Goal: Task Accomplishment & Management: Manage account settings

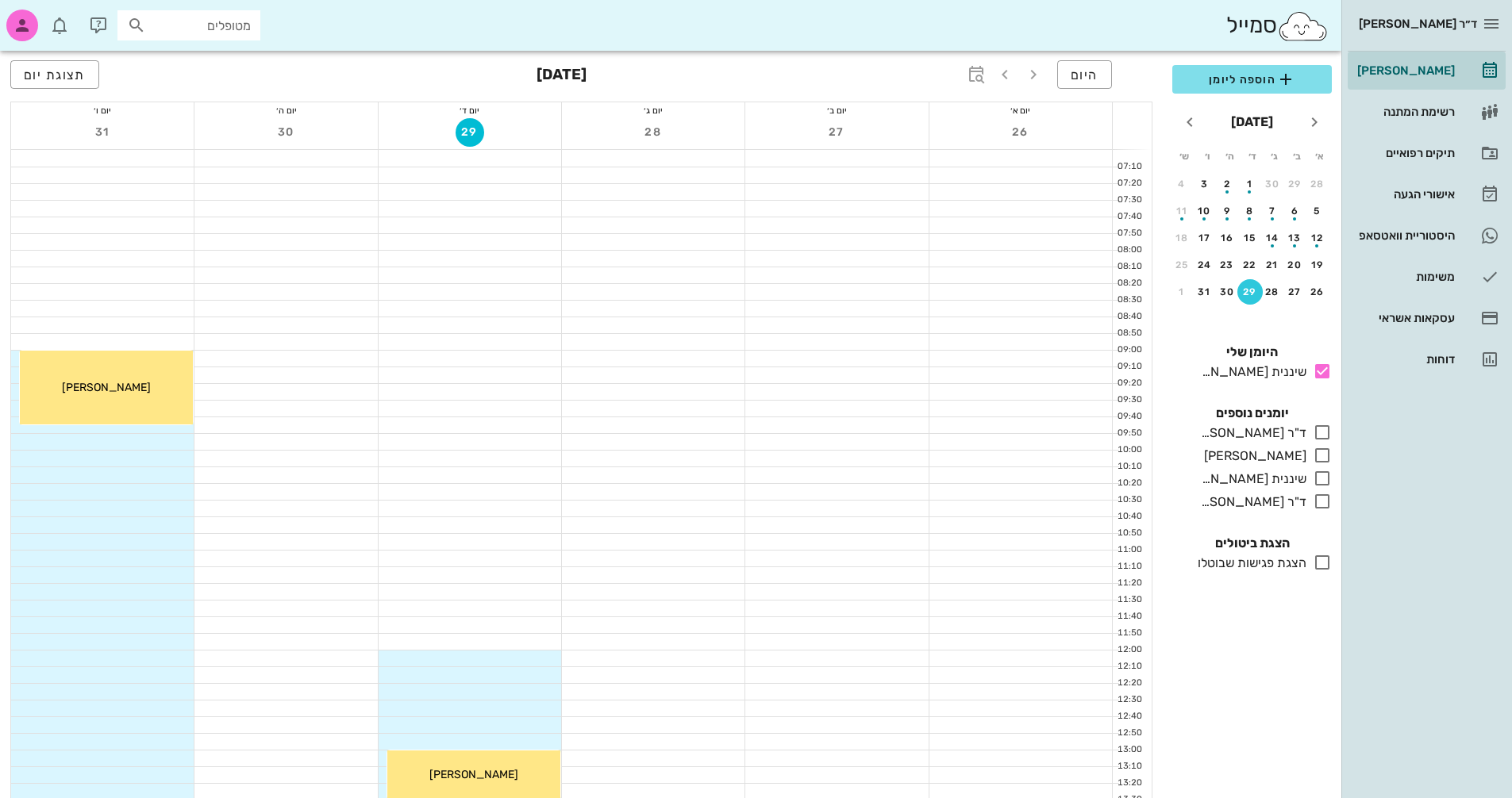
scroll to position [593, 0]
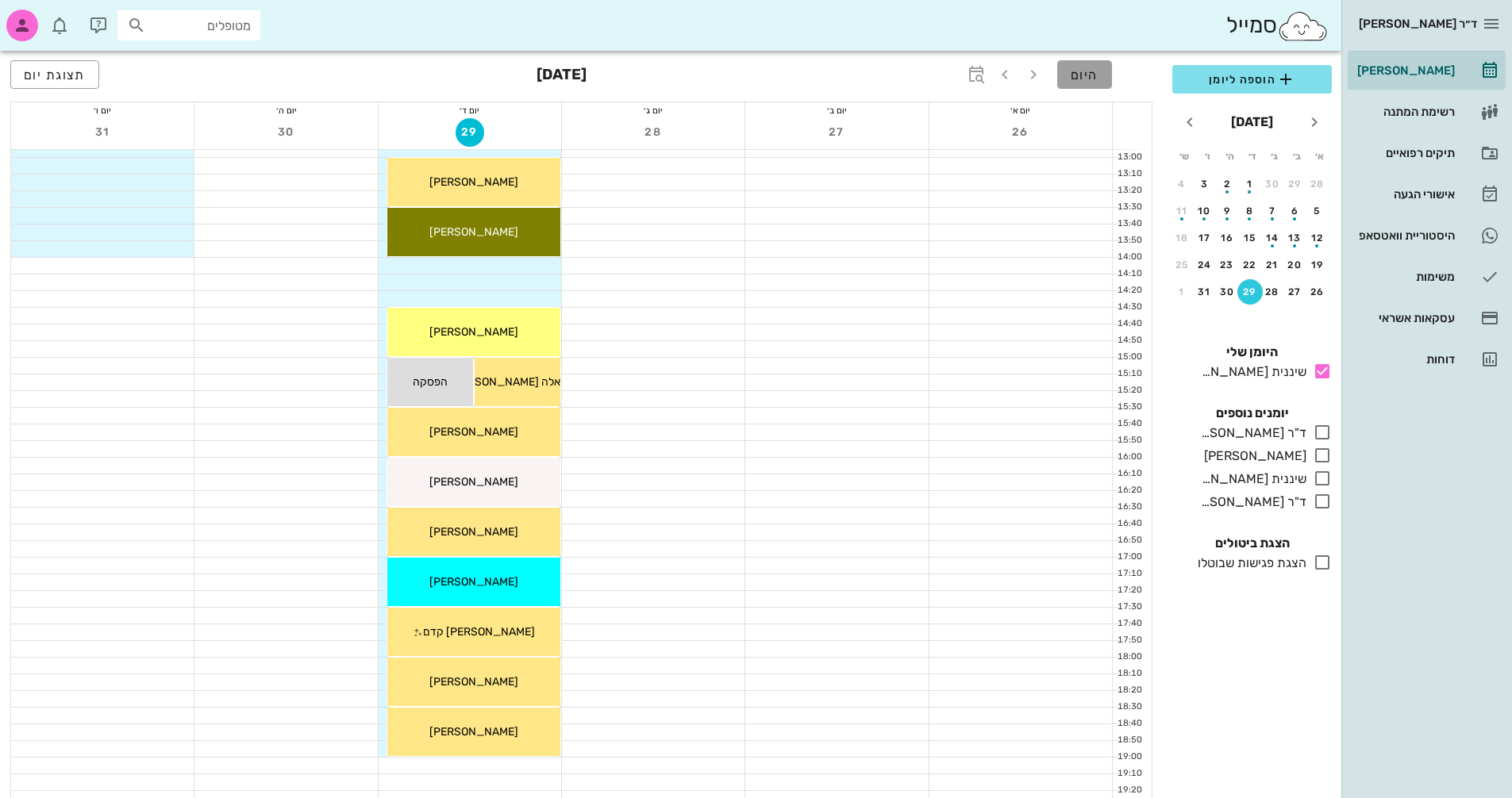
click at [1088, 69] on button "היום" at bounding box center [1085, 74] width 55 height 29
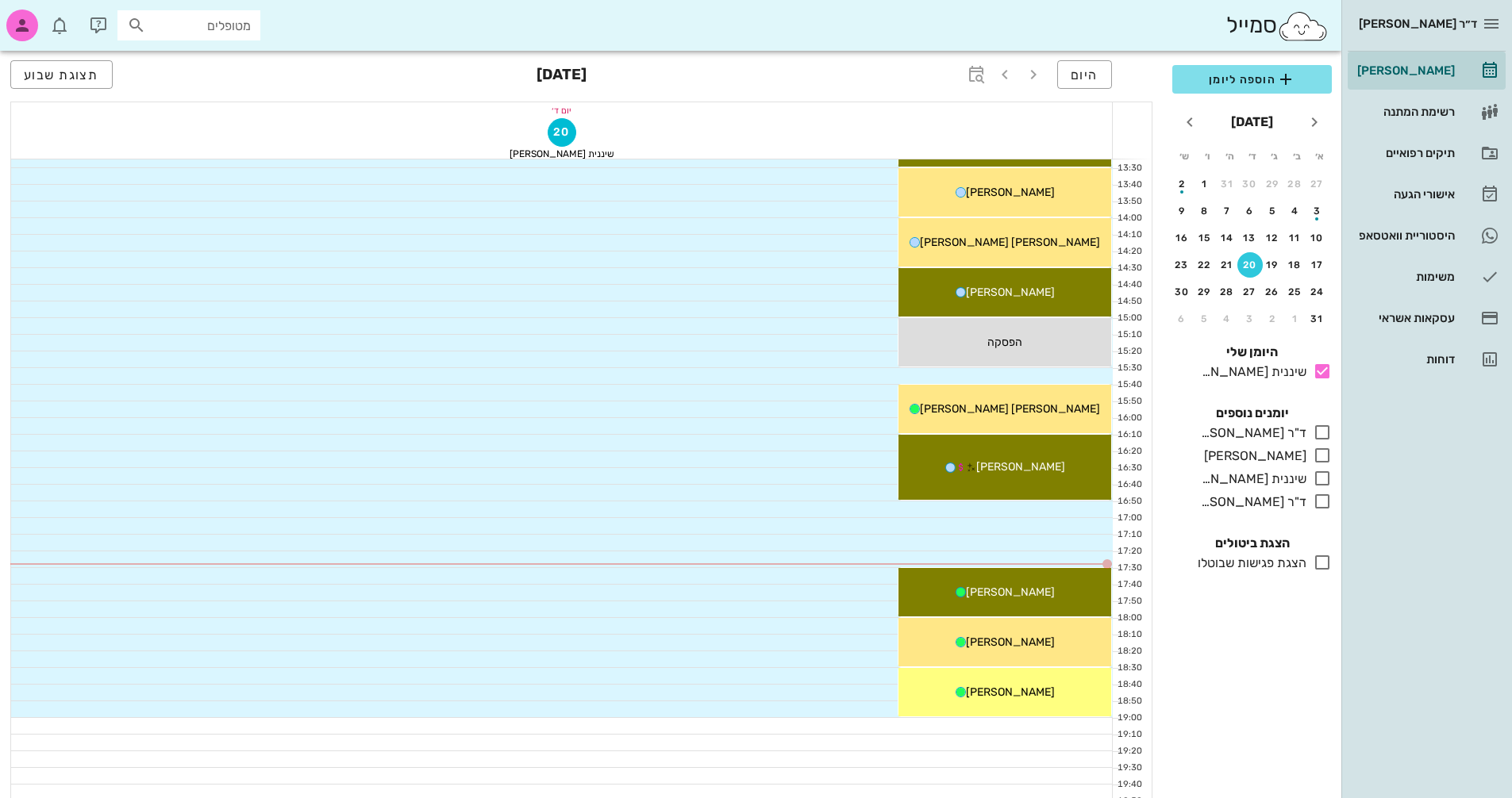
scroll to position [762, 0]
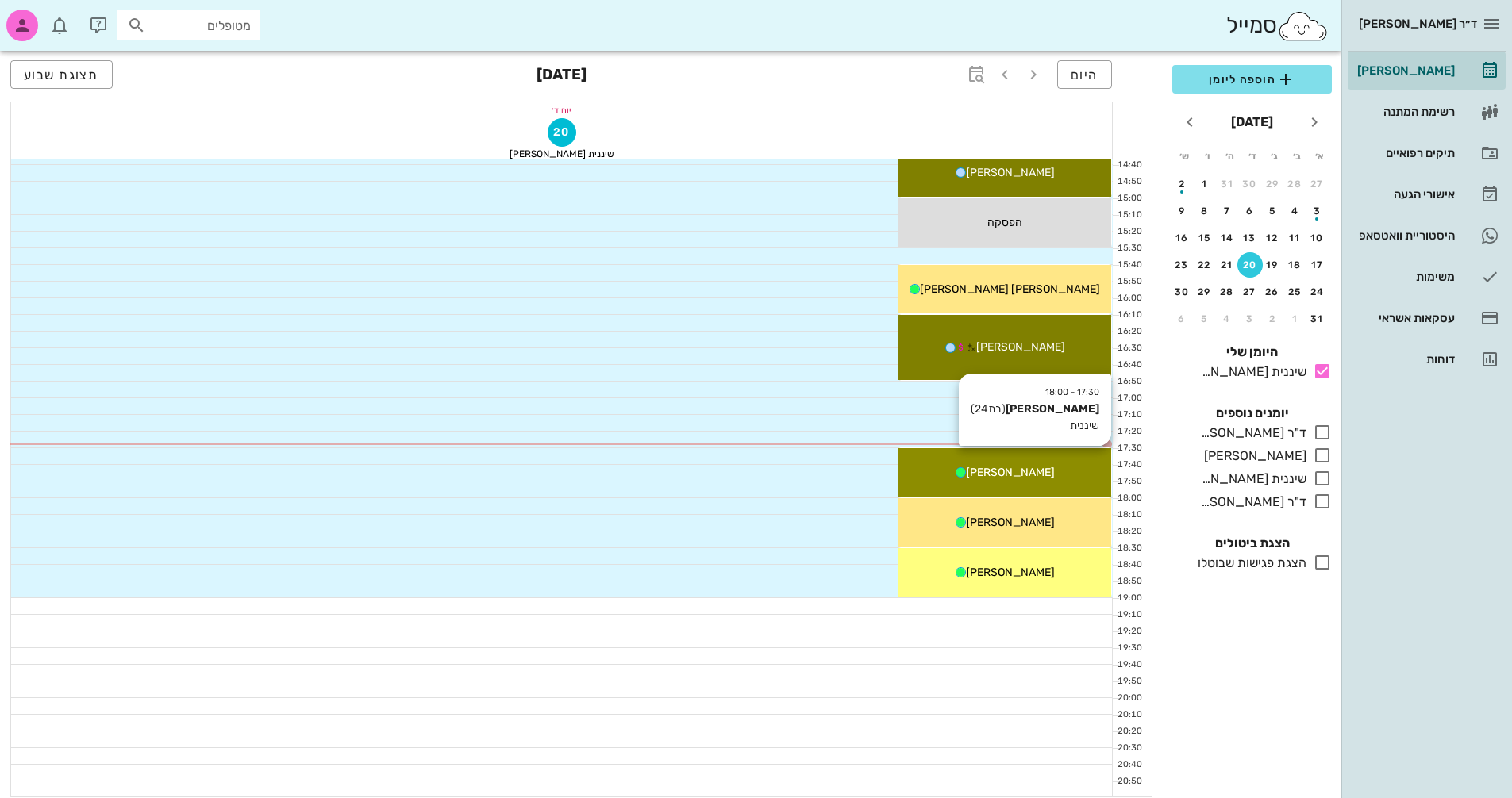
click at [1059, 493] on div "17:30 - 18:00 [PERSON_NAME] (בת 24 ) שיננית [PERSON_NAME]" at bounding box center [1006, 472] width 213 height 49
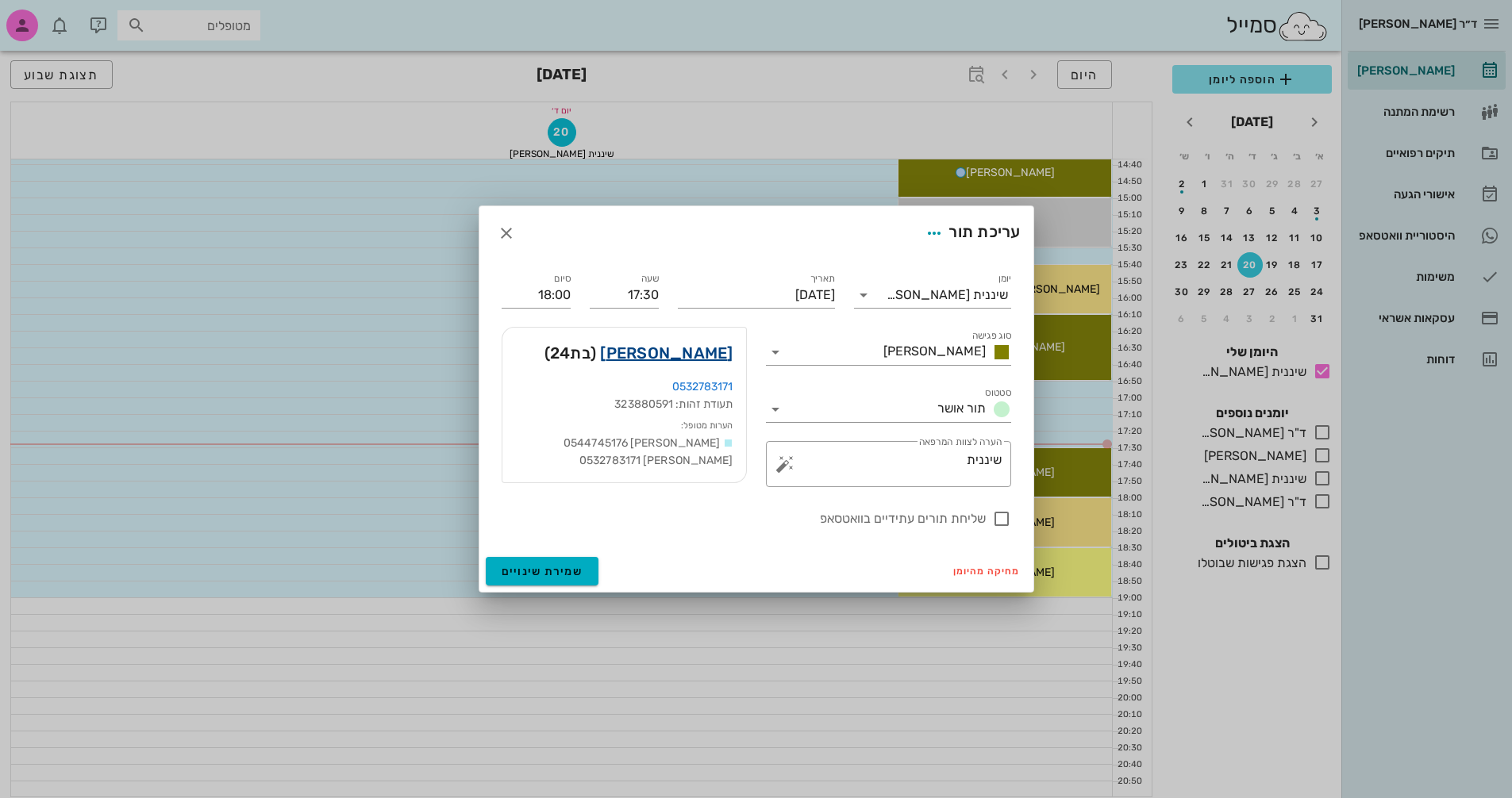
click at [731, 342] on link "[PERSON_NAME]" at bounding box center [666, 353] width 132 height 26
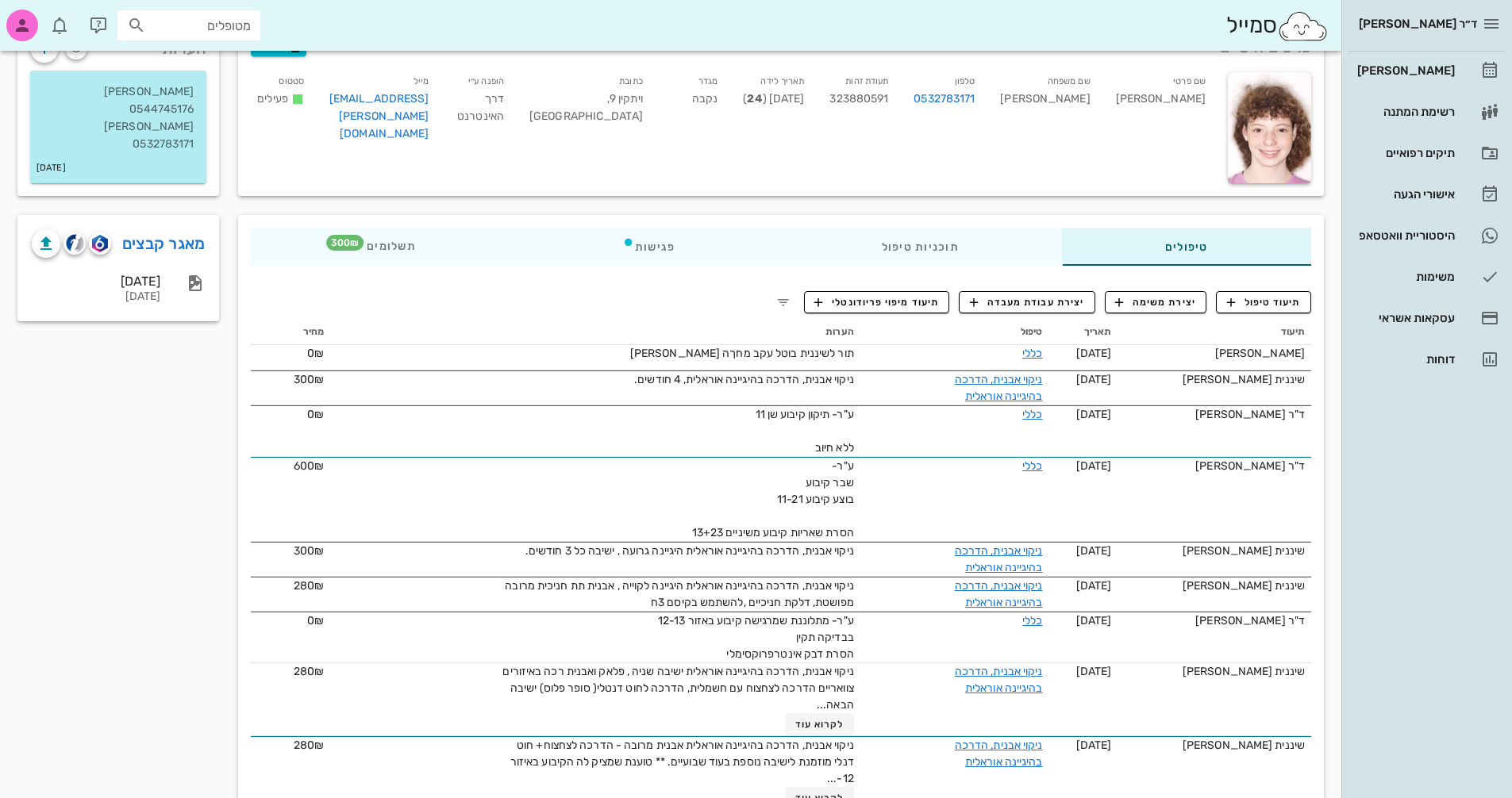
scroll to position [159, 0]
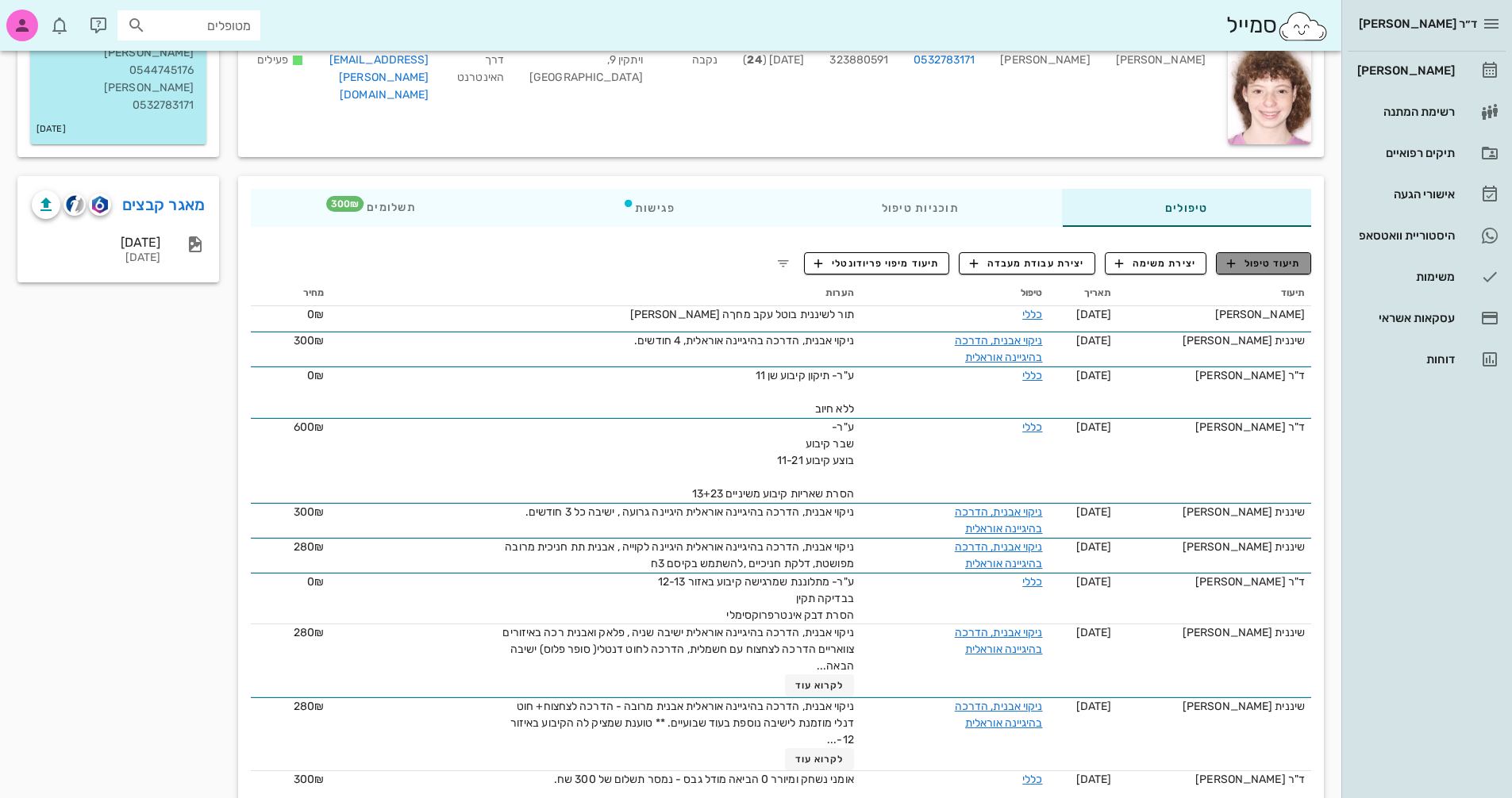
click at [1292, 262] on span "תיעוד טיפול" at bounding box center [1265, 263] width 74 height 14
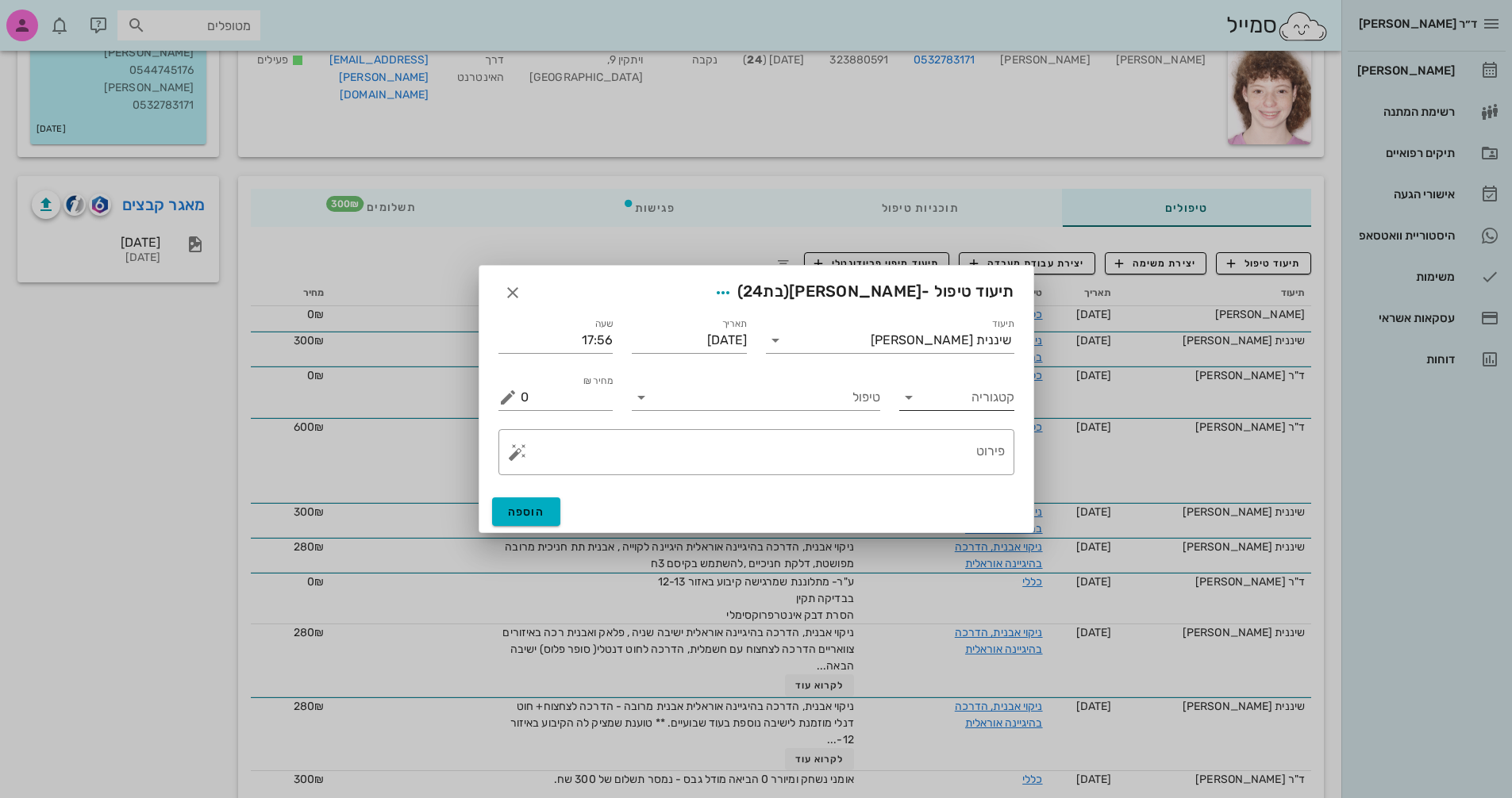
click at [916, 399] on icon at bounding box center [909, 398] width 19 height 19
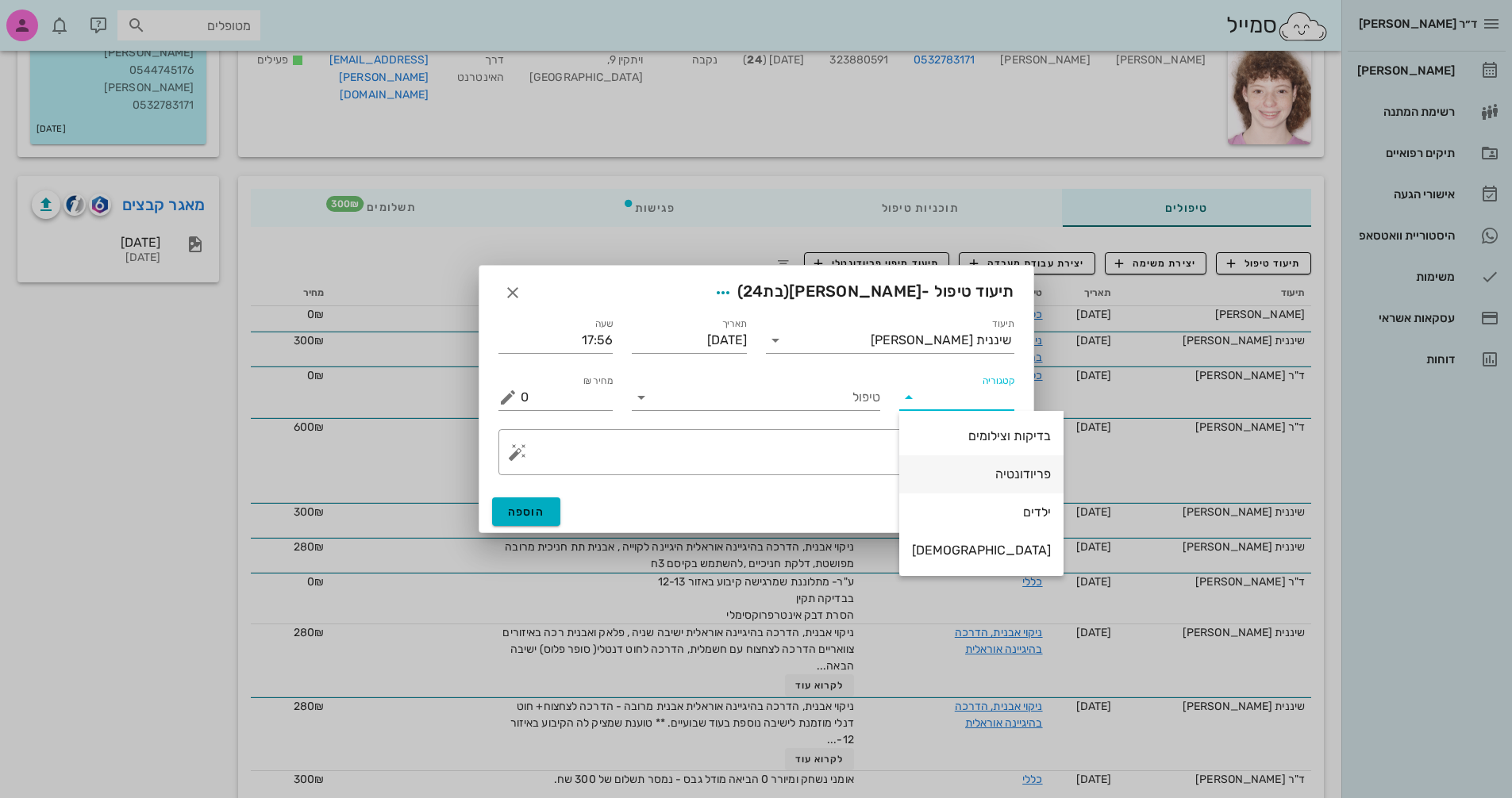
click at [969, 468] on div "פריודונטיה" at bounding box center [982, 475] width 139 height 15
type input "פריודונטיה"
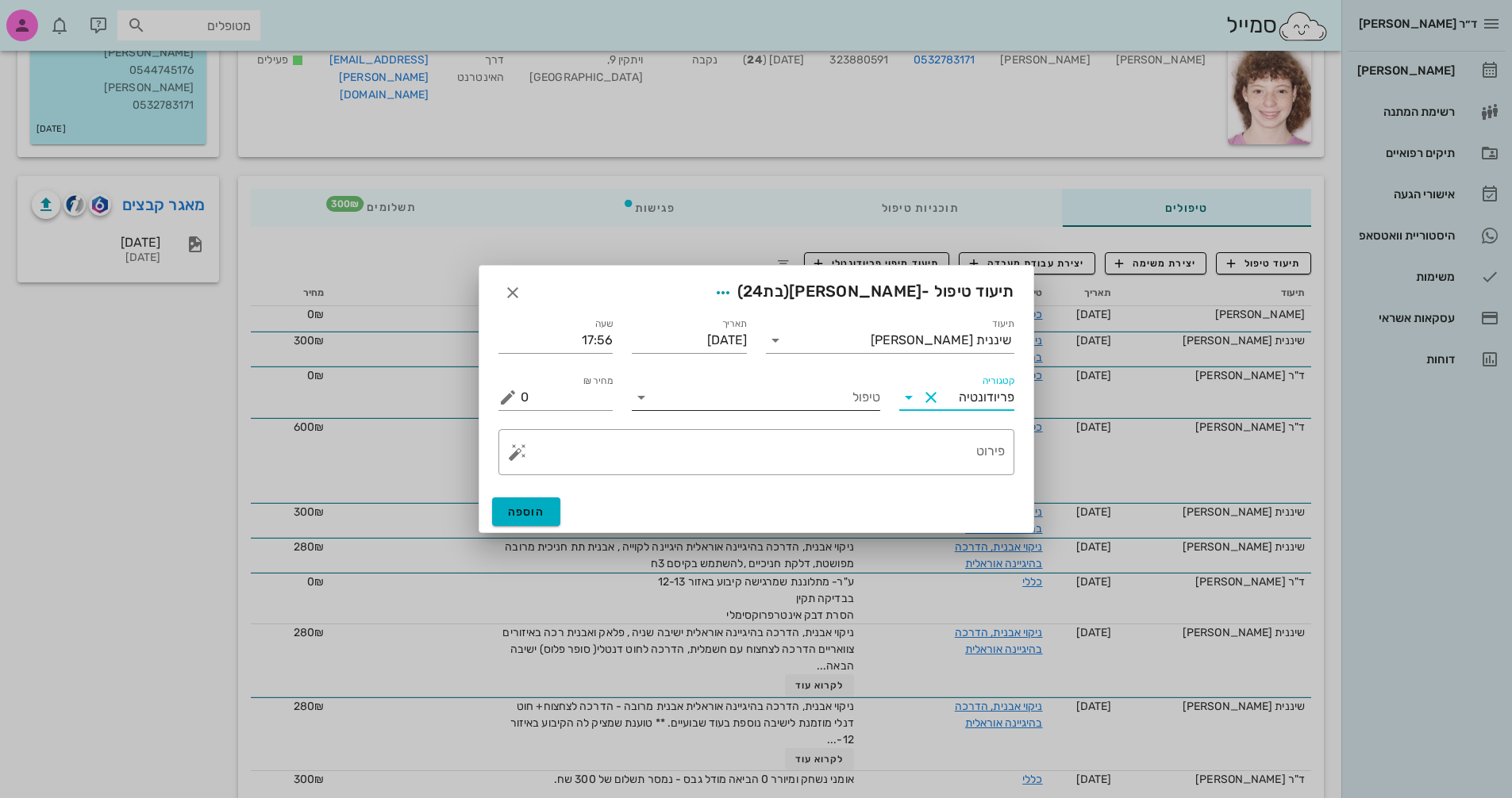
click at [640, 400] on icon at bounding box center [641, 398] width 19 height 19
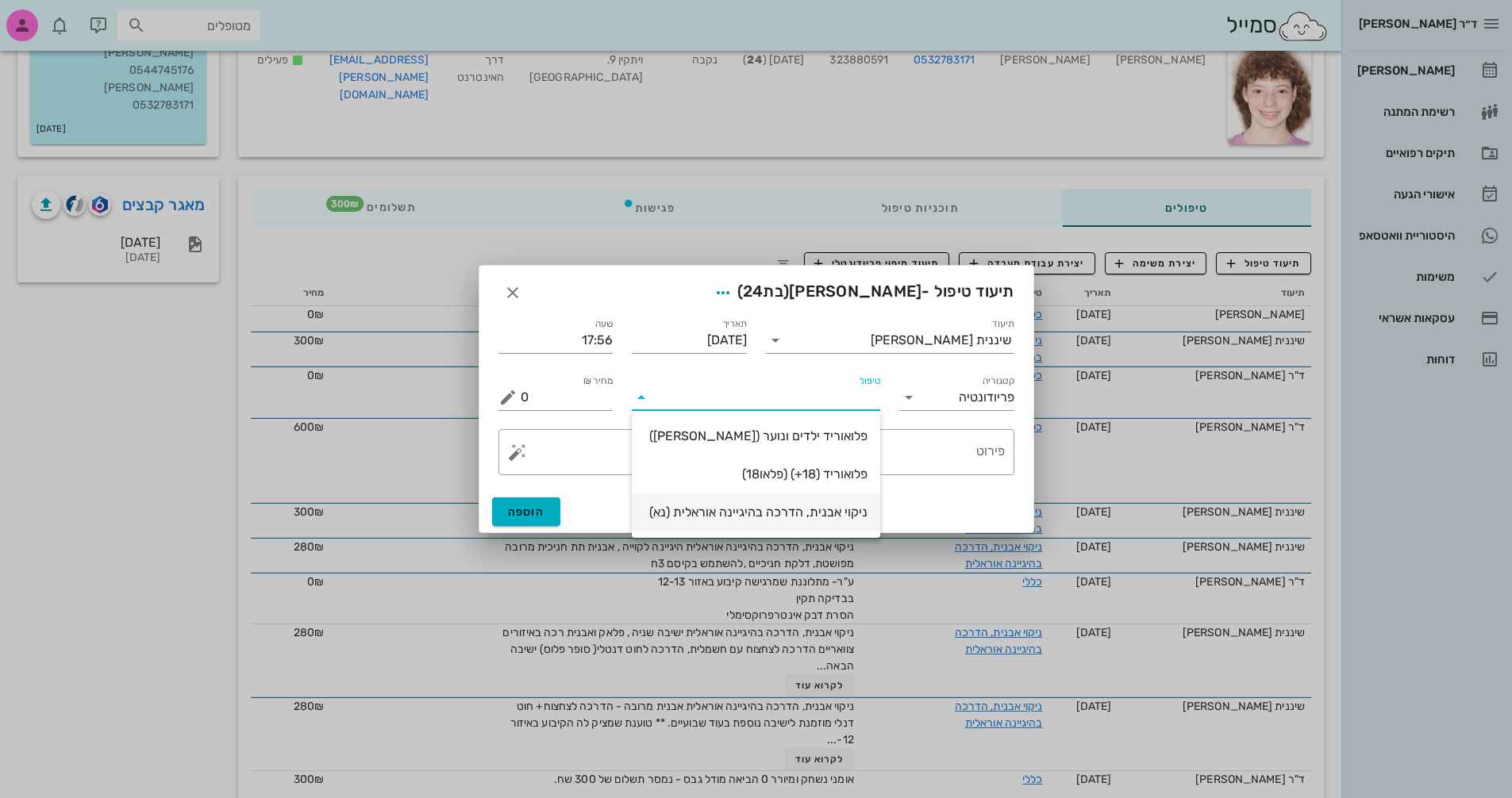
click at [824, 507] on div "ניקוי אבנית, הדרכה בהיגיינה אוראלית (נא)" at bounding box center [756, 513] width 223 height 15
type input "300"
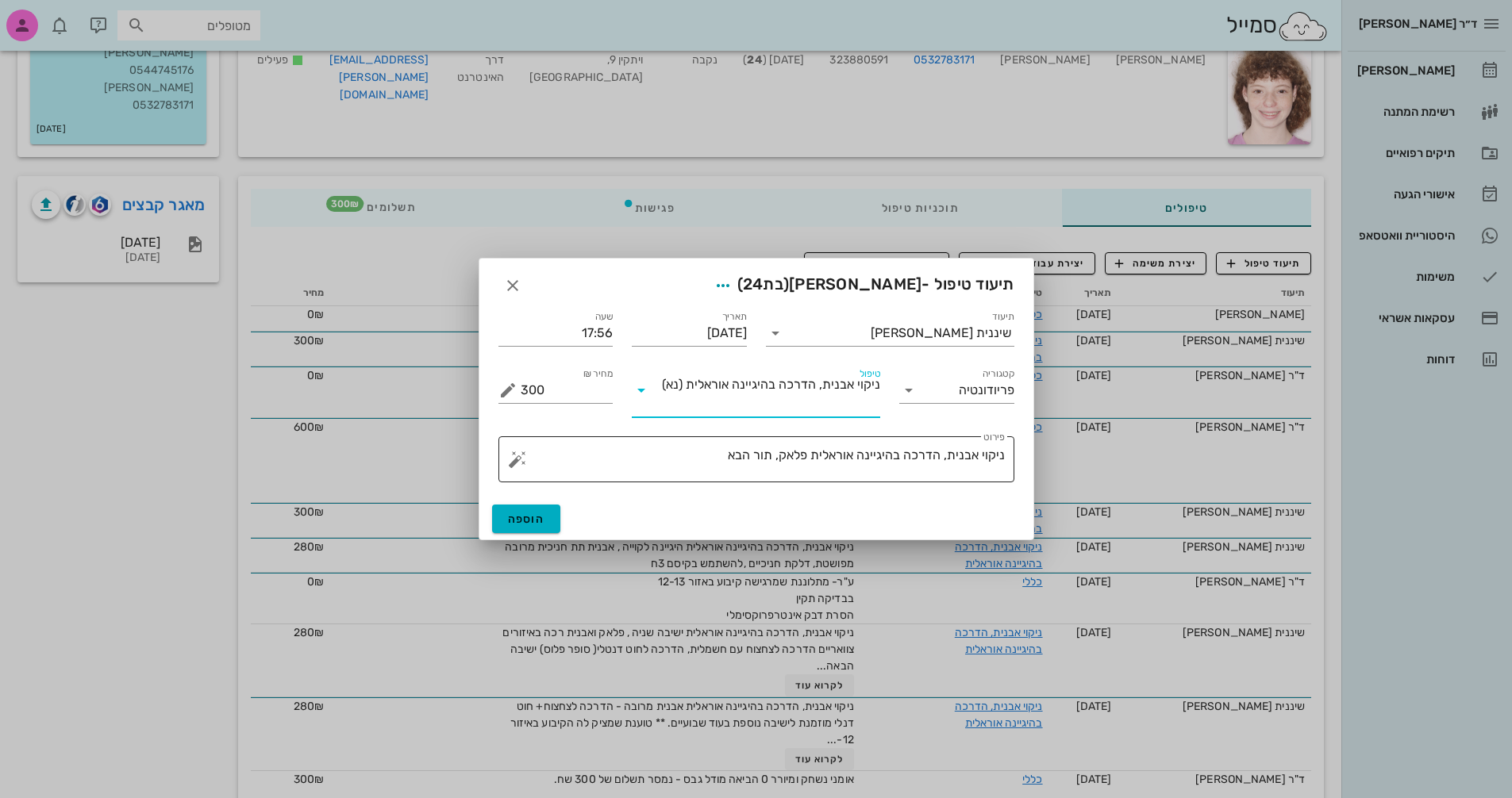
click at [702, 462] on textarea "ניקוי אבנית, הדרכה בהיגיינה אוראלית פלאק, תור הבא" at bounding box center [762, 463] width 484 height 38
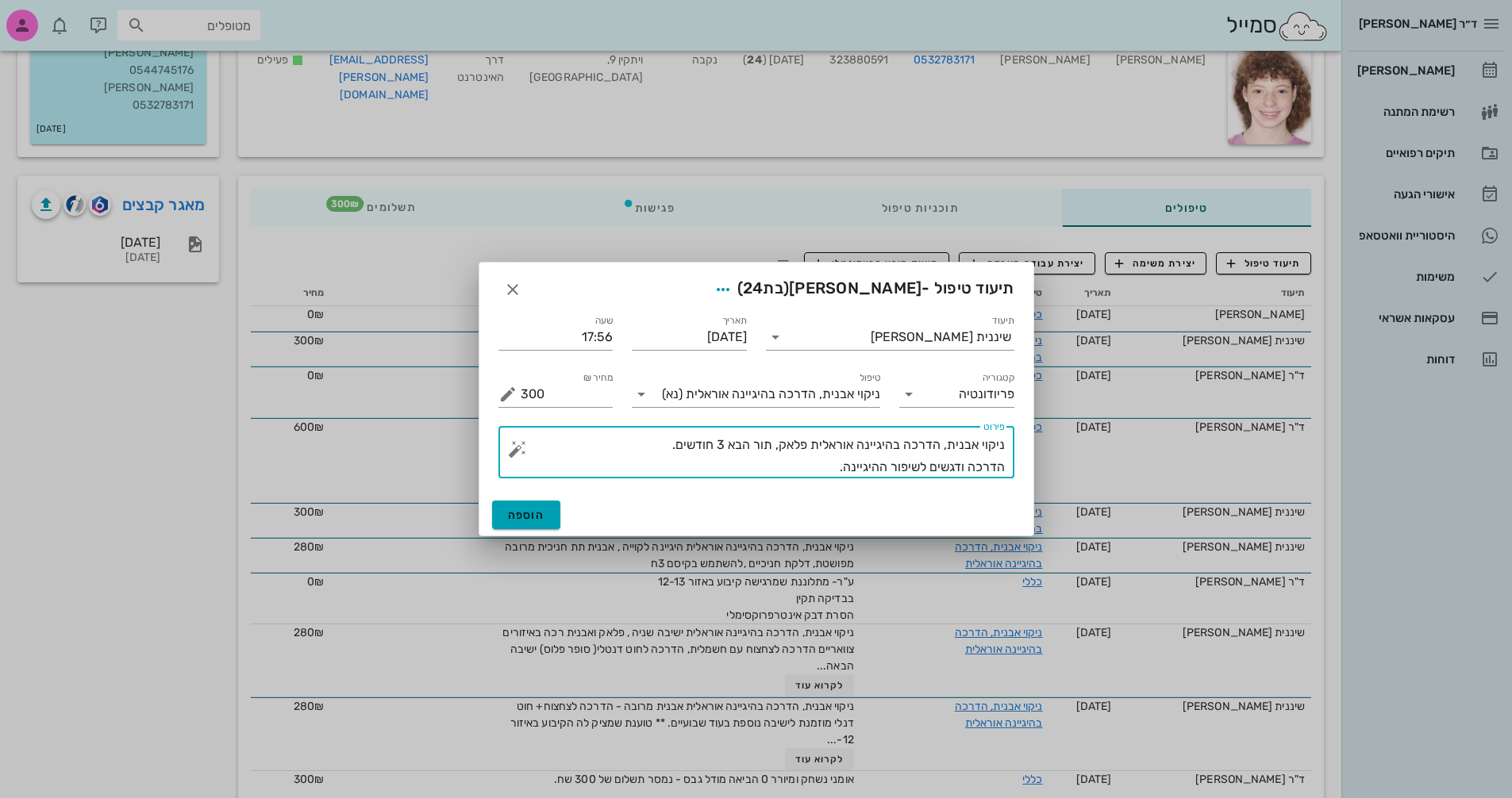
type textarea "ניקוי אבנית, הדרכה בהיגיינה אוראלית פלאק, תור הבא 3 חודשים. הדרכה ודגשים לשיפור…"
click at [545, 516] on button "הוספה" at bounding box center [526, 515] width 69 height 29
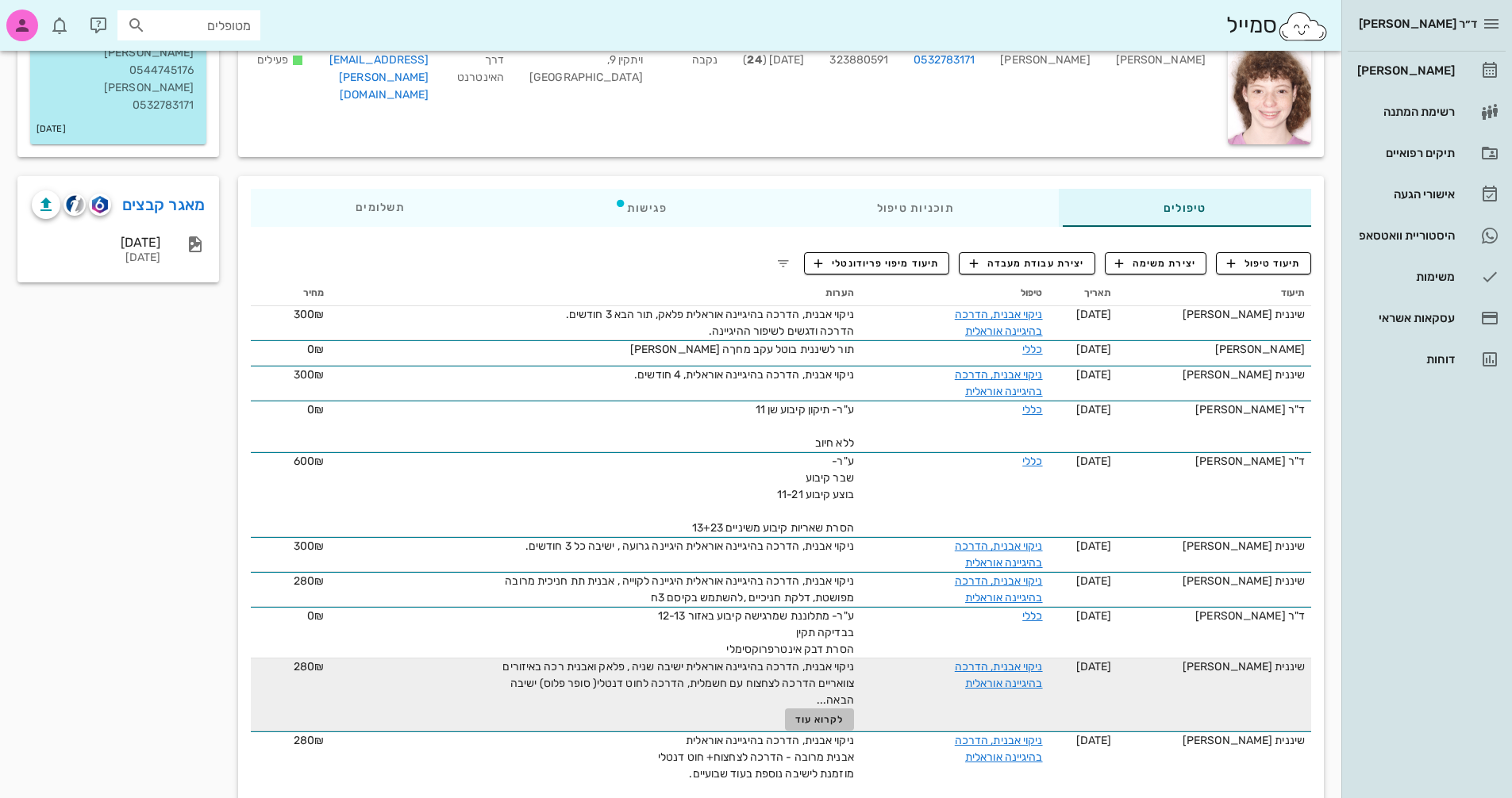
click at [823, 719] on span "לקרוא עוד" at bounding box center [820, 720] width 49 height 11
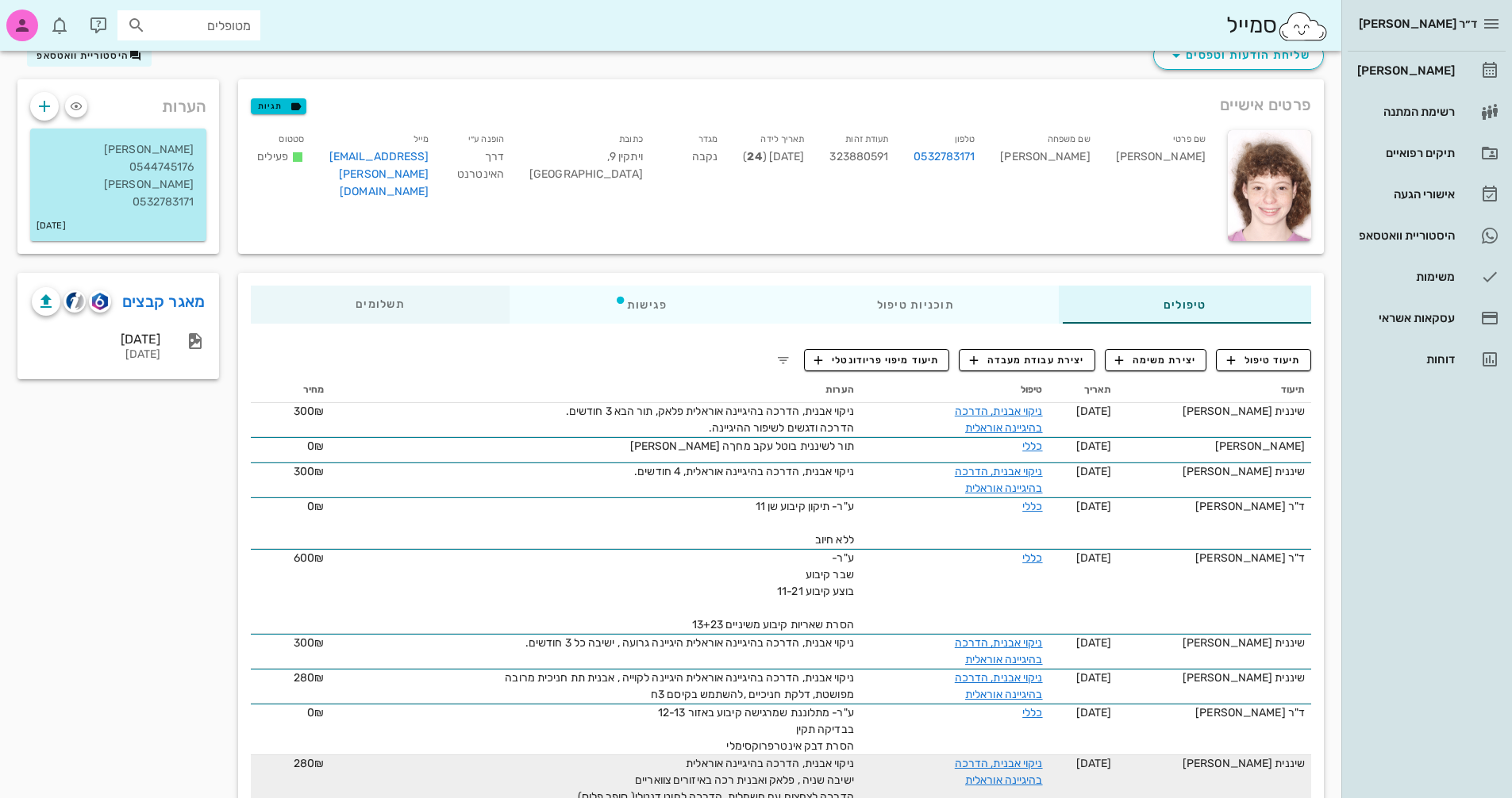
scroll to position [0, 0]
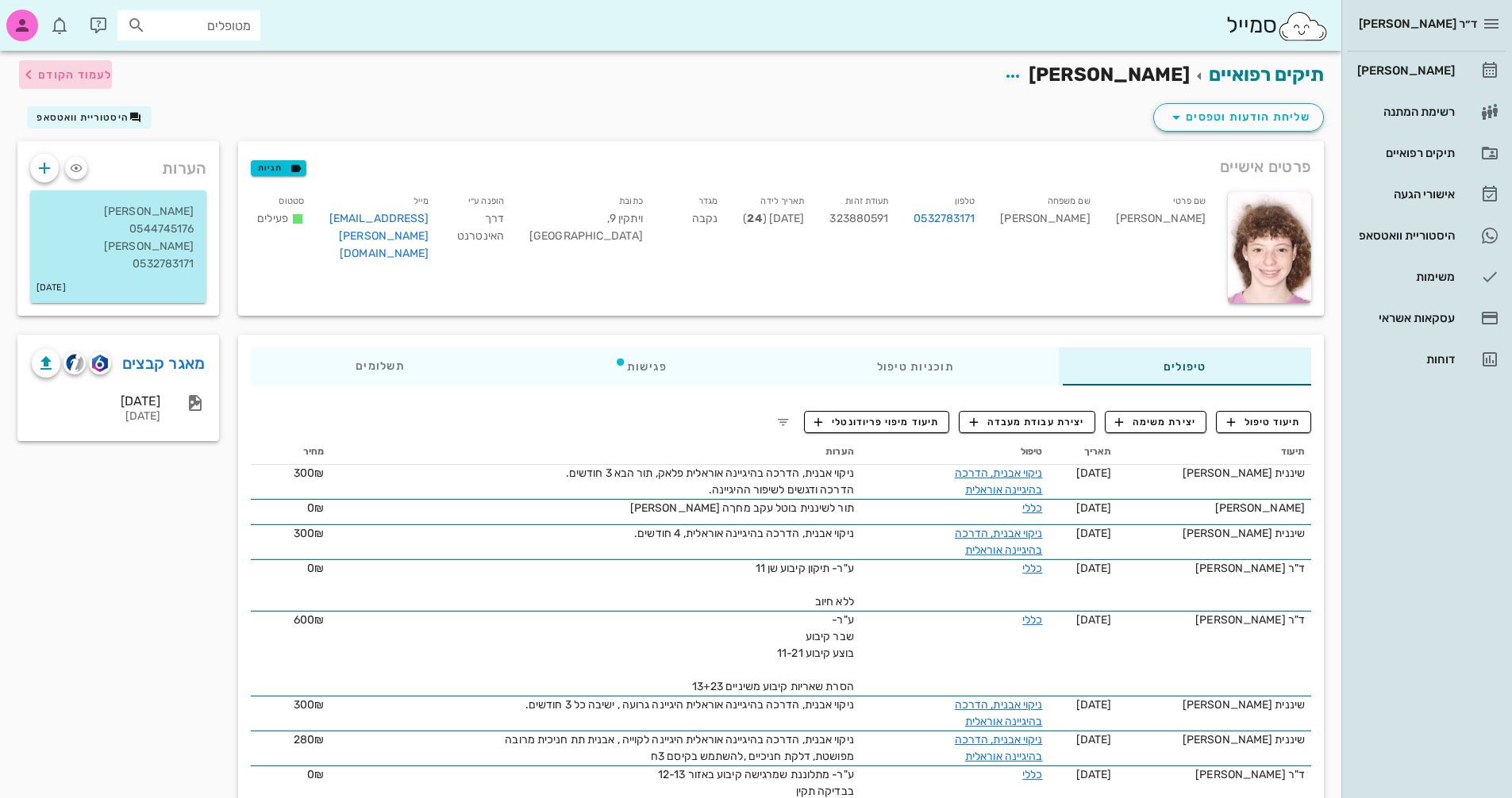
click at [72, 72] on span "לעמוד הקודם" at bounding box center [75, 75] width 74 height 13
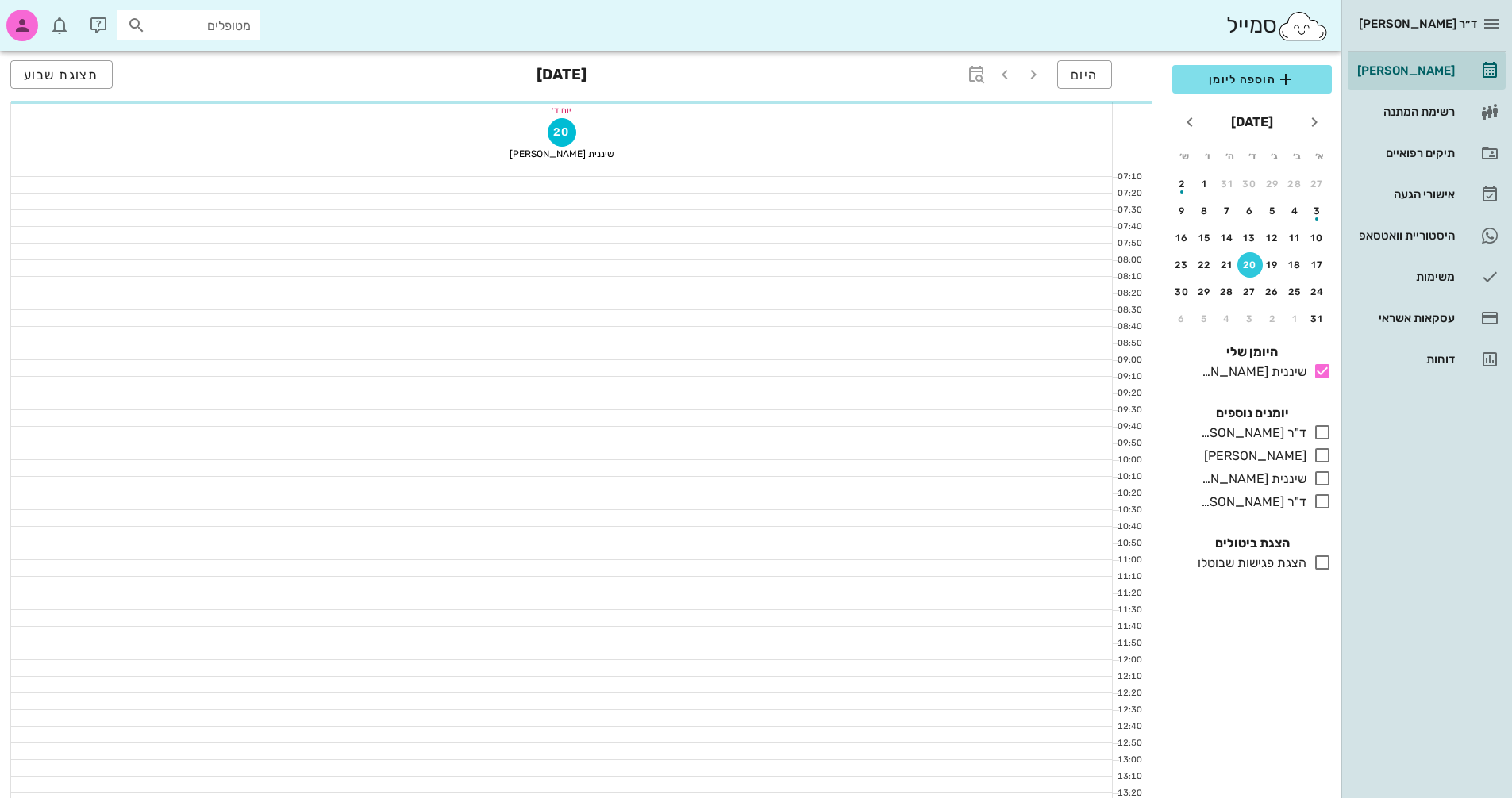
scroll to position [762, 0]
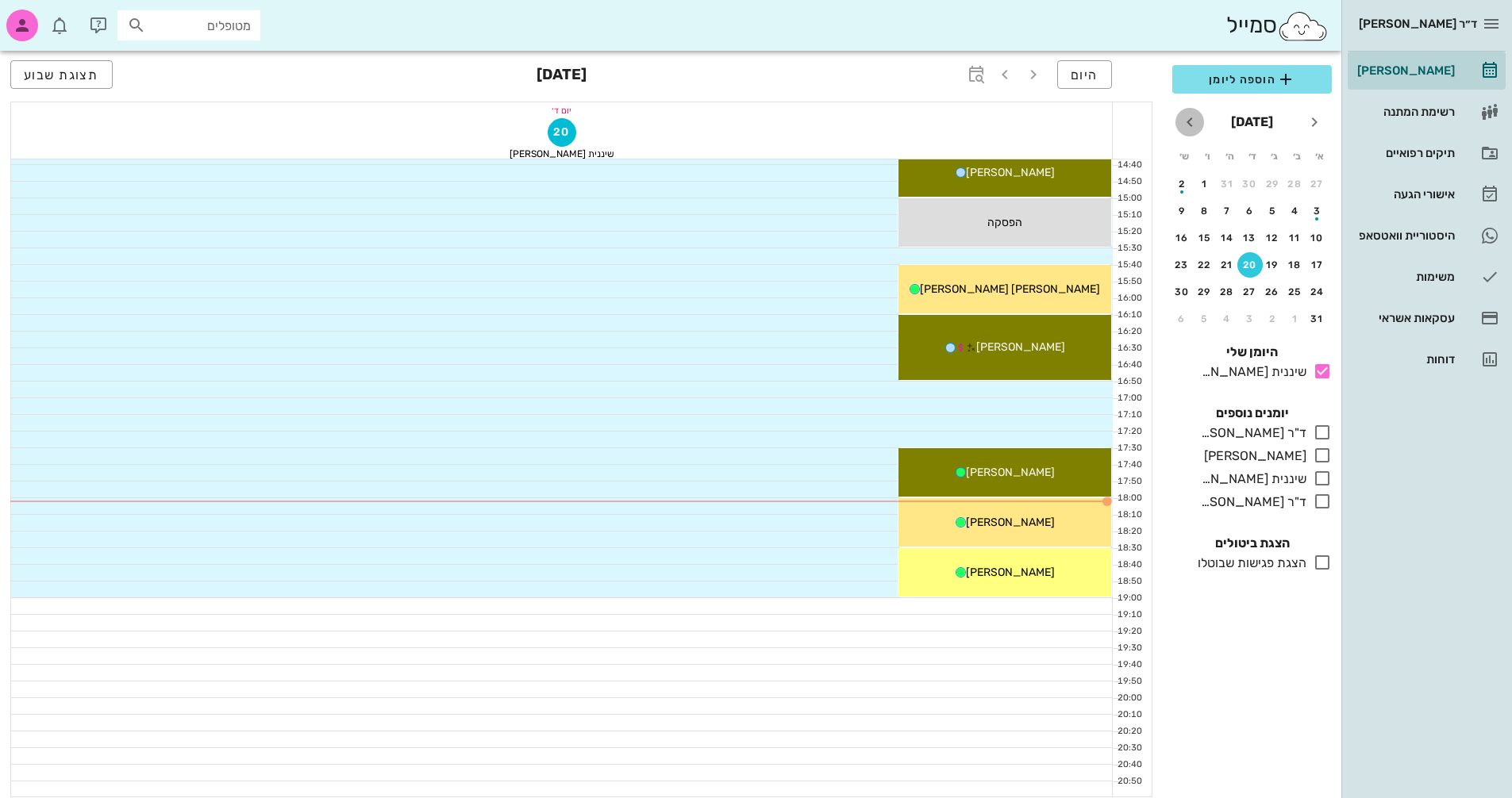
click at [1187, 119] on icon "חודש הבא" at bounding box center [1190, 122] width 19 height 19
click at [1227, 212] on div "6" at bounding box center [1227, 211] width 26 height 11
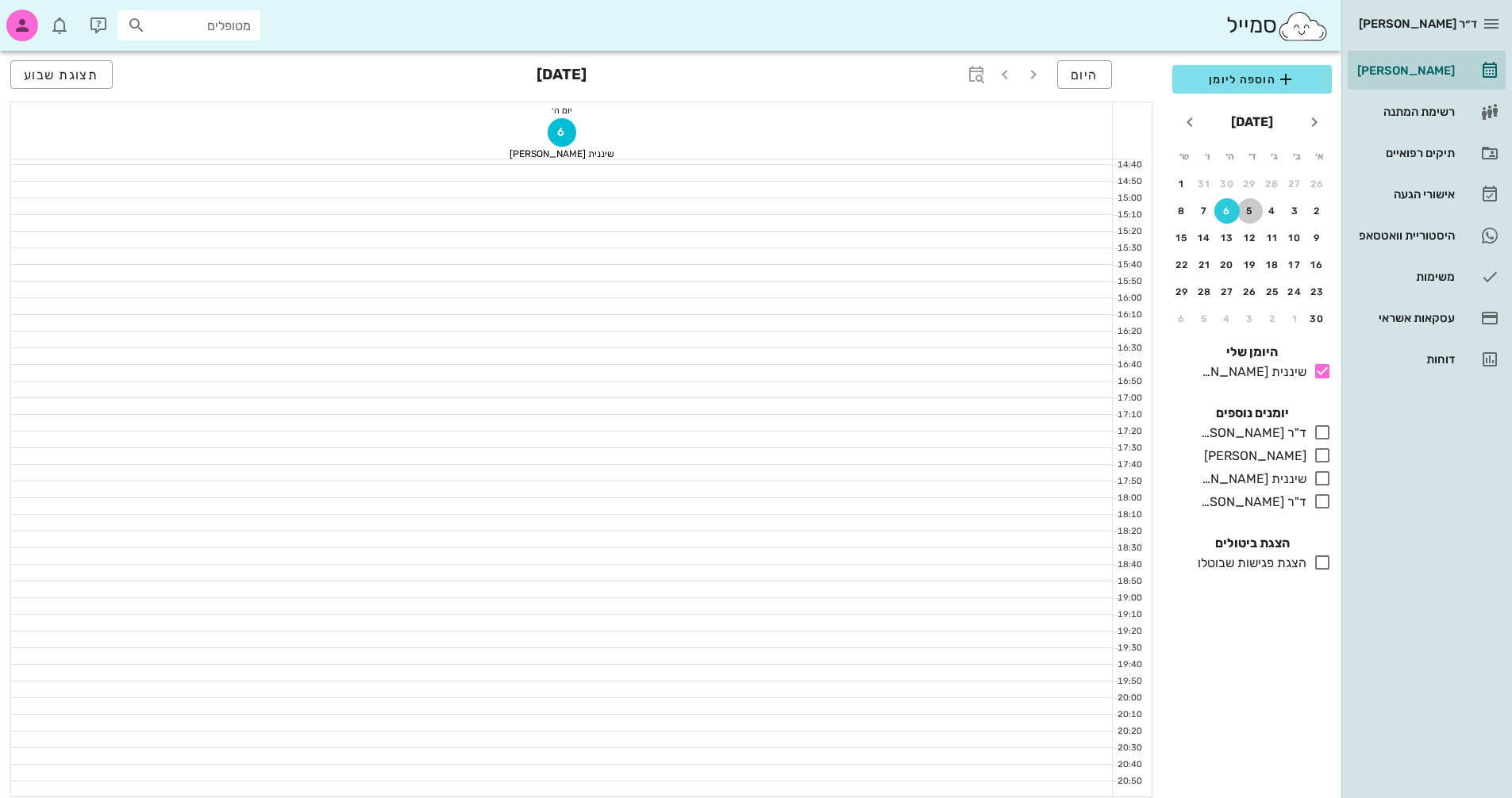
click at [1248, 212] on div "5" at bounding box center [1250, 211] width 26 height 11
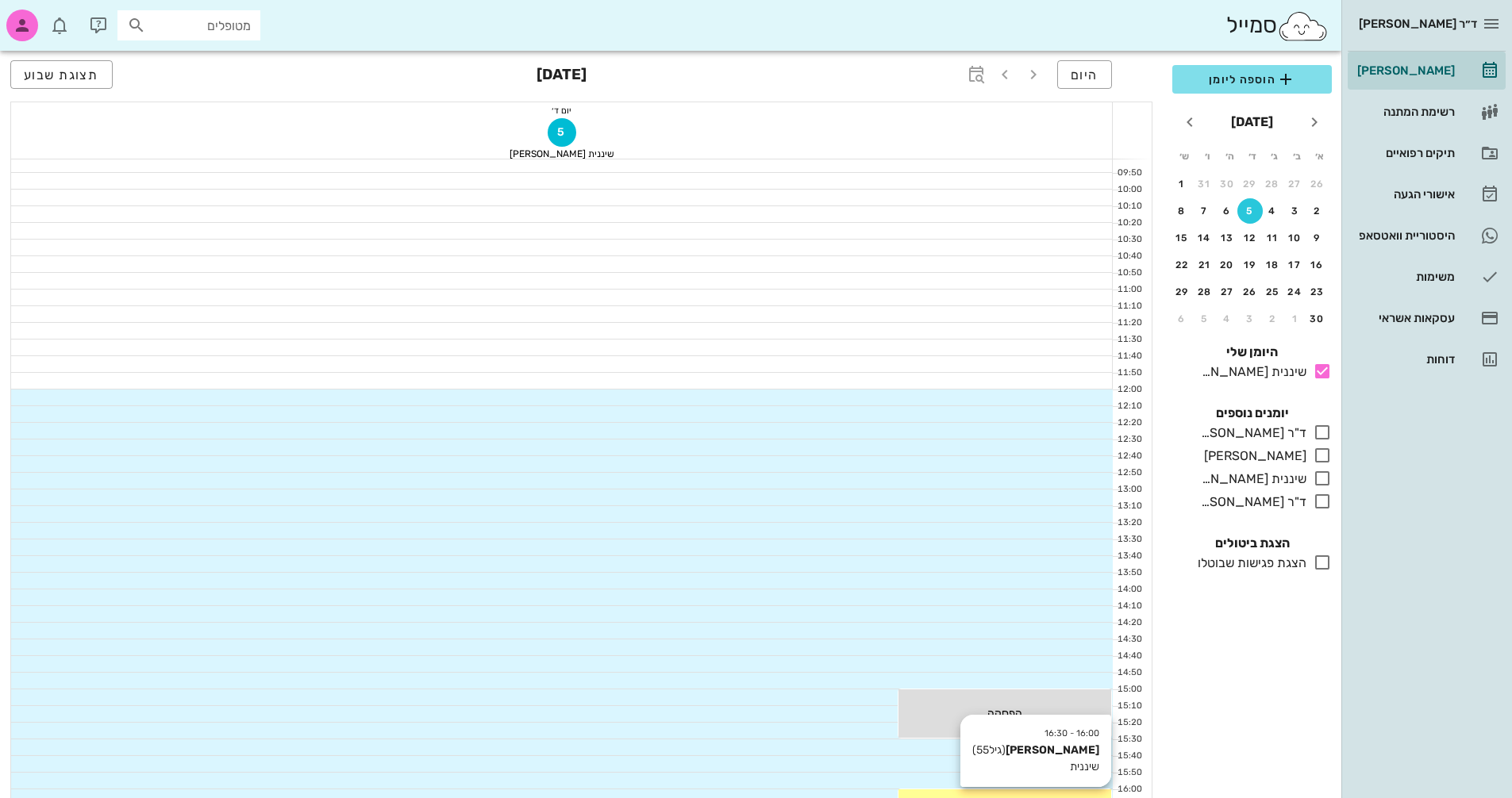
scroll to position [206, 0]
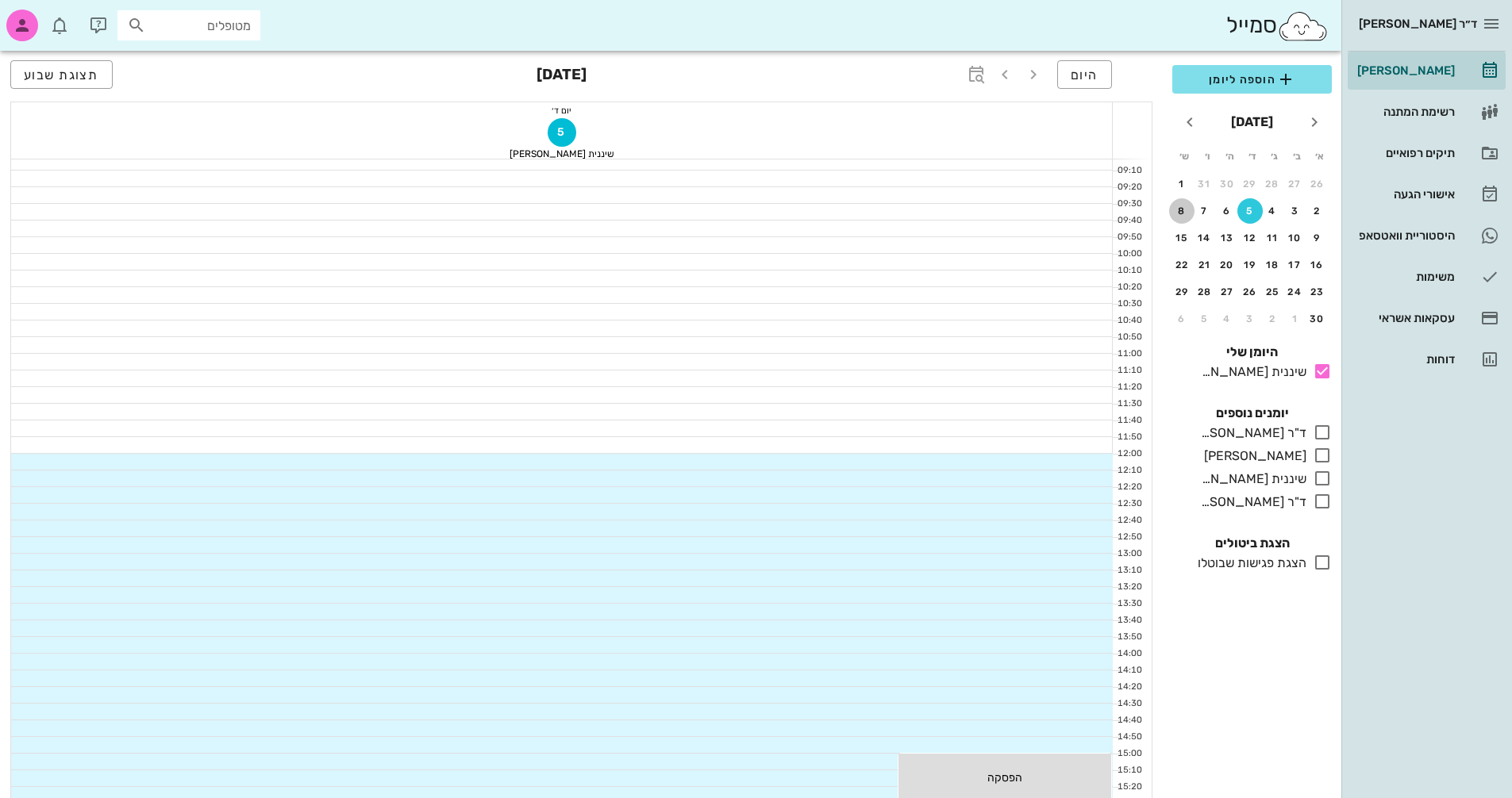
click at [1185, 214] on div "8" at bounding box center [1182, 211] width 26 height 11
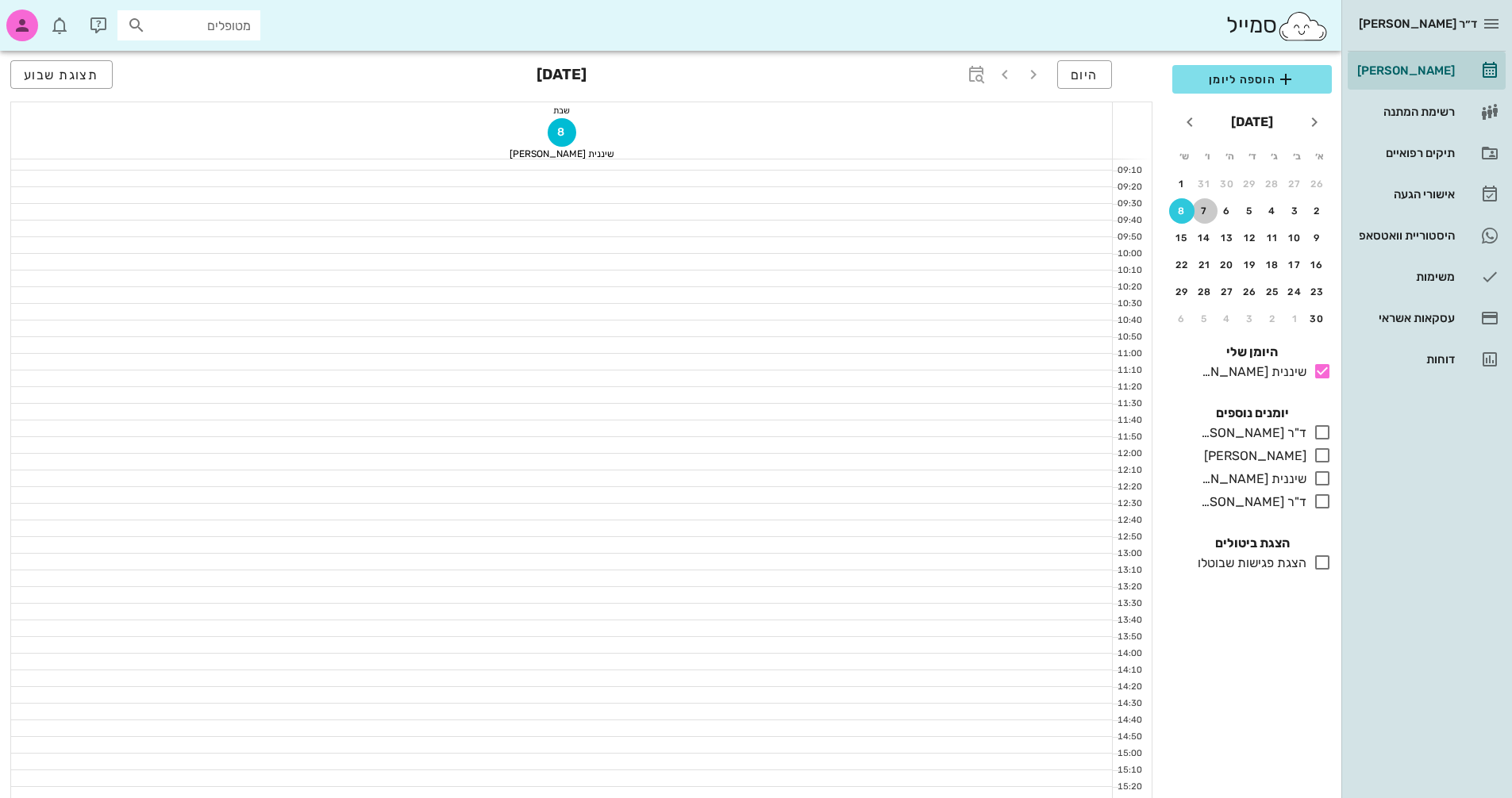
click at [1210, 214] on div "7" at bounding box center [1205, 211] width 26 height 11
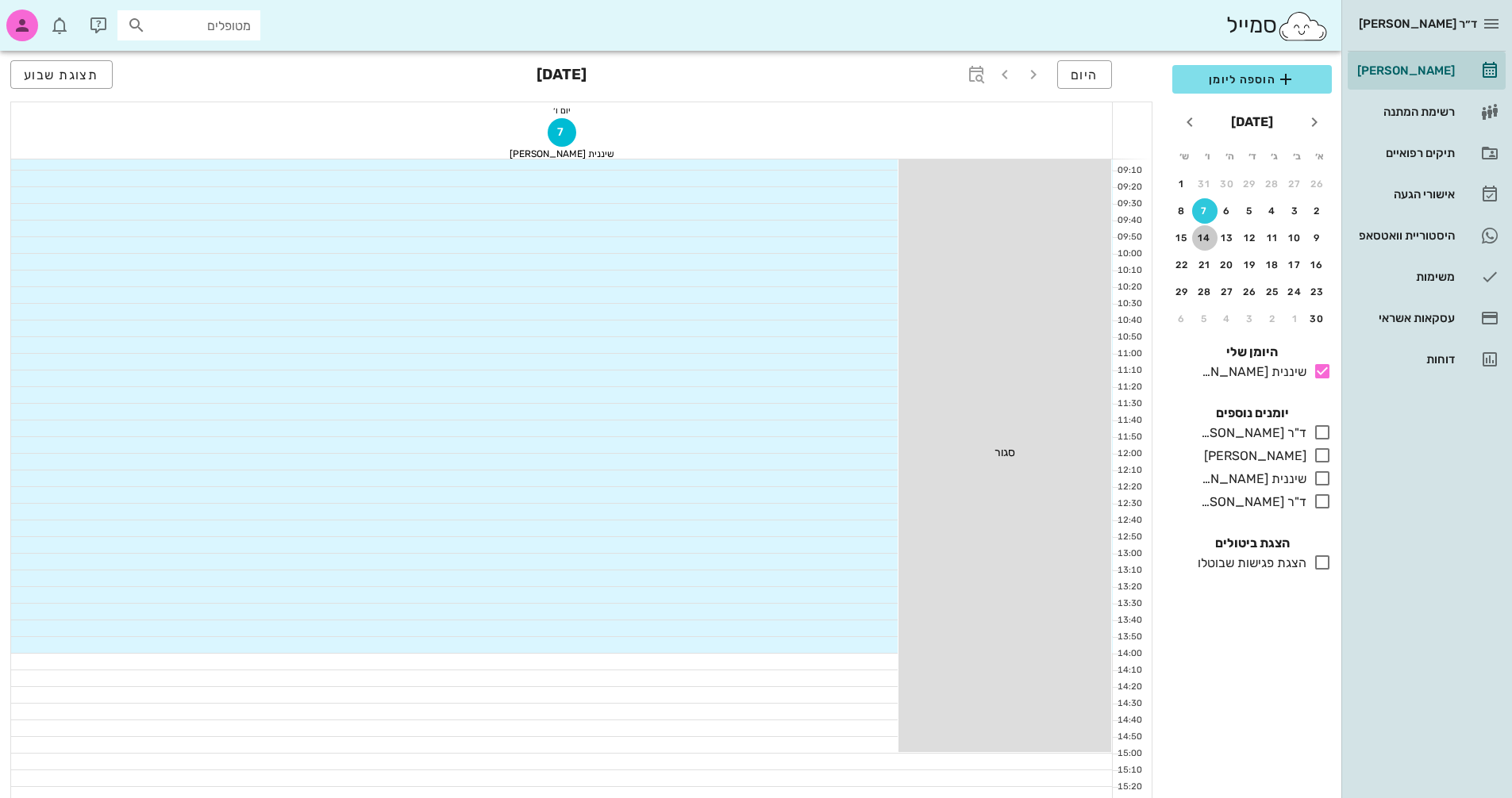
click at [1205, 232] on div "14" at bounding box center [1205, 238] width 26 height 11
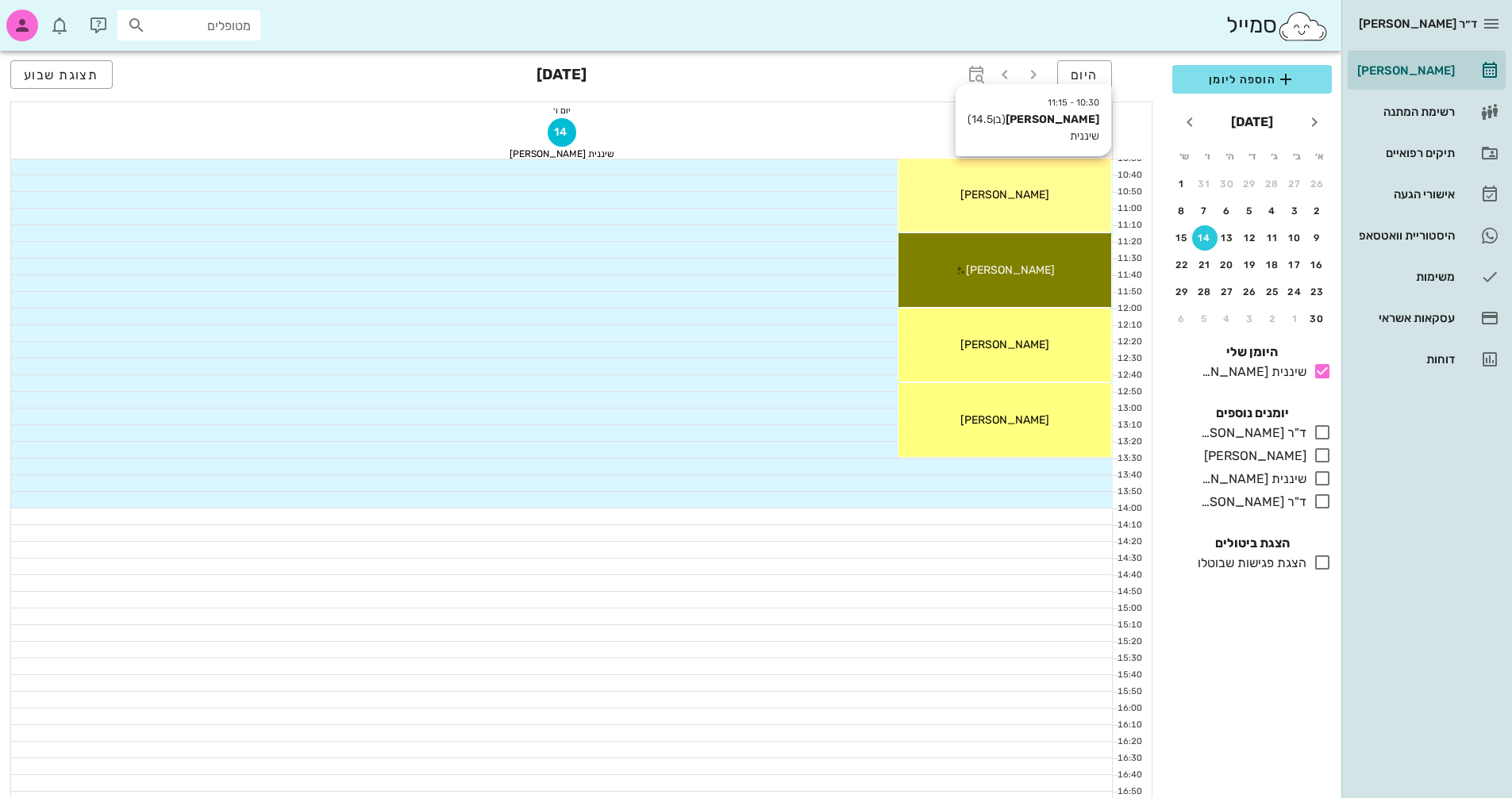
scroll to position [397, 0]
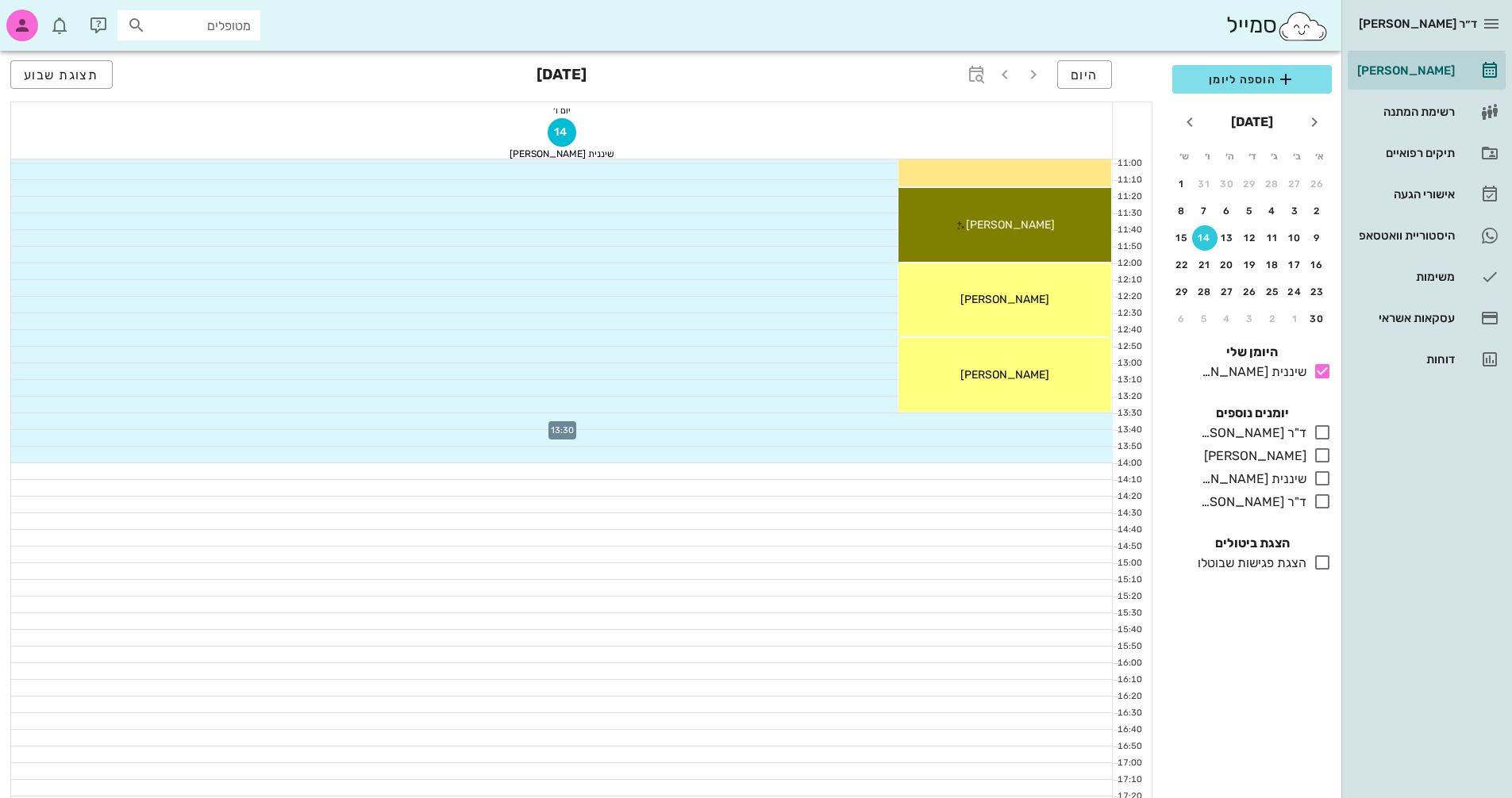
click at [1084, 418] on div at bounding box center [562, 421] width 1102 height 16
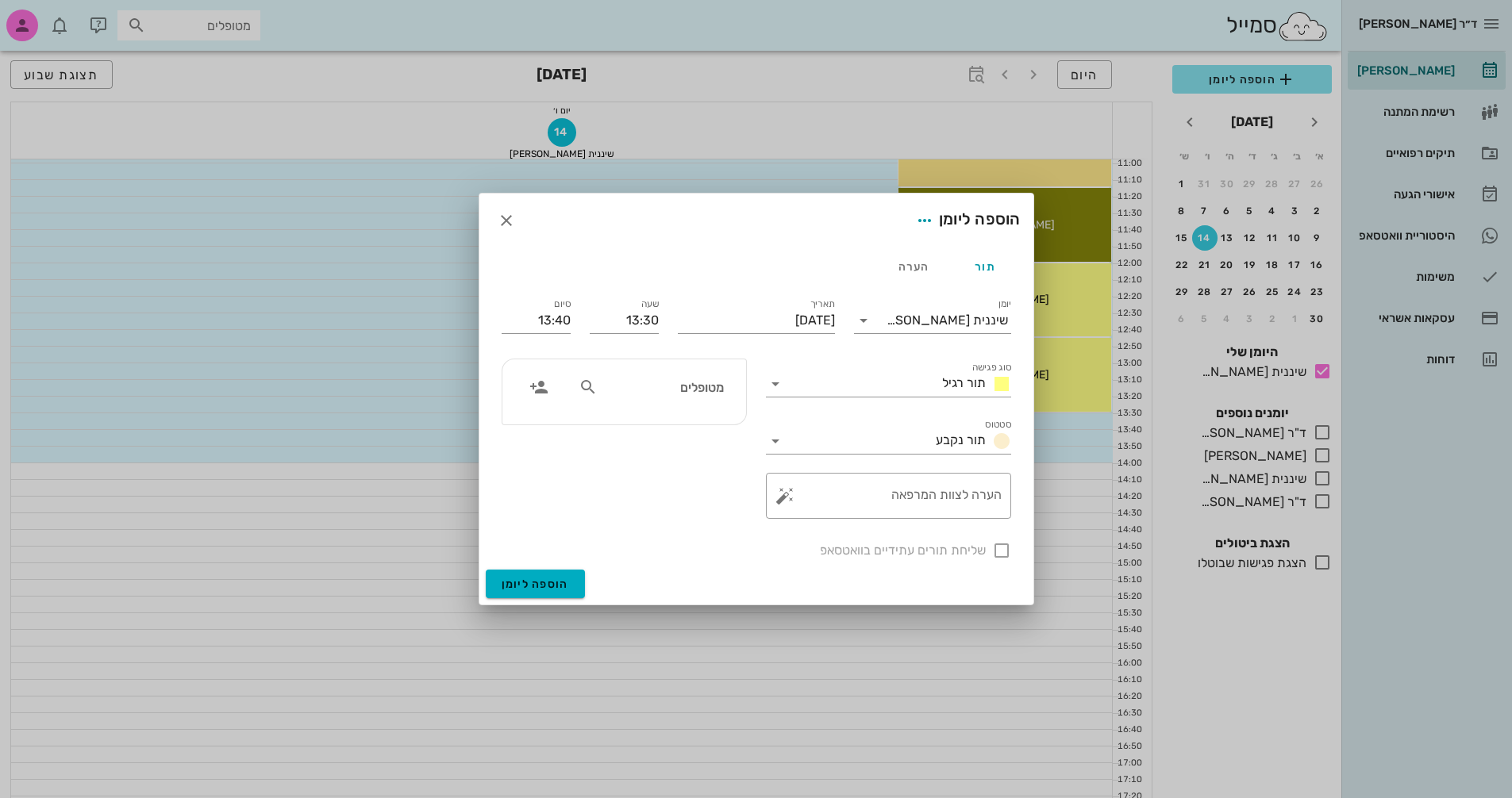
click at [693, 381] on input "מטופלים" at bounding box center [662, 387] width 122 height 21
type input "[PERSON_NAME]"
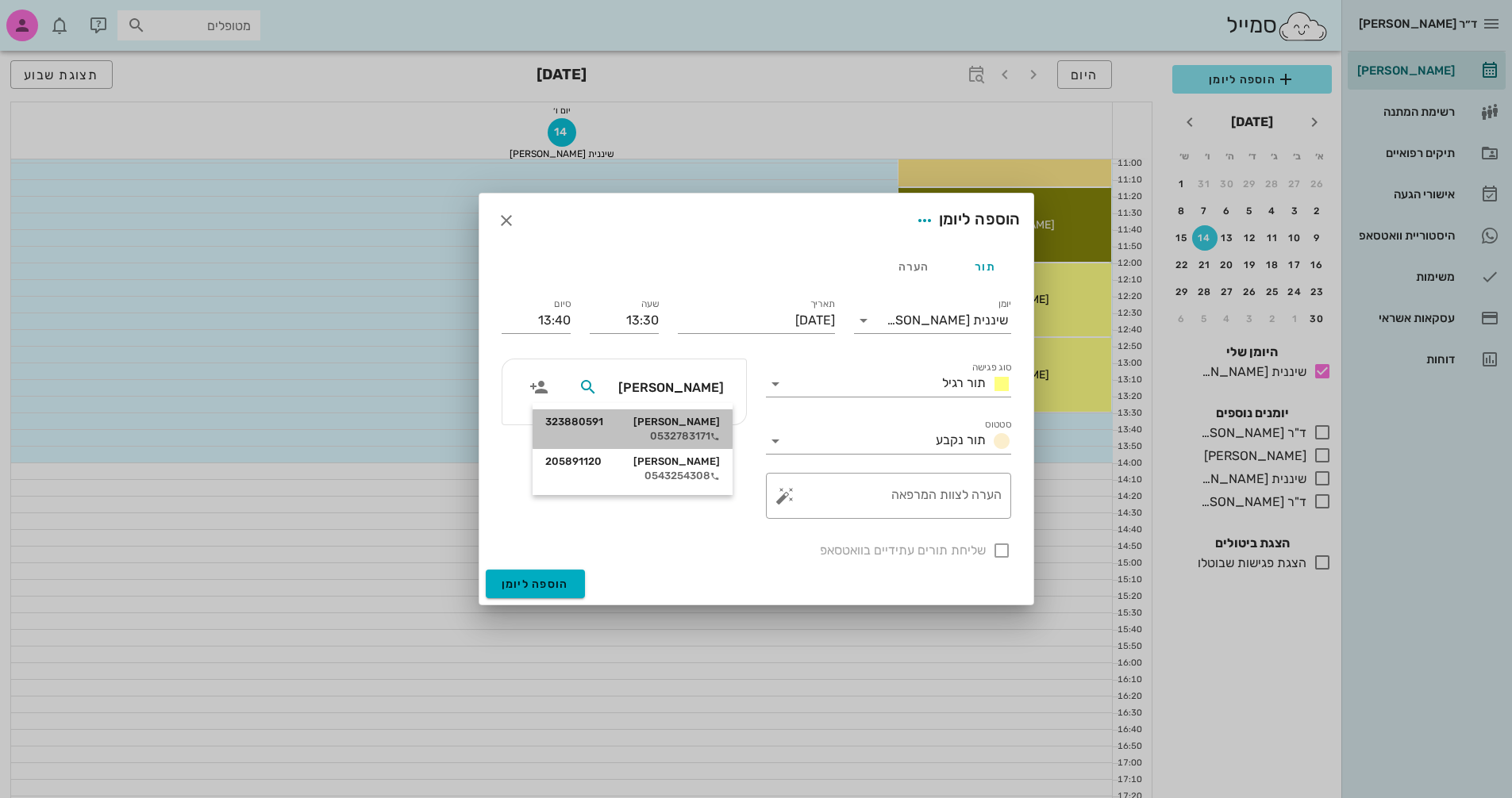
click at [671, 423] on div "[PERSON_NAME] 323880591" at bounding box center [633, 421] width 175 height 12
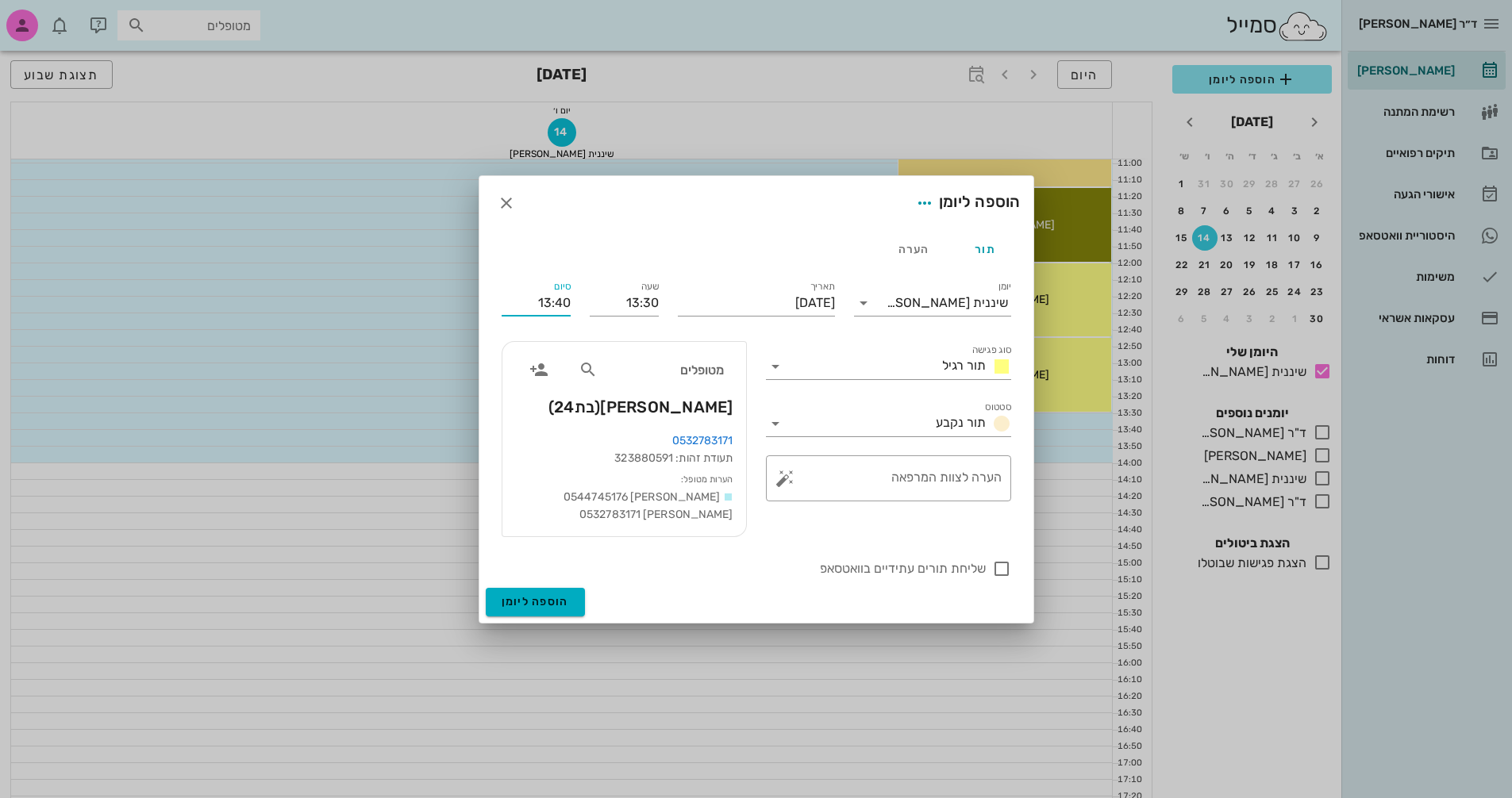
drag, startPoint x: 554, startPoint y: 302, endPoint x: 573, endPoint y: 302, distance: 19.0
click at [573, 302] on div "סיום 13:40" at bounding box center [536, 300] width 88 height 64
type input "1"
type input "14:00"
click at [559, 599] on span "הוספה ליומן" at bounding box center [535, 602] width 68 height 13
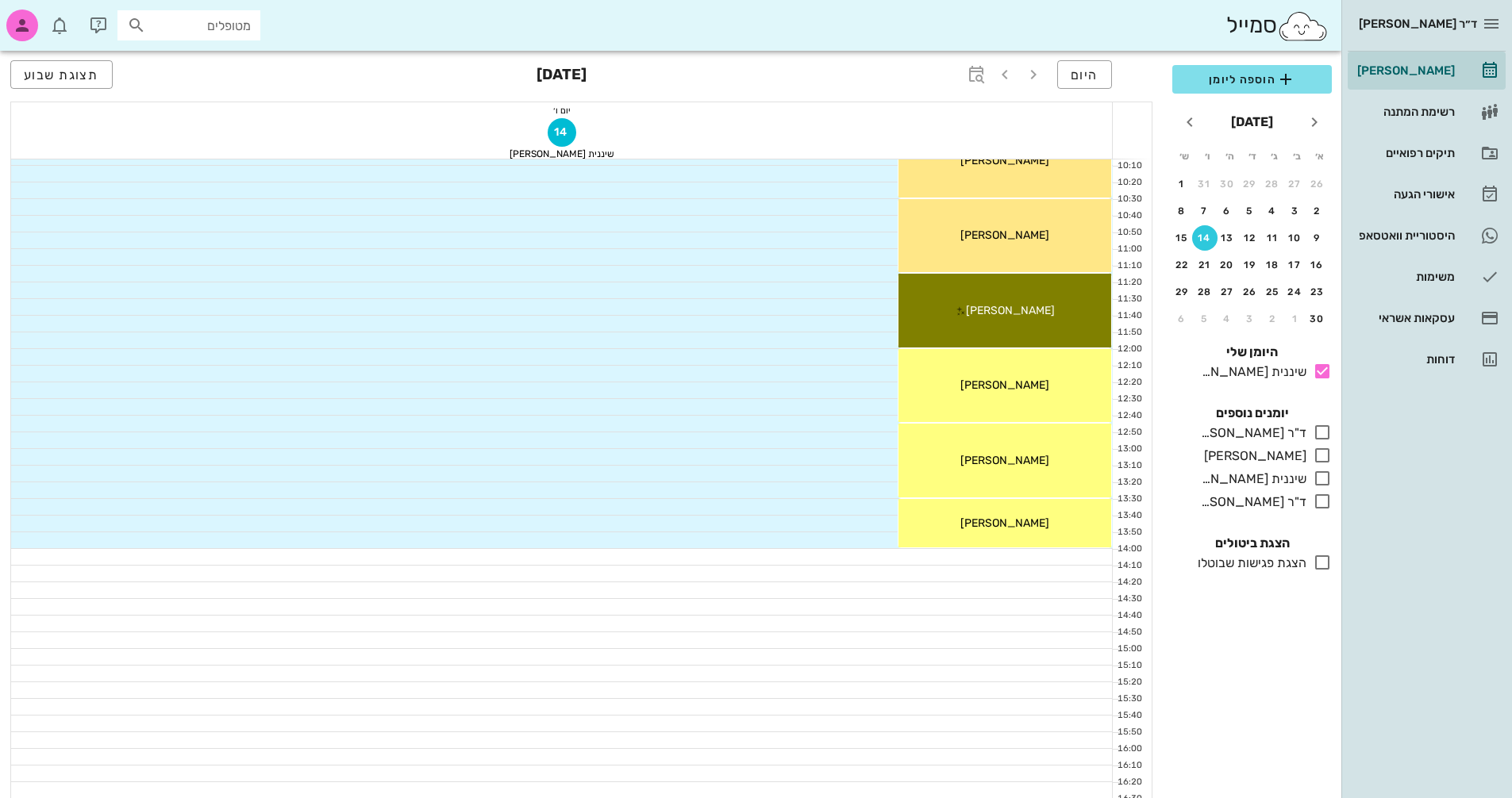
scroll to position [318, 0]
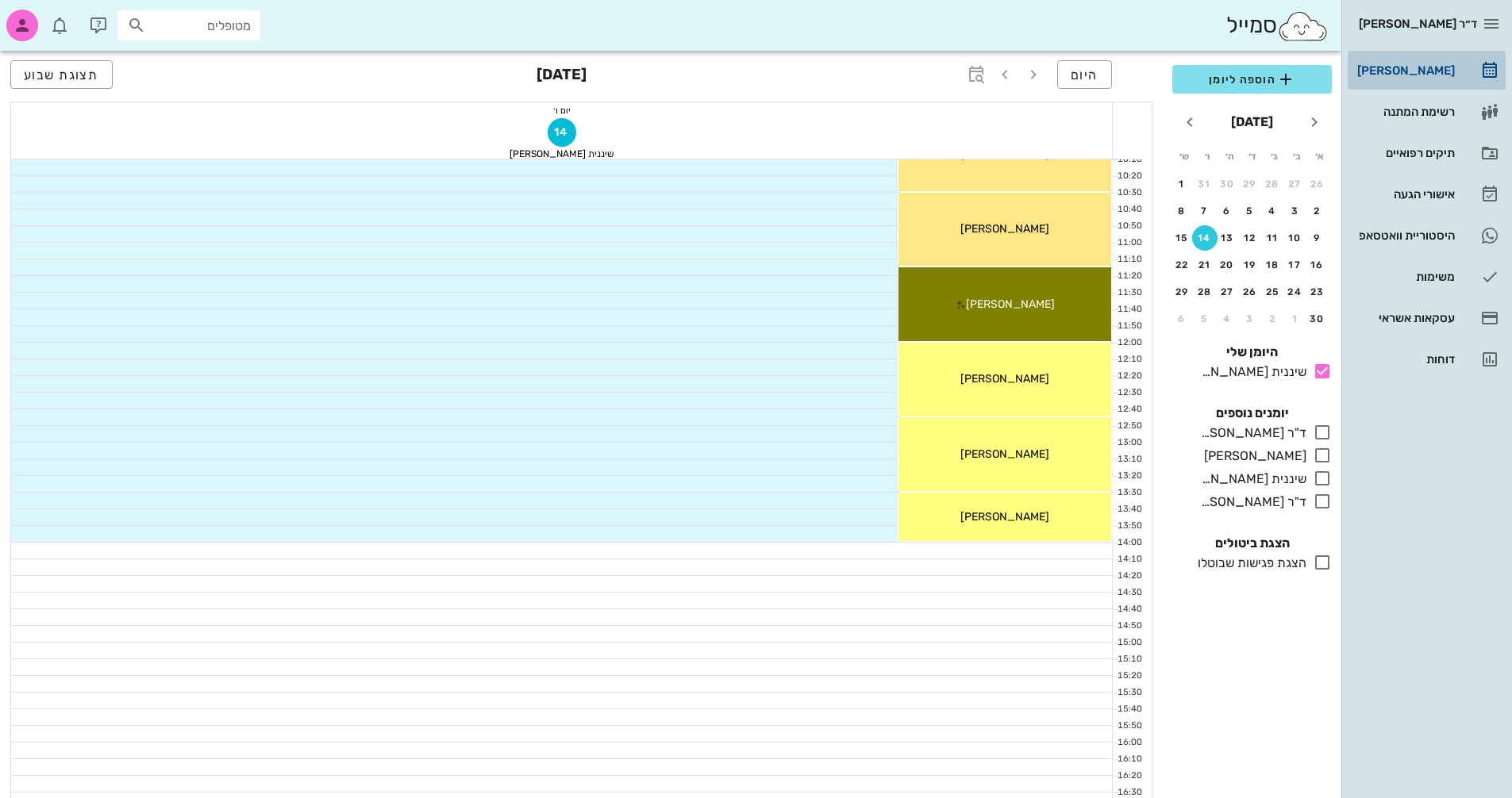
click at [1436, 67] on div "[PERSON_NAME]" at bounding box center [1404, 70] width 101 height 12
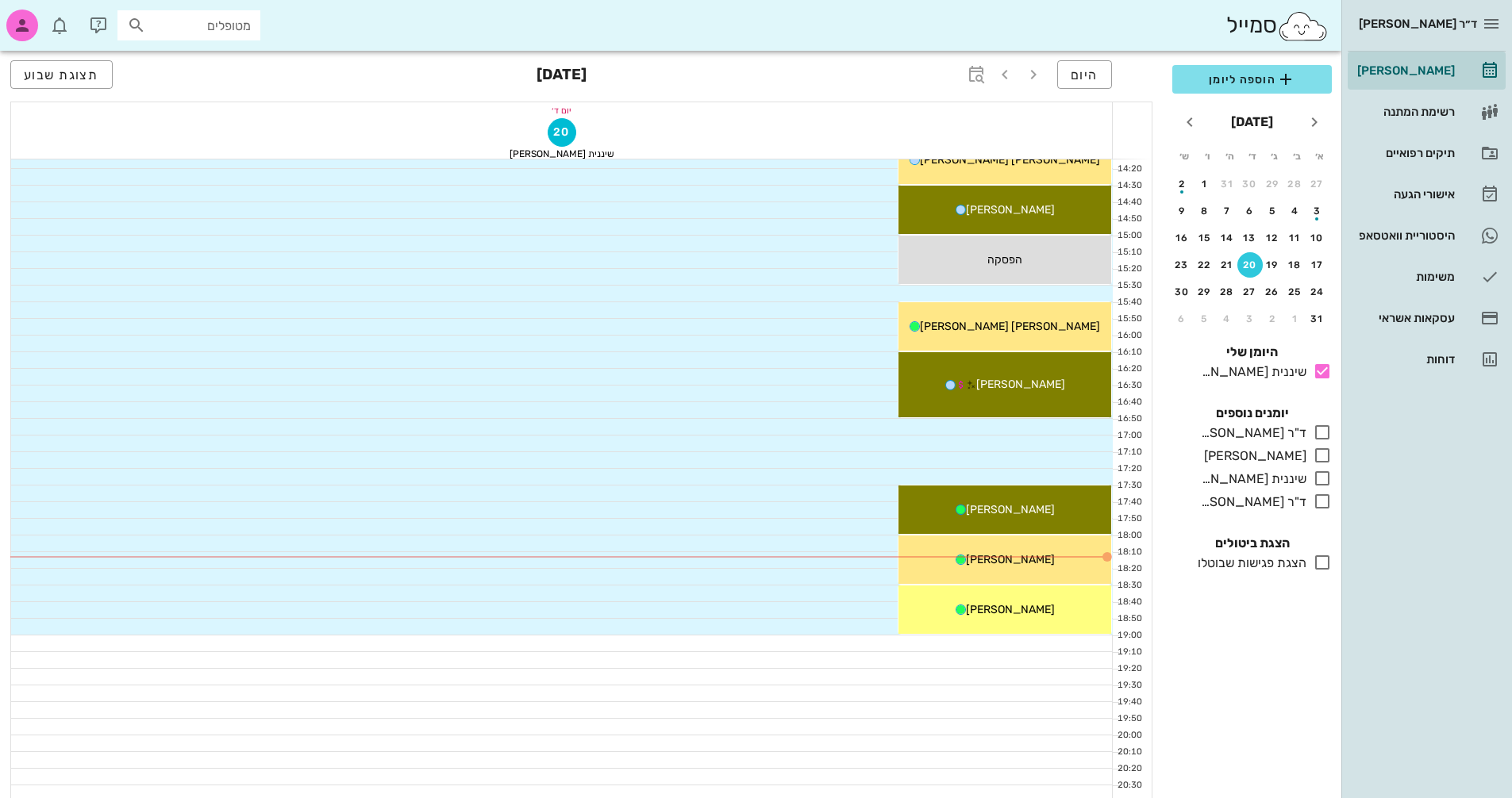
scroll to position [762, 0]
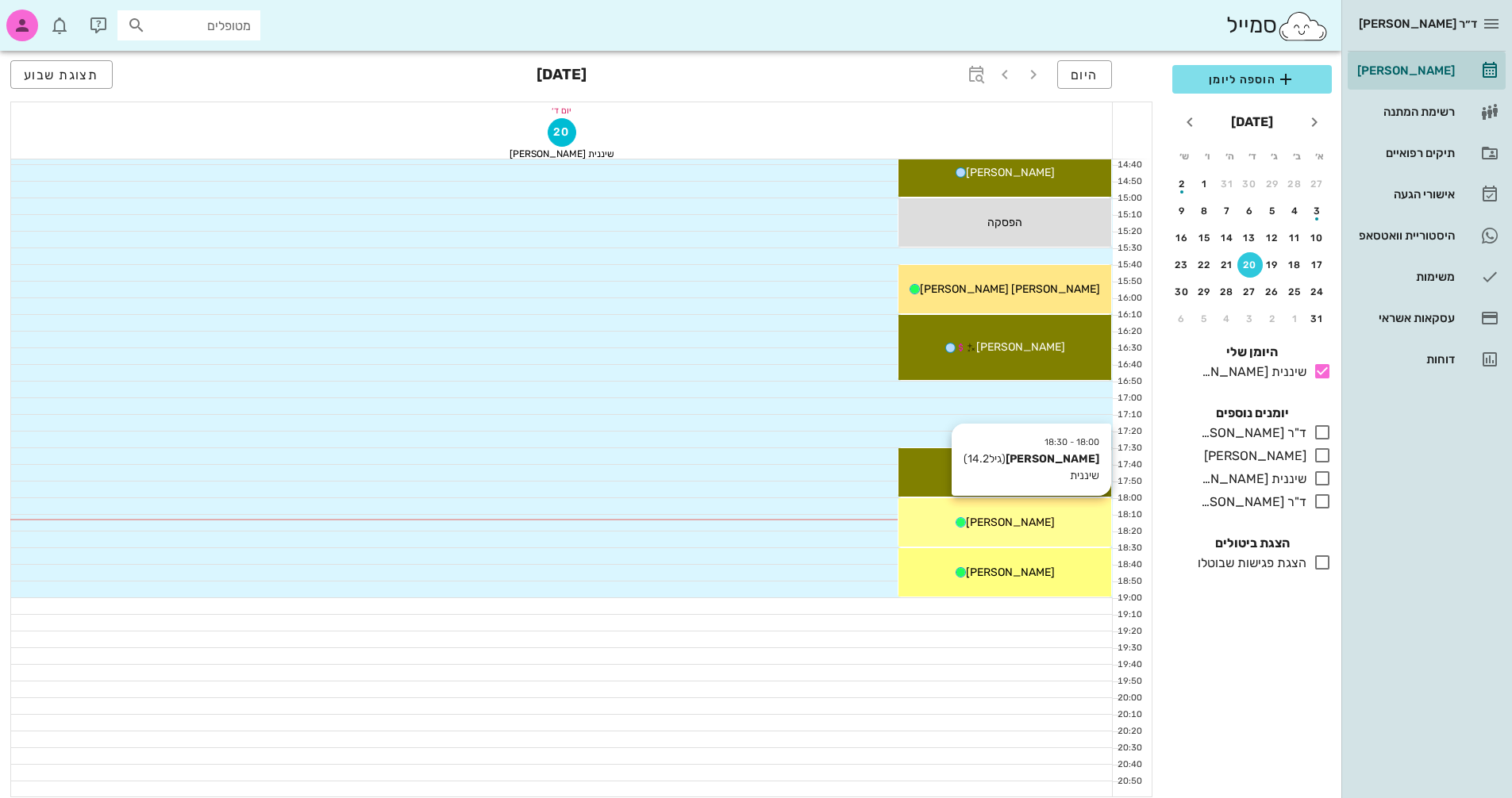
click at [1064, 518] on div "[PERSON_NAME]" at bounding box center [1006, 523] width 213 height 17
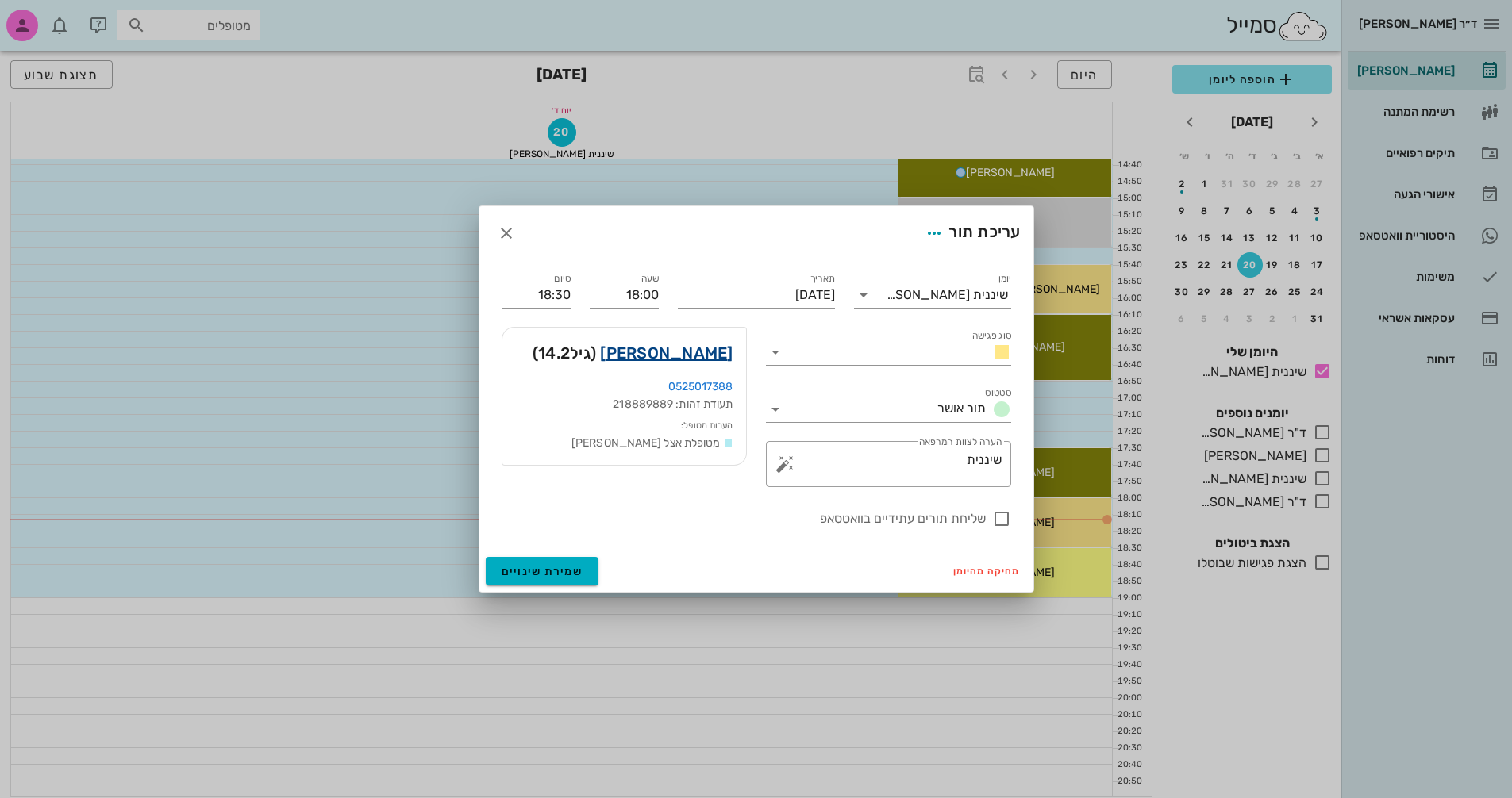
click at [684, 354] on link "[PERSON_NAME]" at bounding box center [666, 353] width 132 height 26
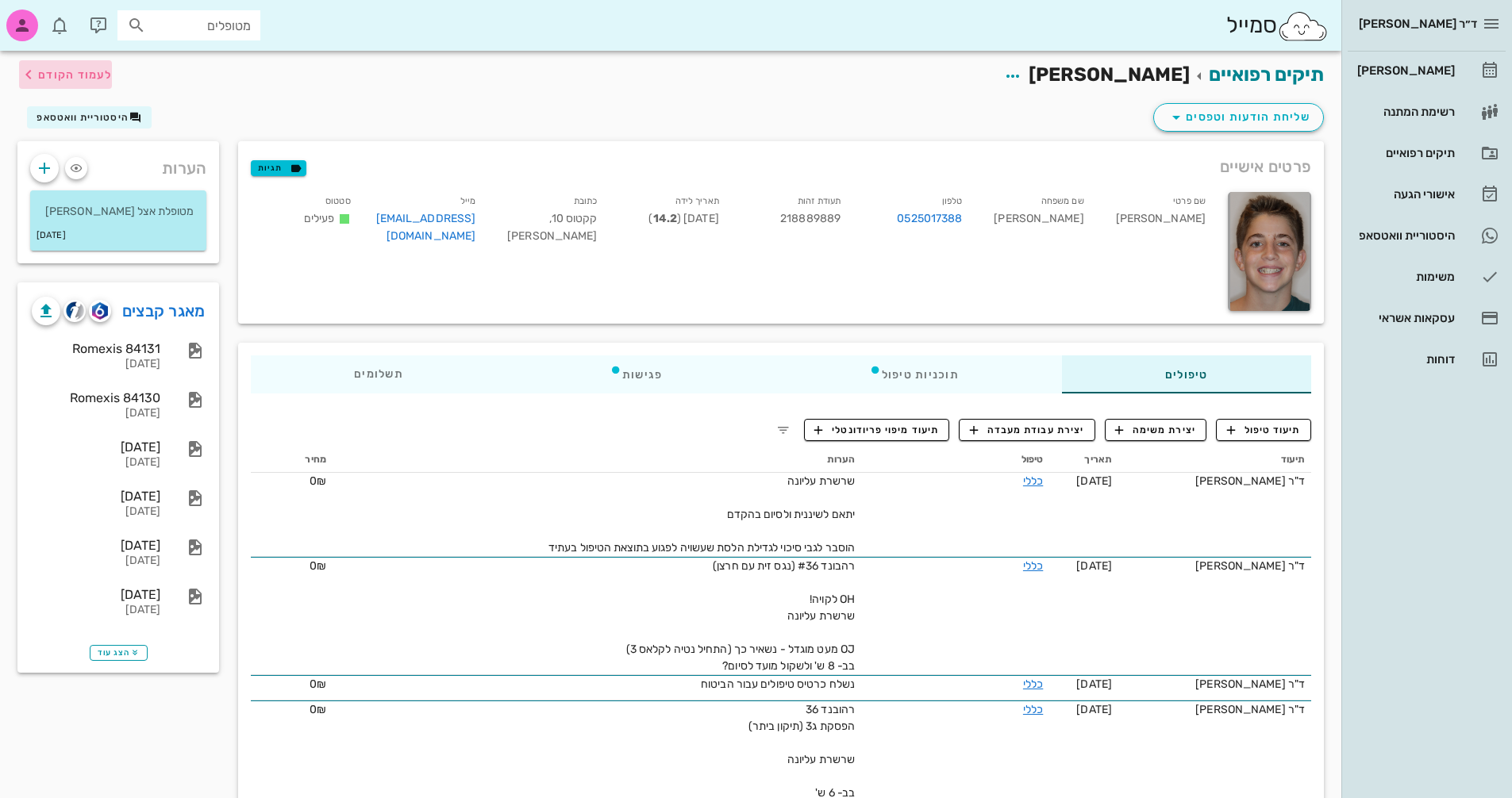
click at [69, 72] on span "לעמוד הקודם" at bounding box center [75, 75] width 74 height 13
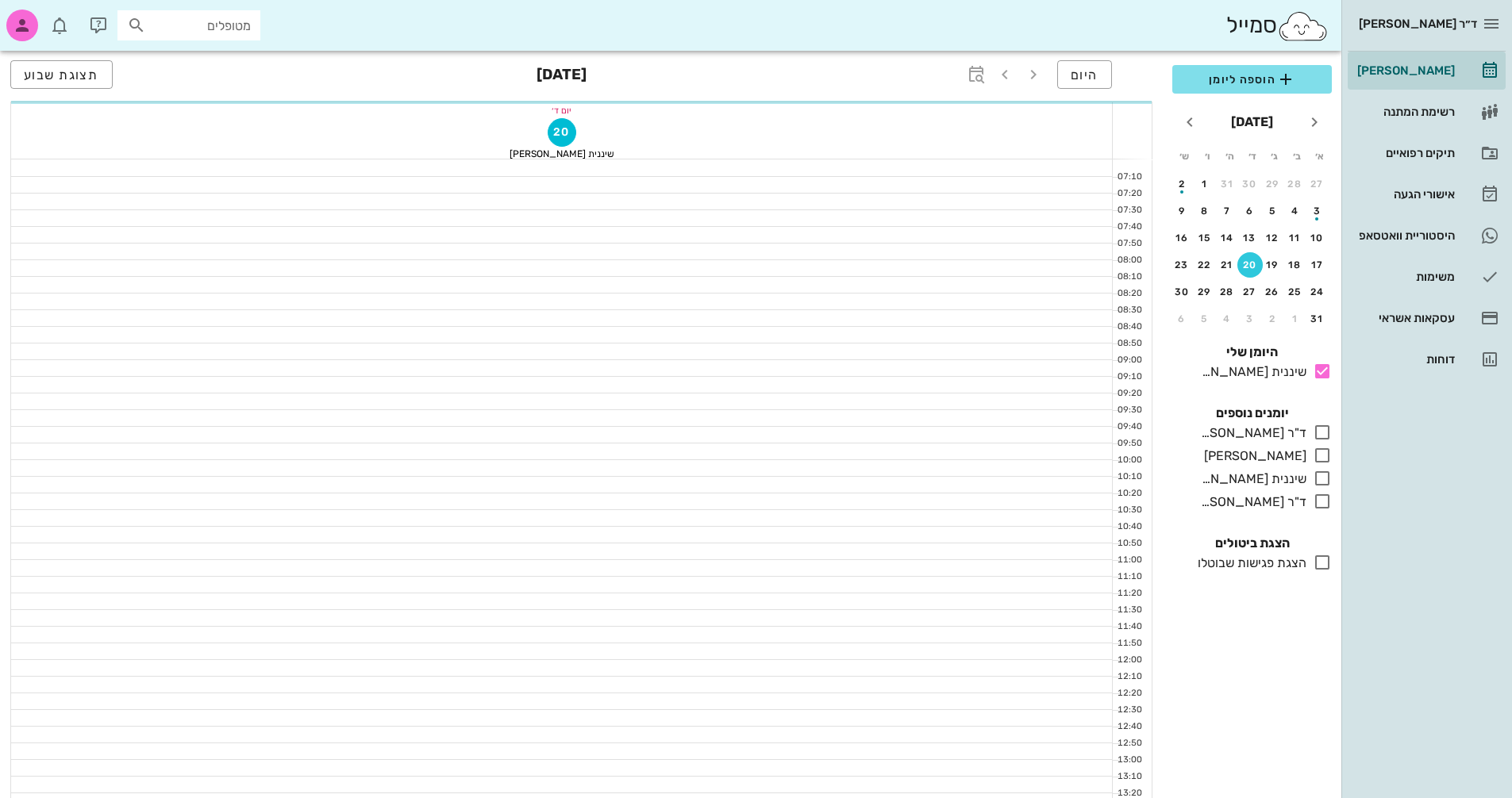
scroll to position [762, 0]
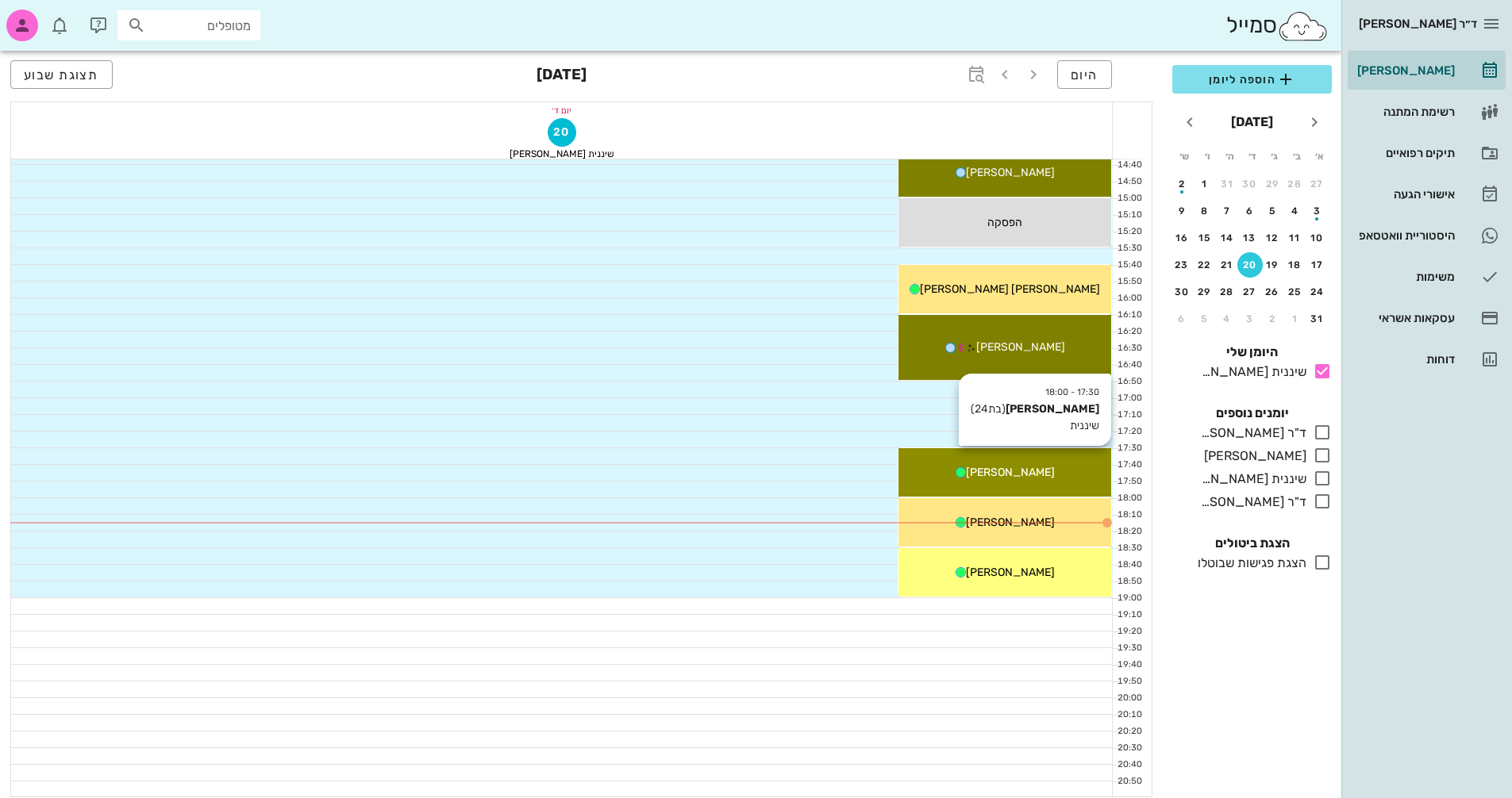
drag, startPoint x: 1020, startPoint y: 477, endPoint x: 991, endPoint y: 467, distance: 30.7
click at [991, 467] on span "[PERSON_NAME]" at bounding box center [1010, 473] width 88 height 13
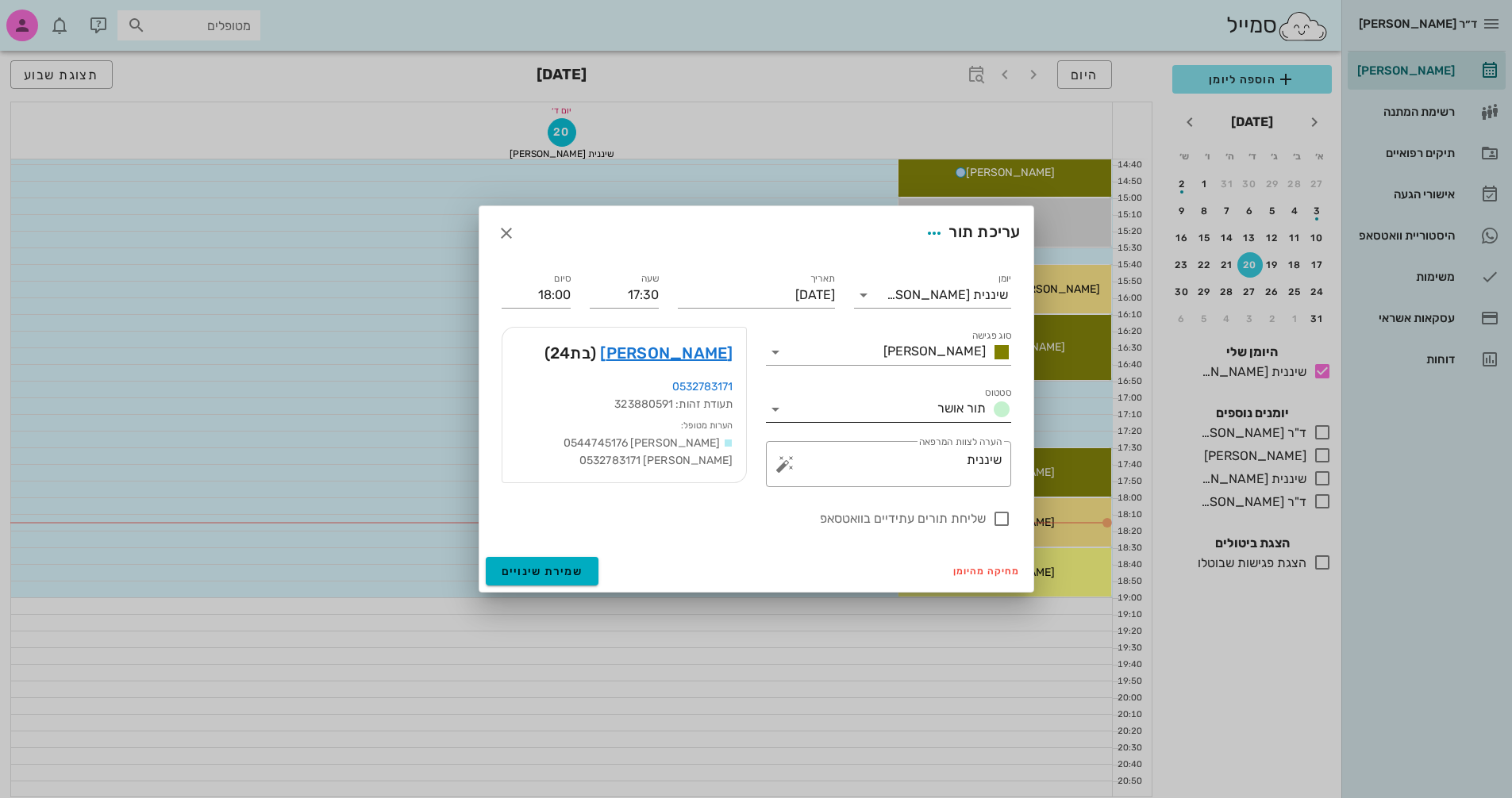
click at [914, 409] on input "סטטוס" at bounding box center [860, 409] width 143 height 26
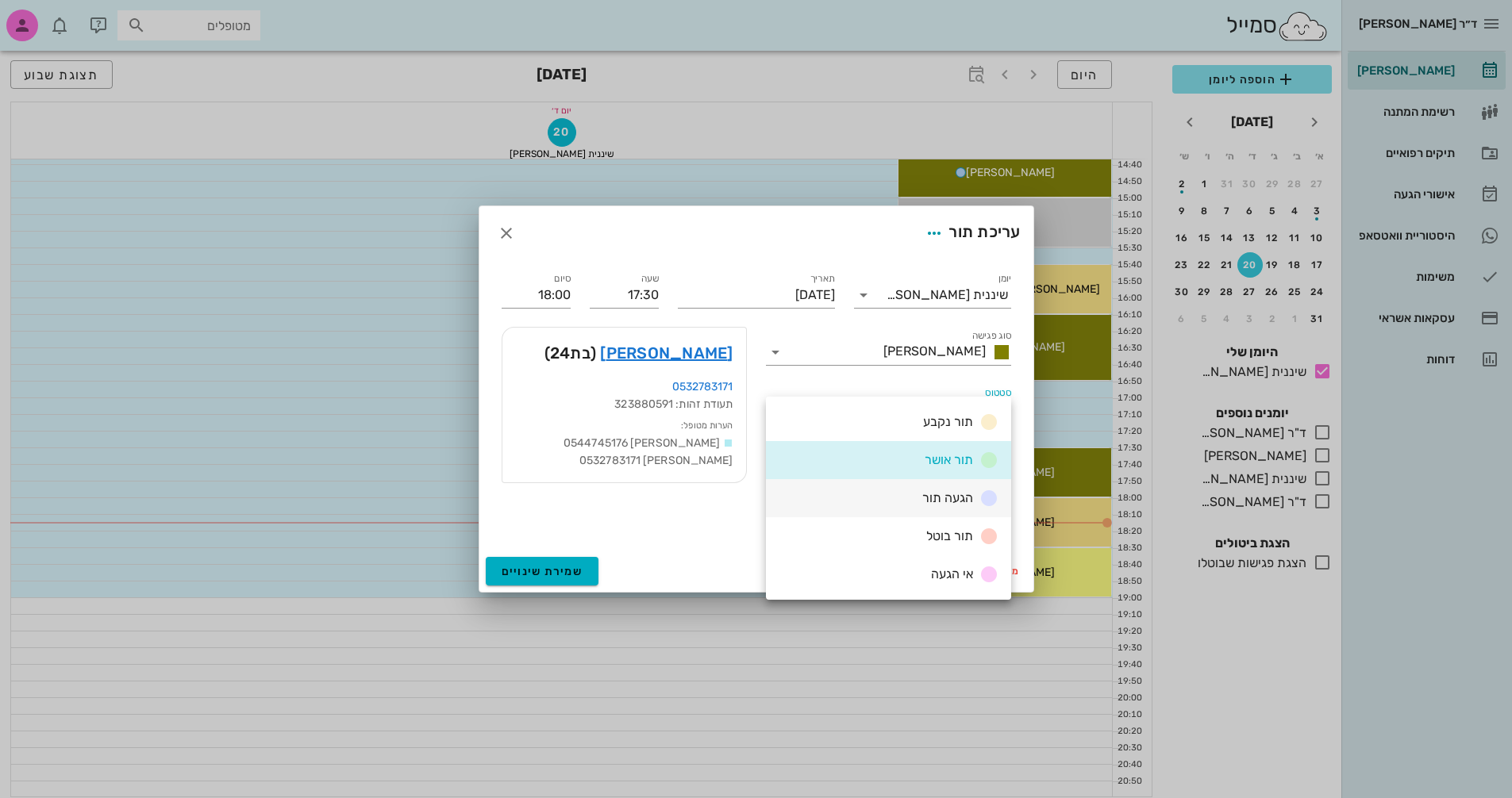
click at [943, 497] on span "הגעה תור" at bounding box center [948, 498] width 50 height 15
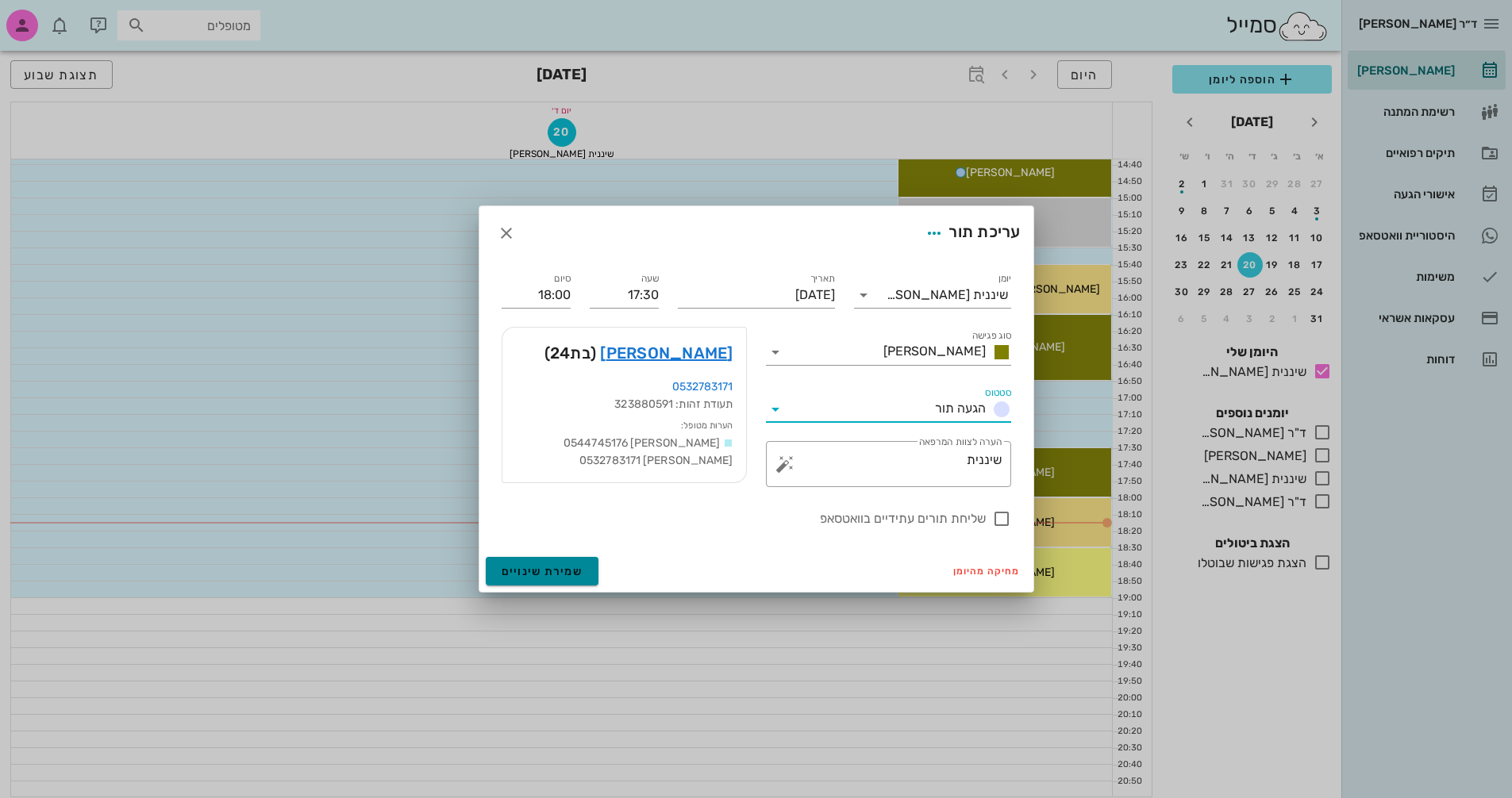
click at [554, 568] on span "שמירת שינויים" at bounding box center [542, 572] width 82 height 13
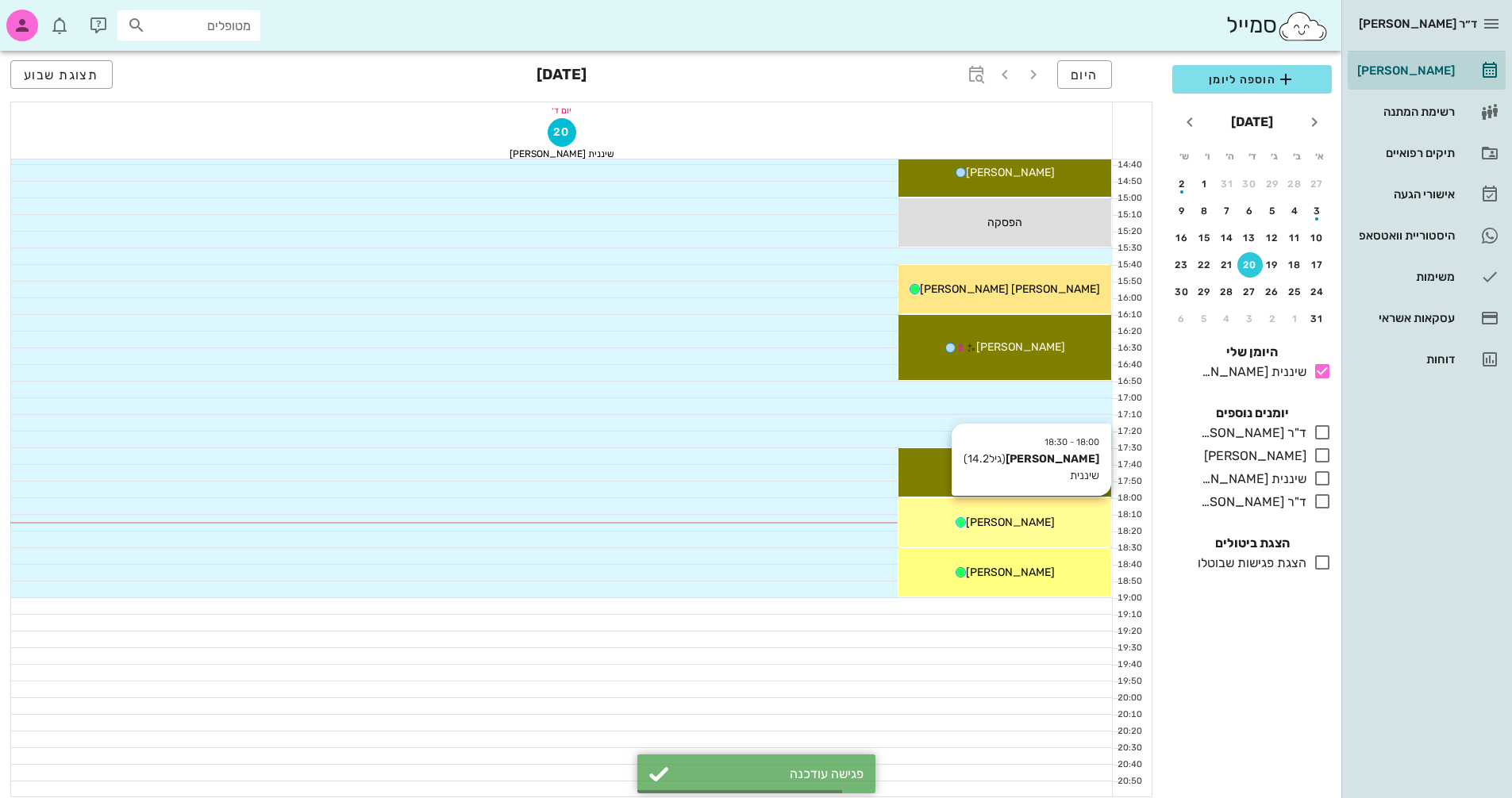
click at [992, 516] on span "[PERSON_NAME]" at bounding box center [1010, 522] width 88 height 13
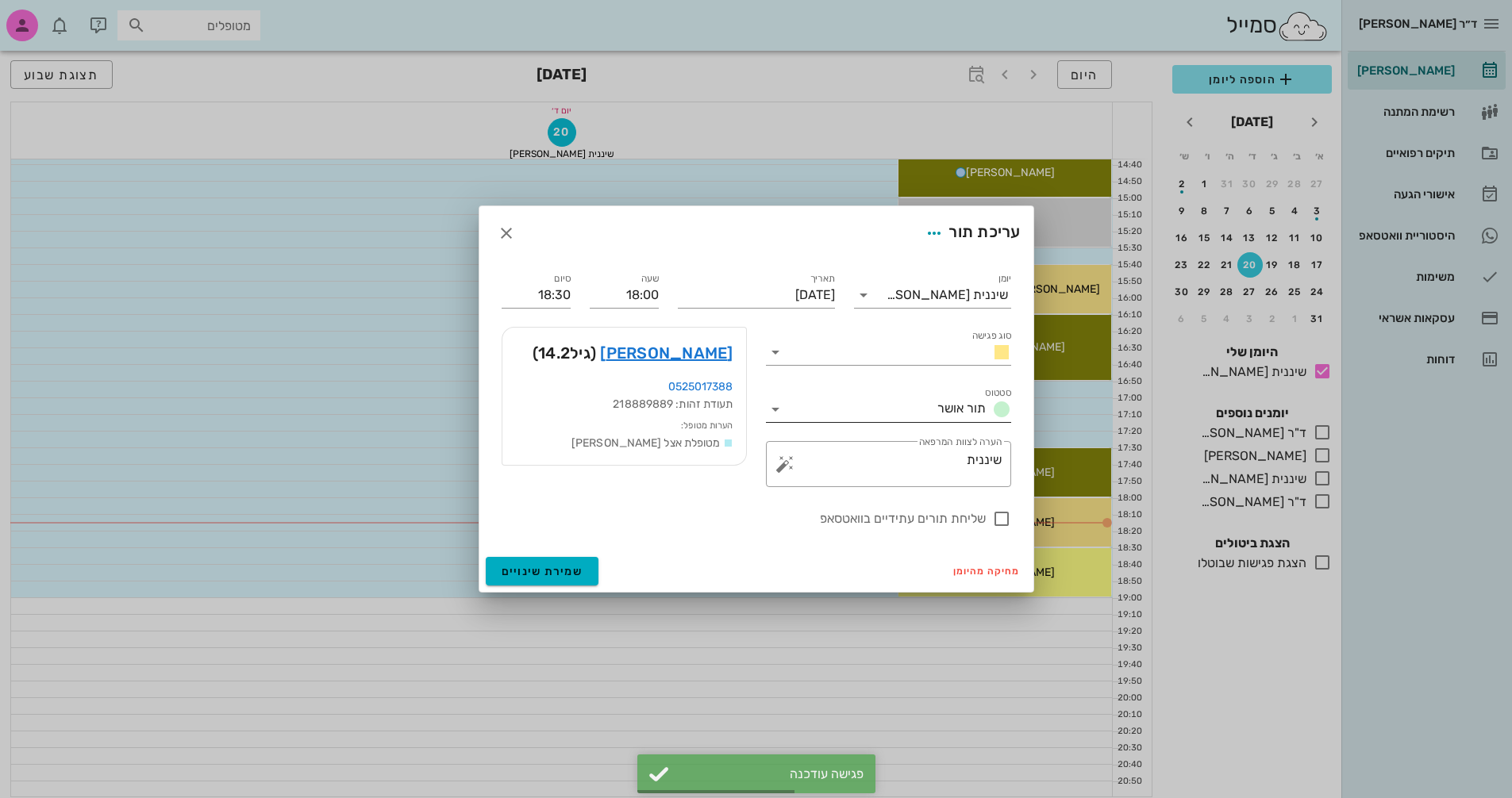
click at [928, 405] on input "סטטוס" at bounding box center [860, 409] width 143 height 26
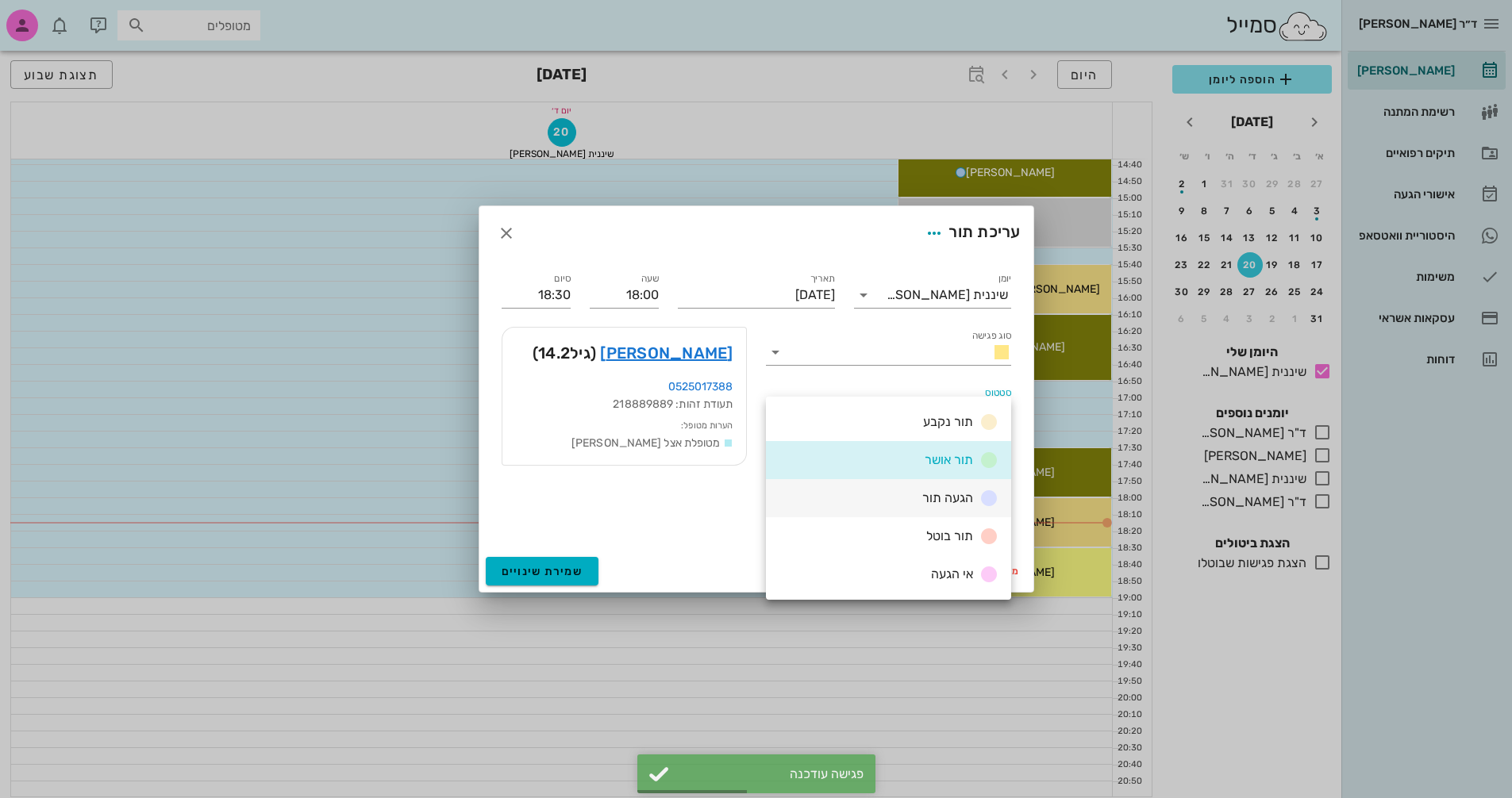
click at [947, 497] on span "הגעה תור" at bounding box center [948, 498] width 50 height 15
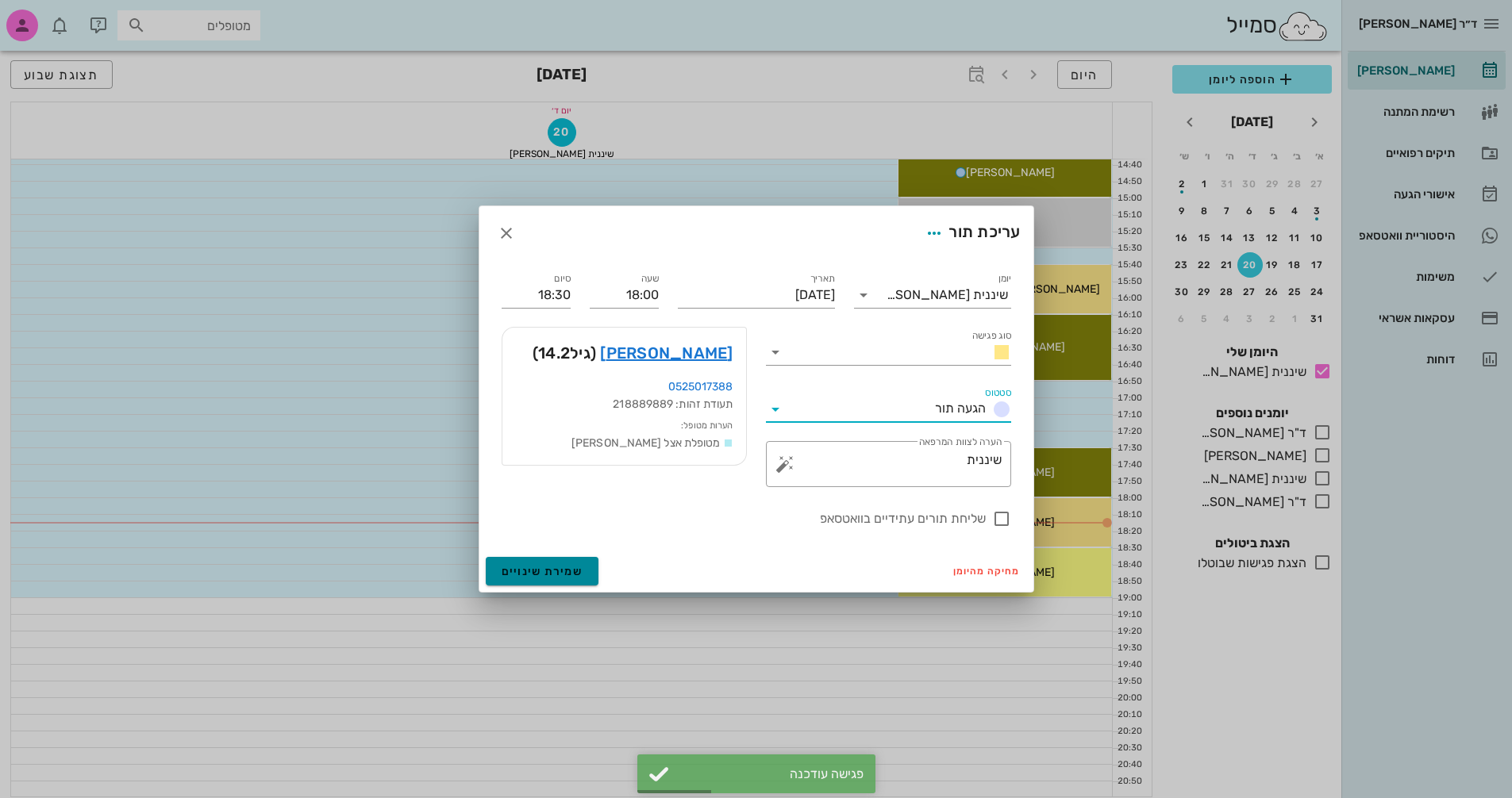
click at [575, 563] on button "שמירת שינויים" at bounding box center [542, 572] width 113 height 29
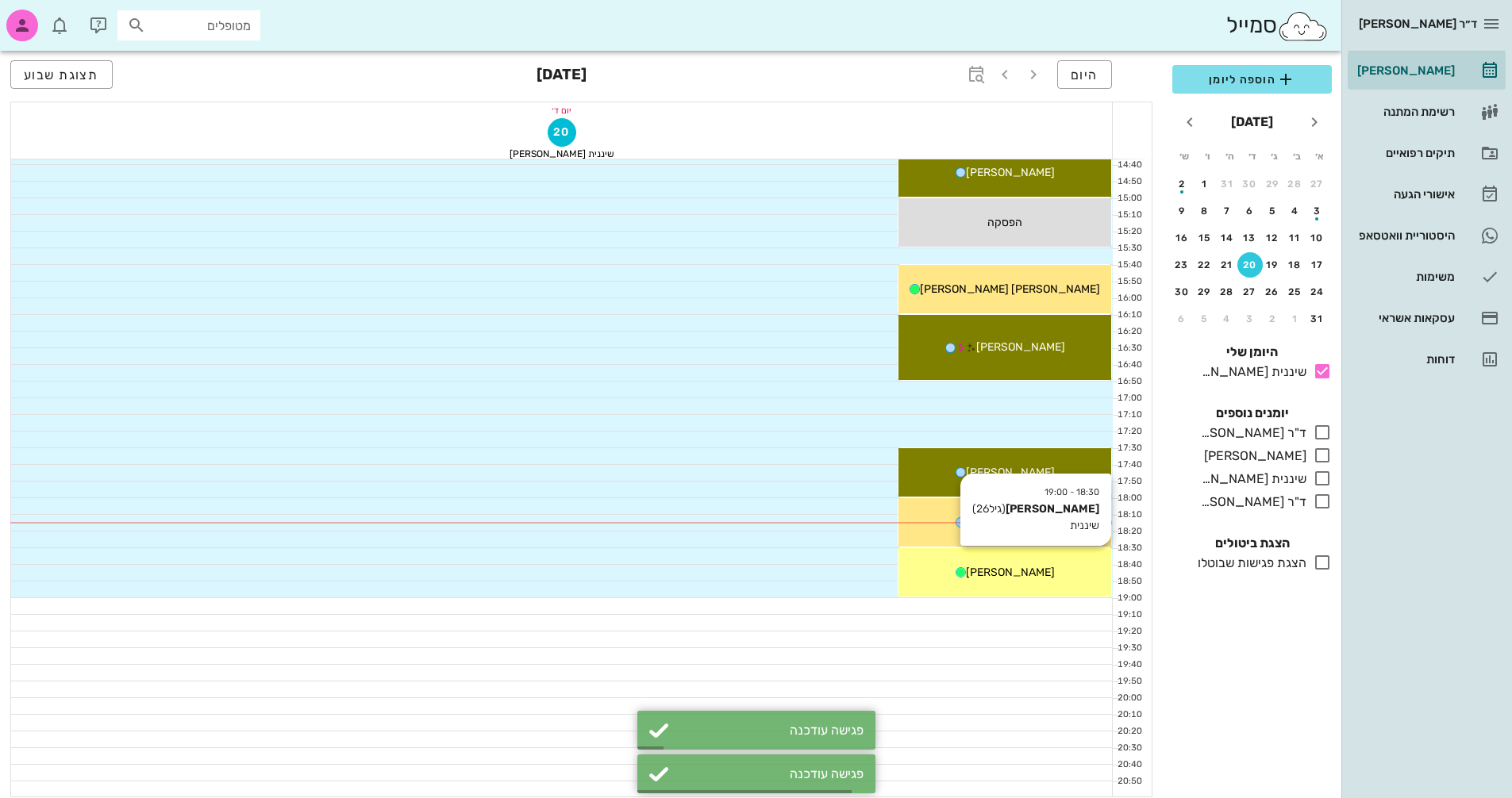
click at [1033, 574] on div "[PERSON_NAME]" at bounding box center [1006, 573] width 213 height 17
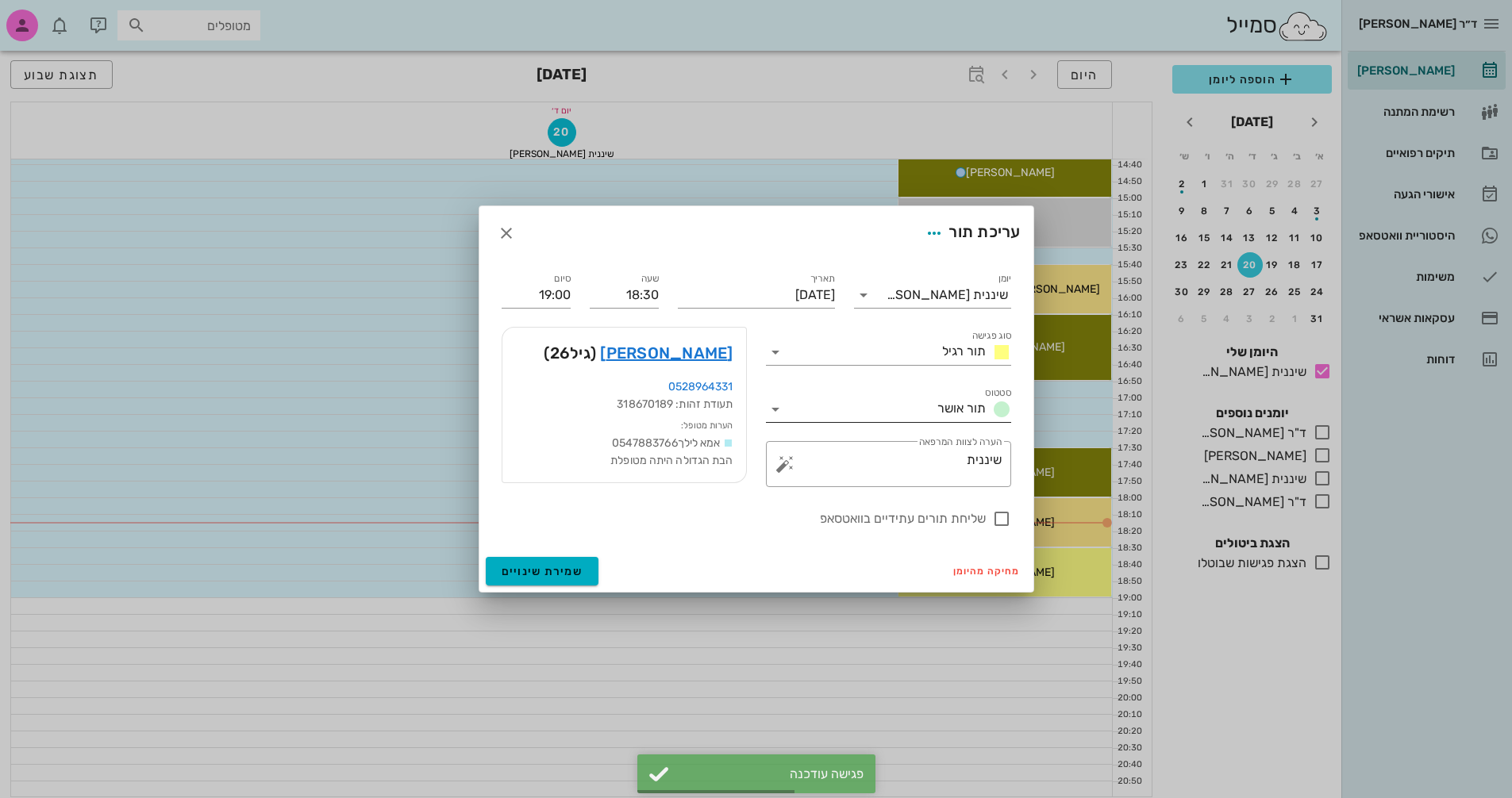
click at [941, 405] on span "תור אושר" at bounding box center [961, 408] width 49 height 15
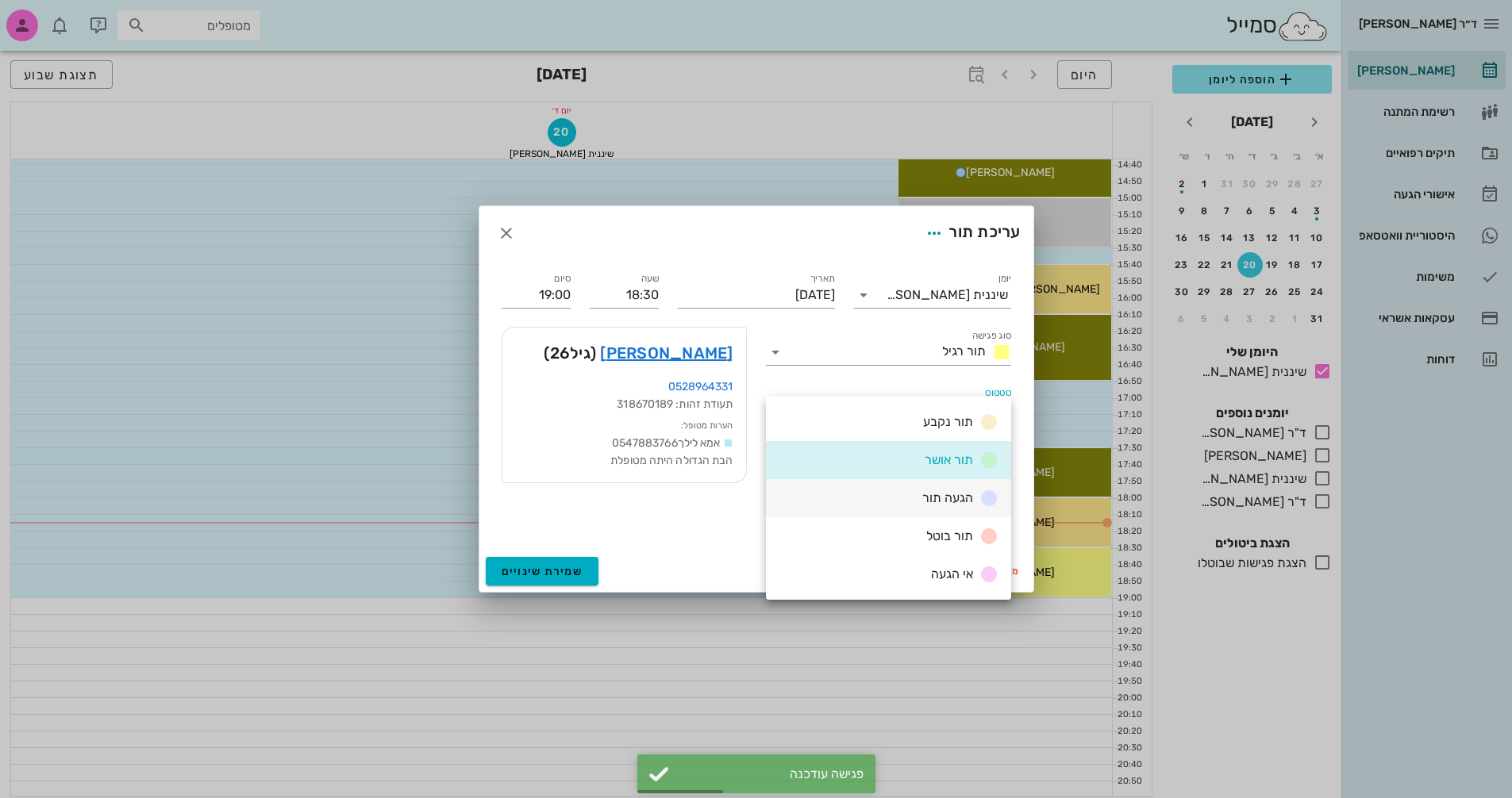
click at [942, 500] on span "הגעה תור" at bounding box center [948, 498] width 50 height 15
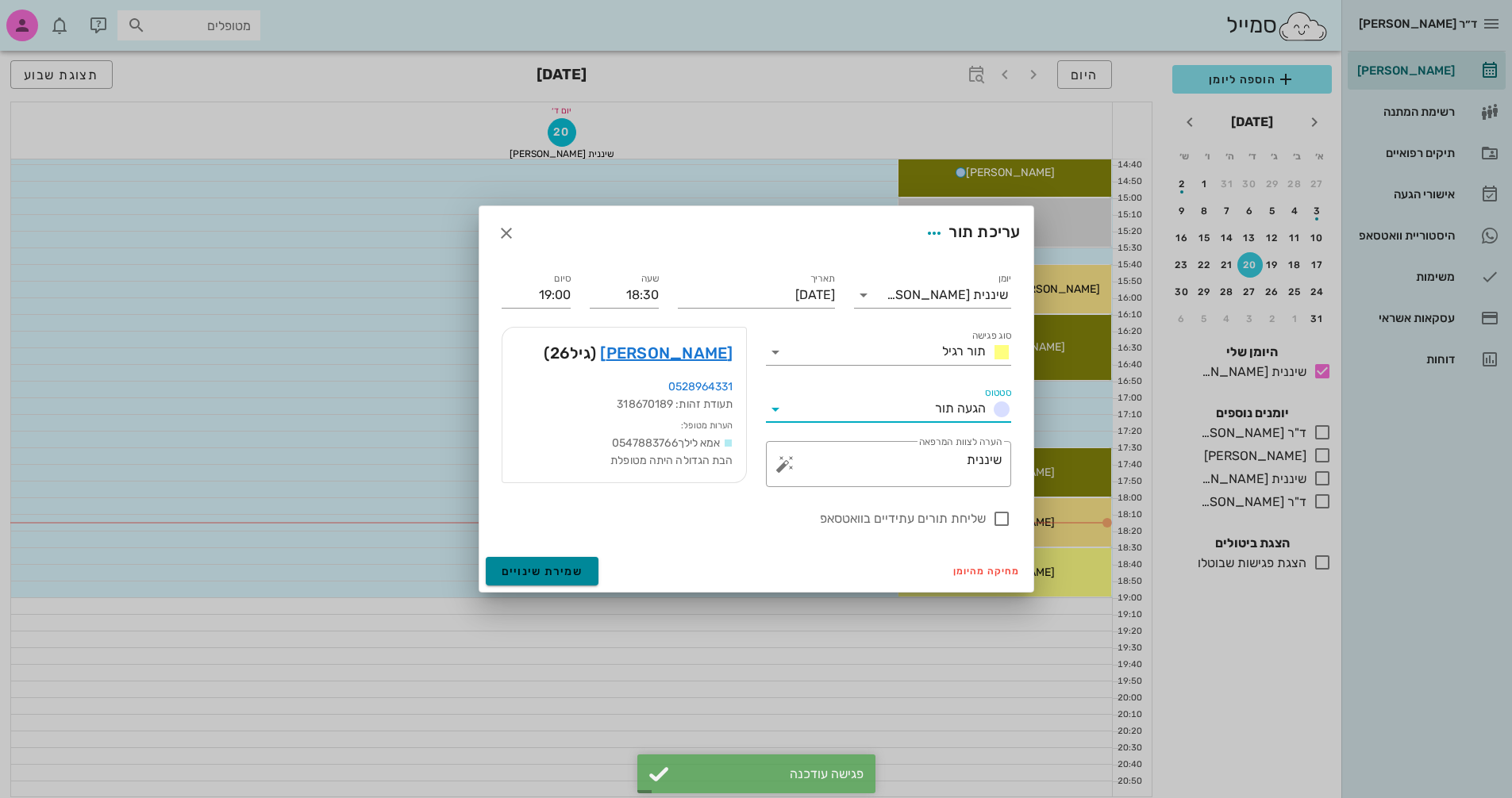
click at [559, 566] on span "שמירת שינויים" at bounding box center [542, 572] width 82 height 13
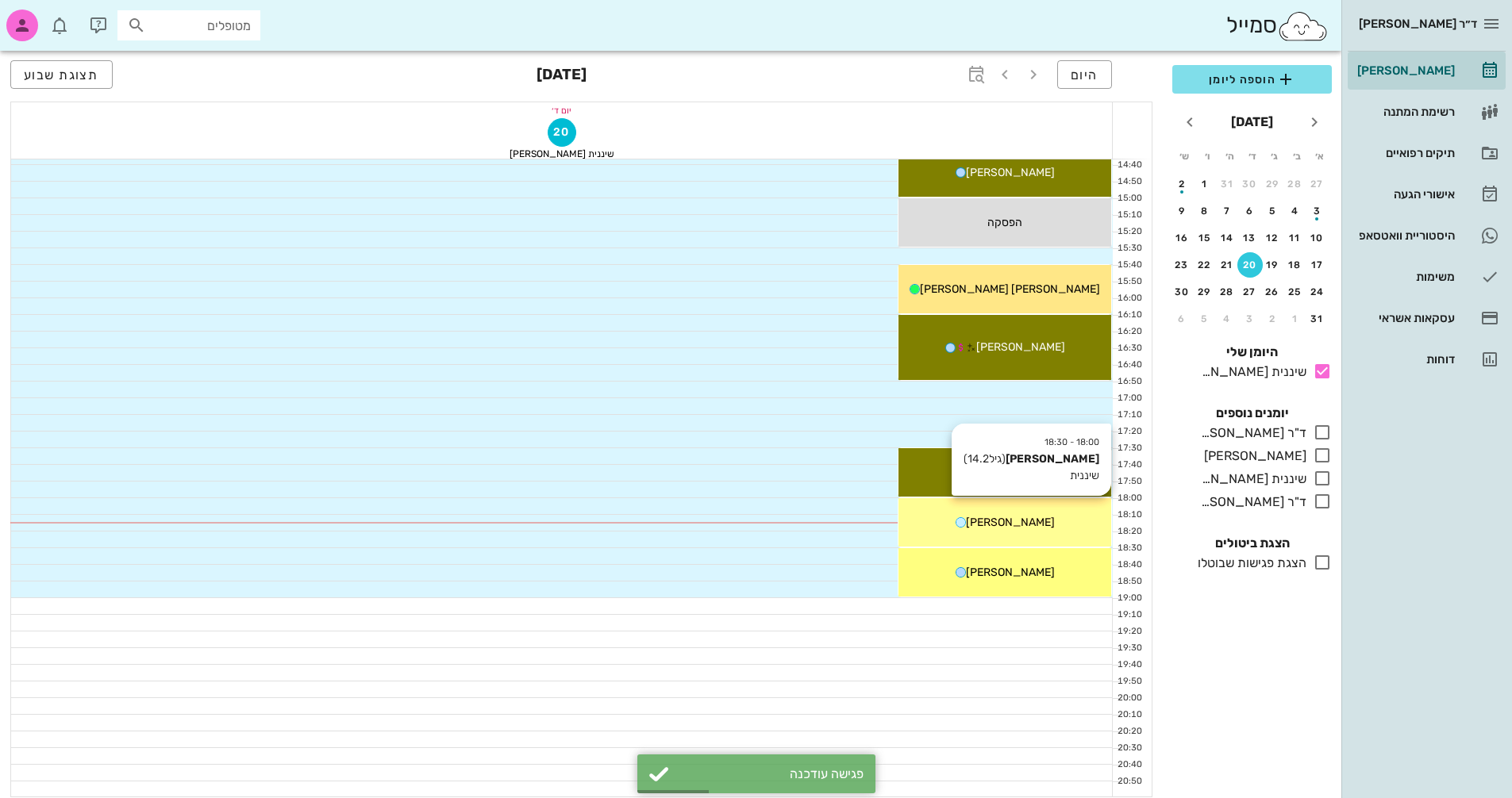
click at [1054, 526] on div "[PERSON_NAME]" at bounding box center [1006, 523] width 213 height 17
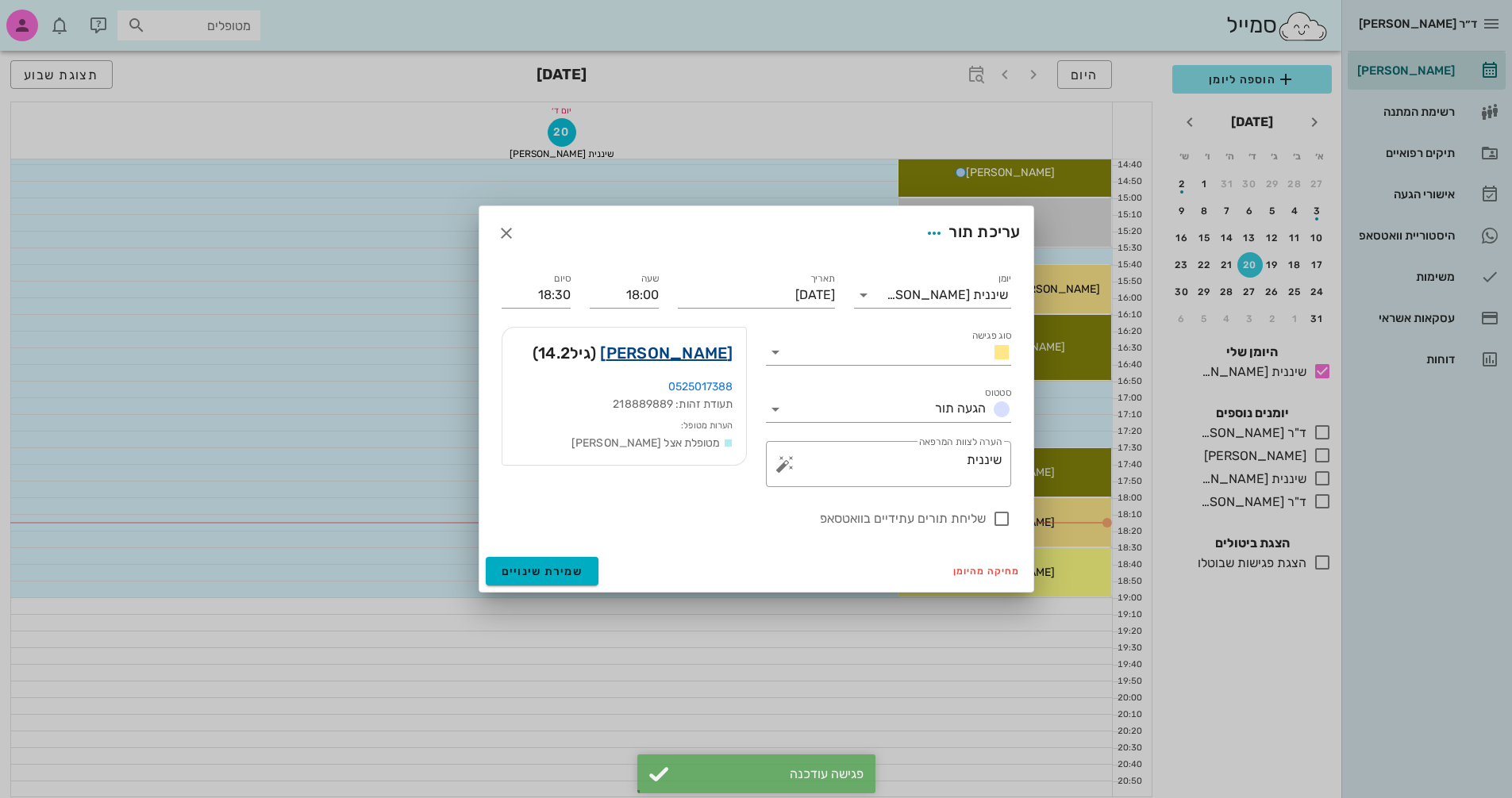
click at [702, 356] on link "[PERSON_NAME]" at bounding box center [666, 353] width 132 height 26
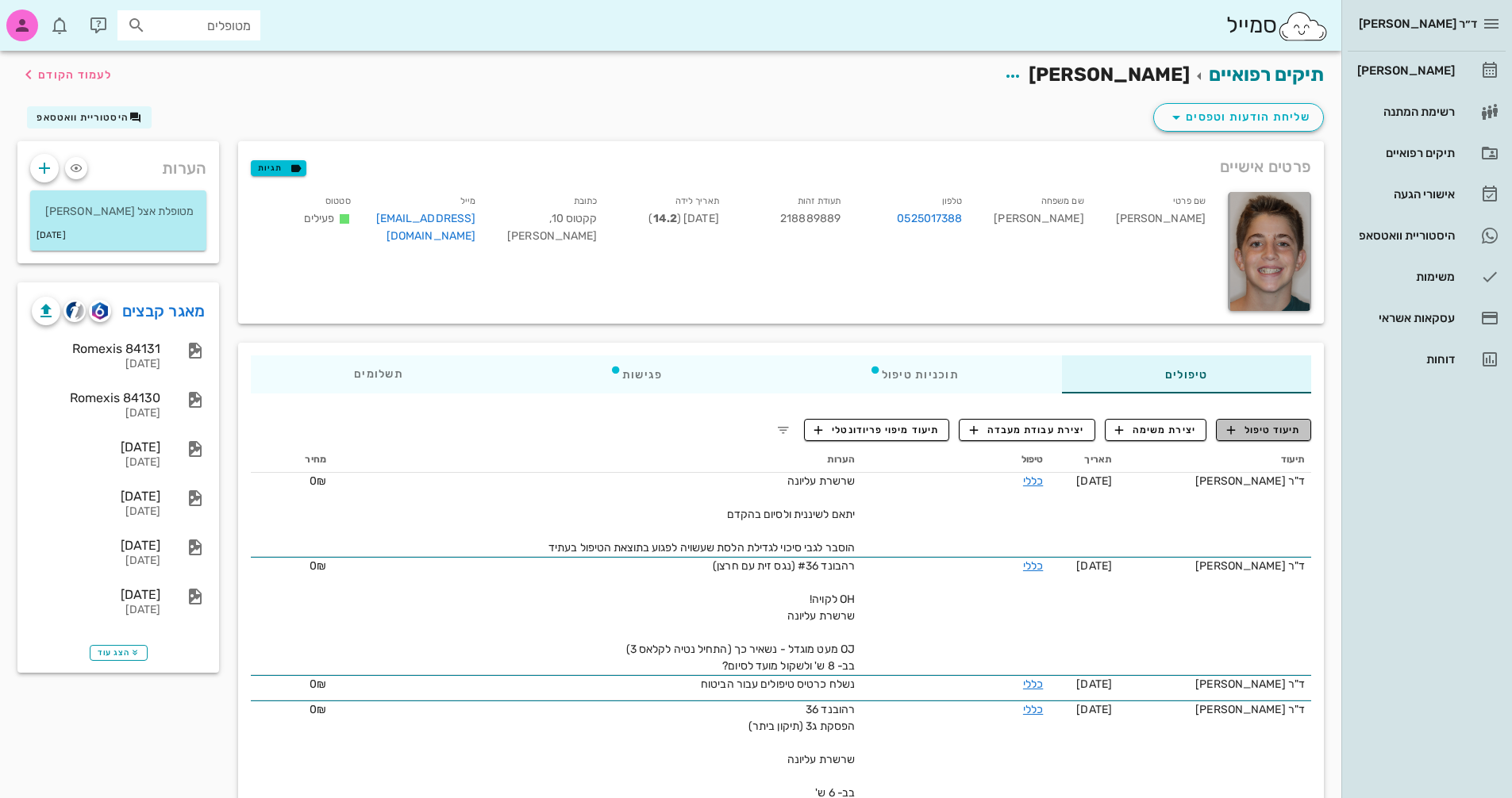
click at [1286, 428] on span "תיעוד טיפול" at bounding box center [1265, 430] width 74 height 14
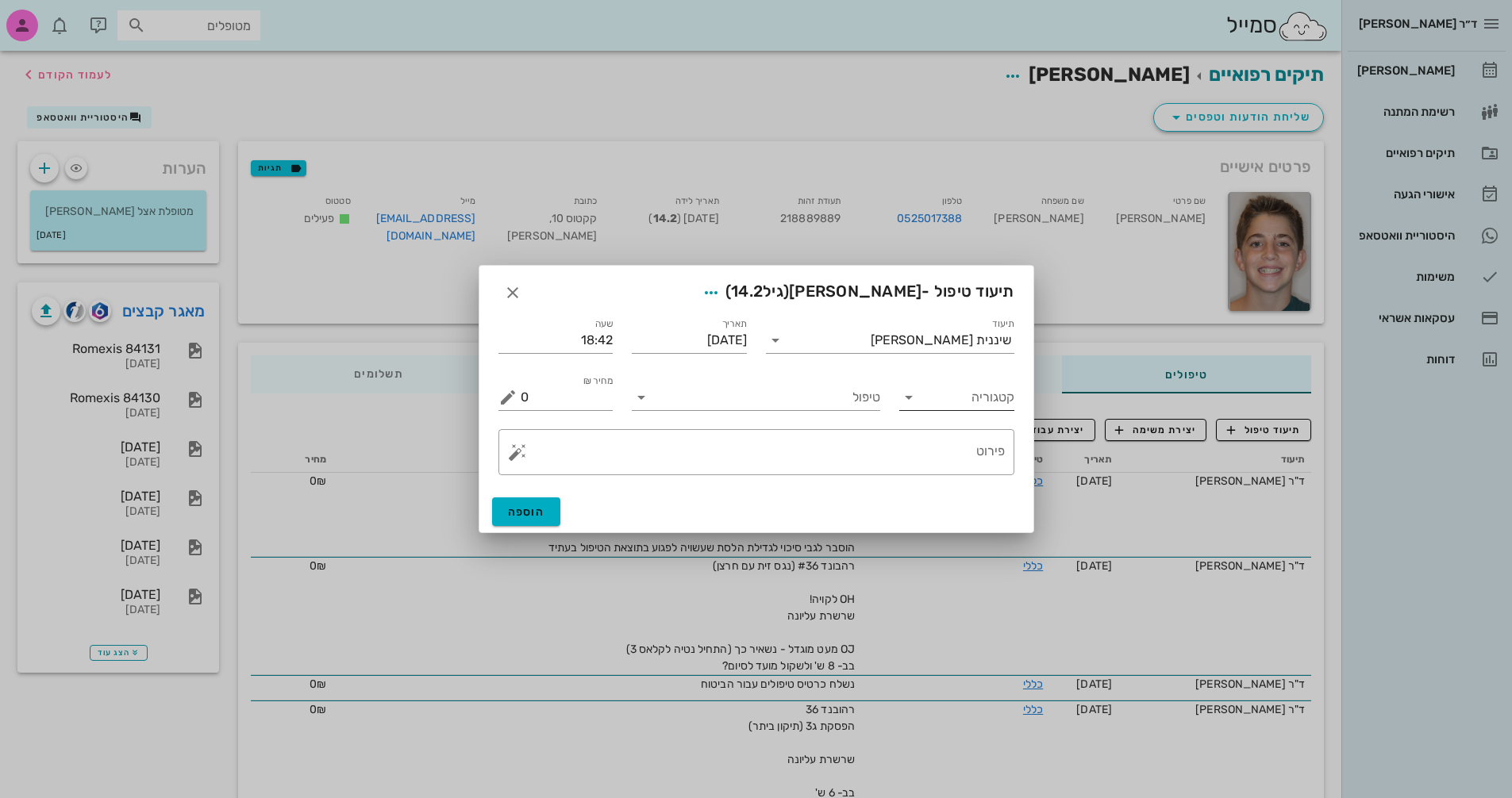
click at [917, 399] on icon at bounding box center [909, 398] width 19 height 19
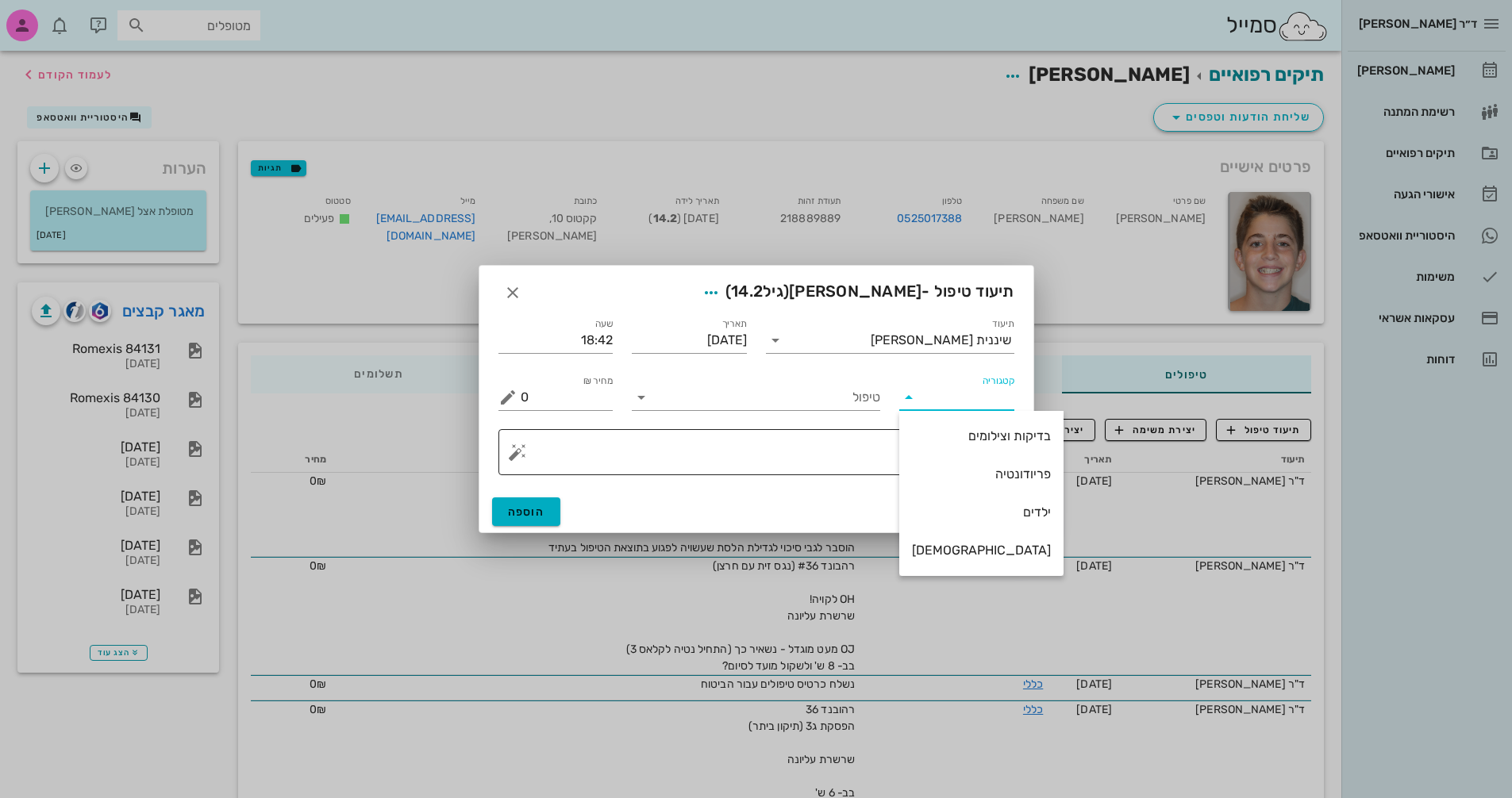
click at [989, 471] on div "פריודונטיה" at bounding box center [982, 475] width 139 height 15
type input "פריודונטיה"
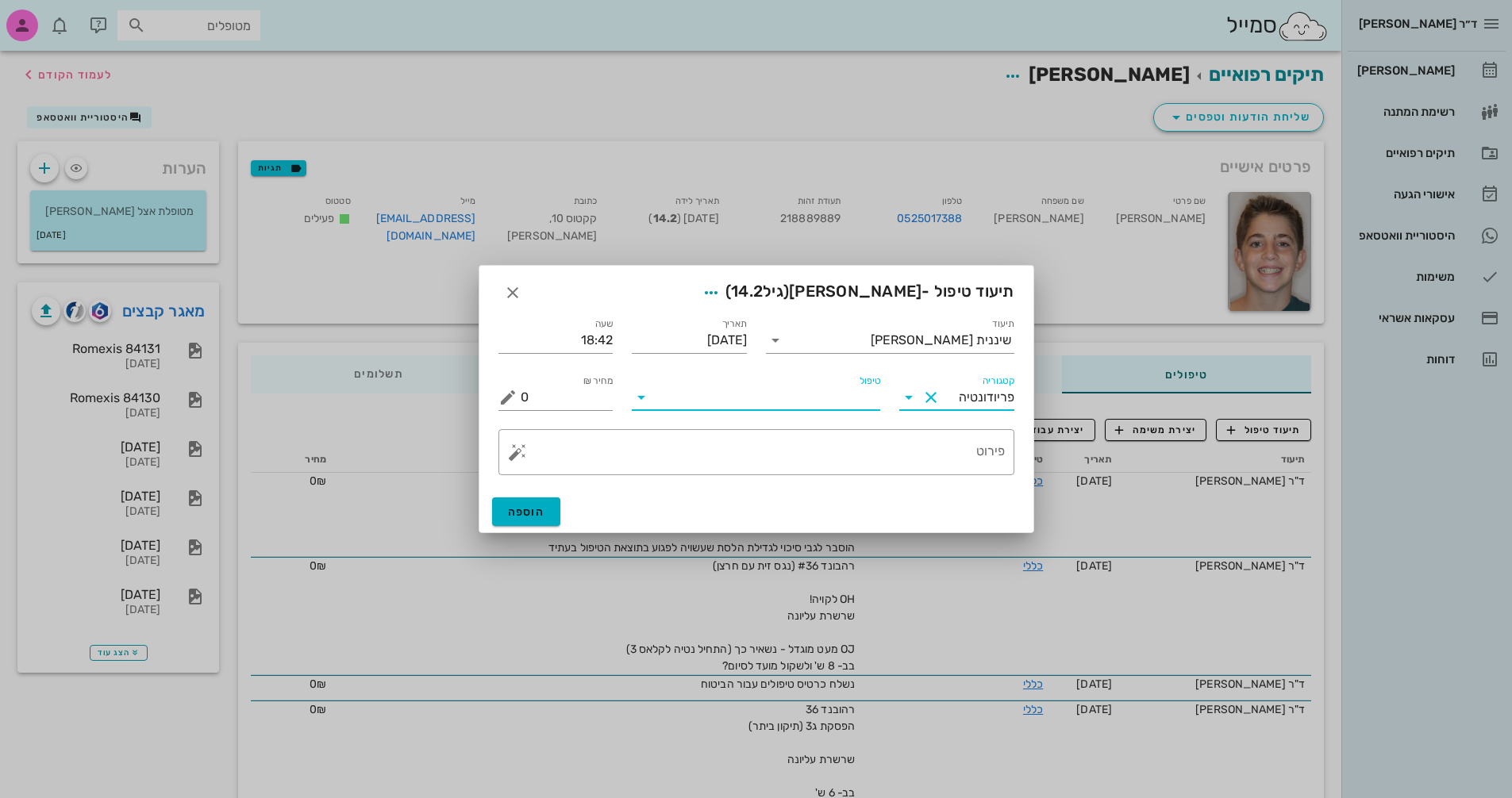
click at [775, 399] on input "טיפול" at bounding box center [768, 398] width 226 height 26
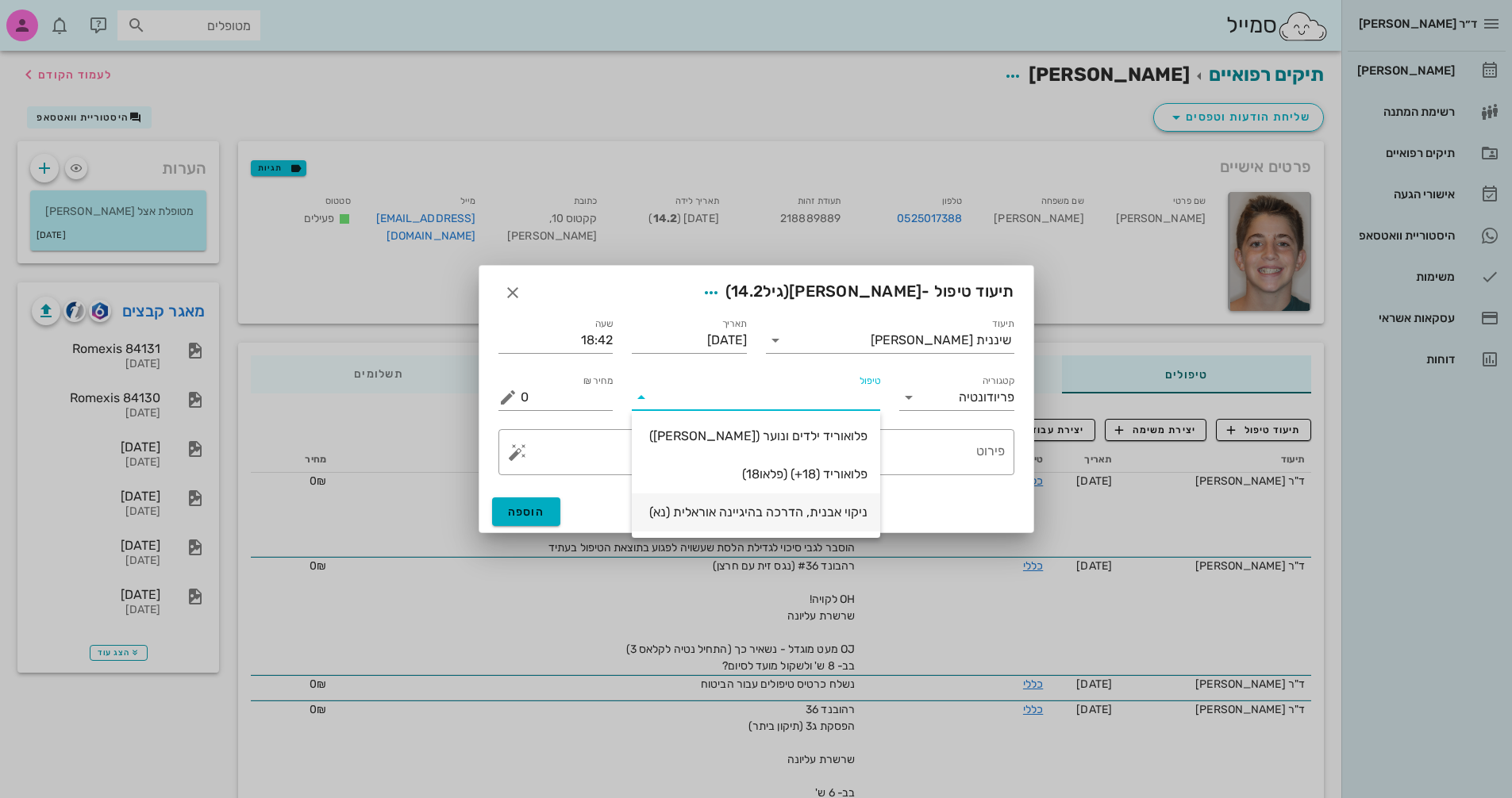
click at [834, 515] on div "ניקוי אבנית, הדרכה בהיגיינה אוראלית (נא)" at bounding box center [756, 513] width 223 height 15
type input "300"
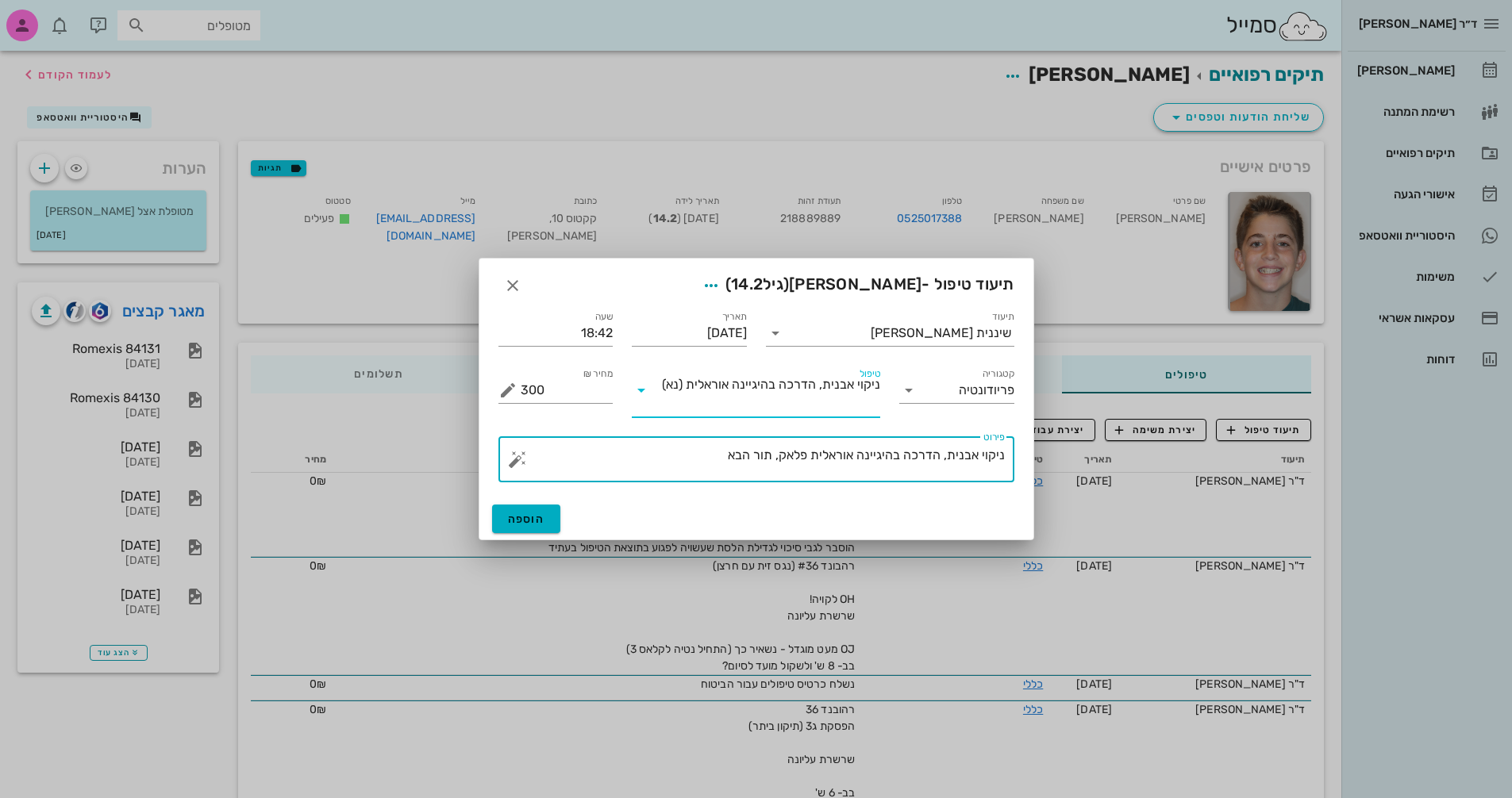
click at [676, 461] on textarea "ניקוי אבנית, הדרכה בהיגיינה אוראלית פלאק, תור הבא" at bounding box center [762, 463] width 484 height 38
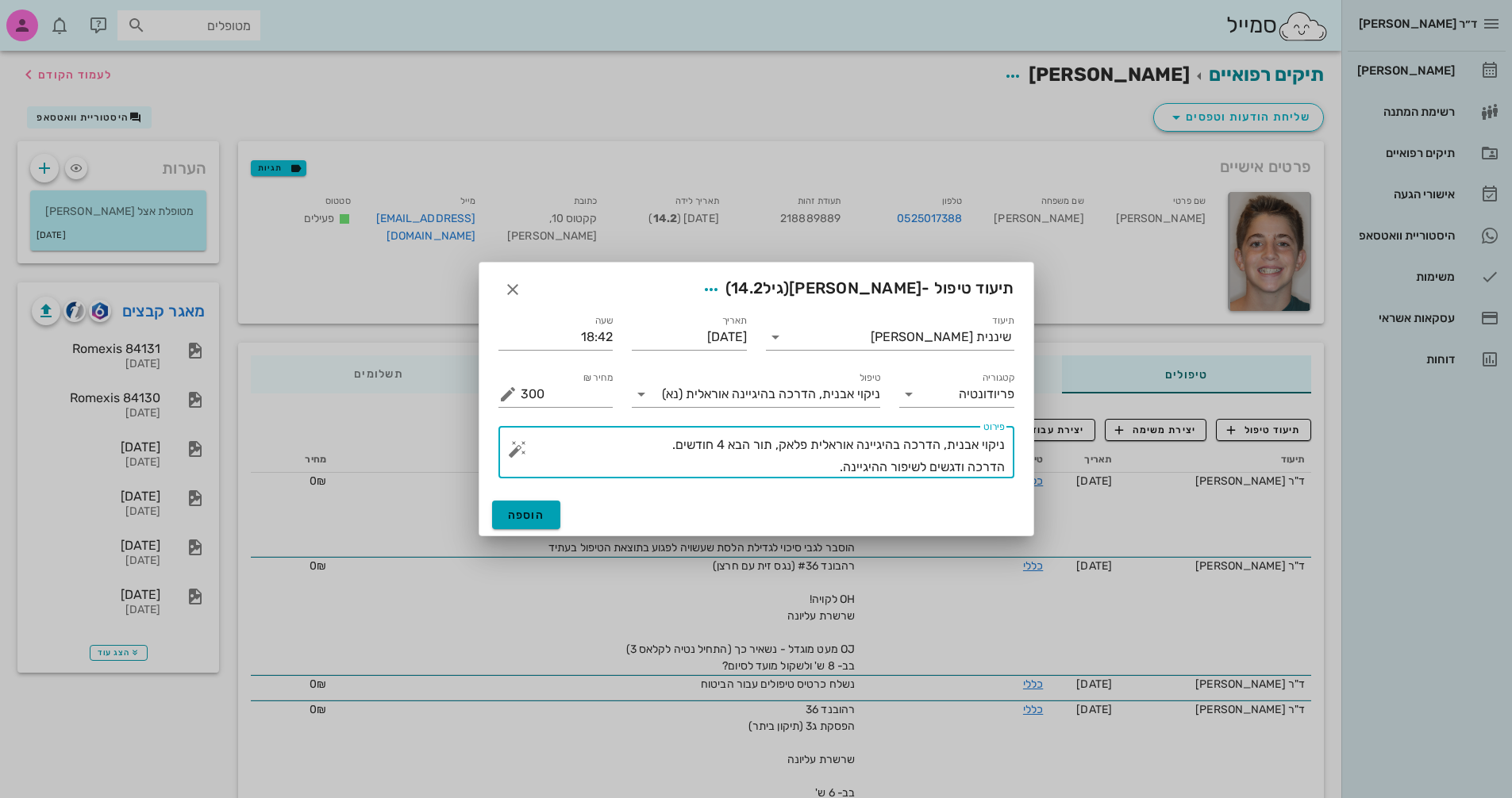
type textarea "ניקוי אבנית, הדרכה בהיגיינה אוראלית פלאק, תור הבא 4 חודשים. הדרכה ודגשים לשיפור…"
click at [527, 515] on span "הוספה" at bounding box center [526, 516] width 37 height 13
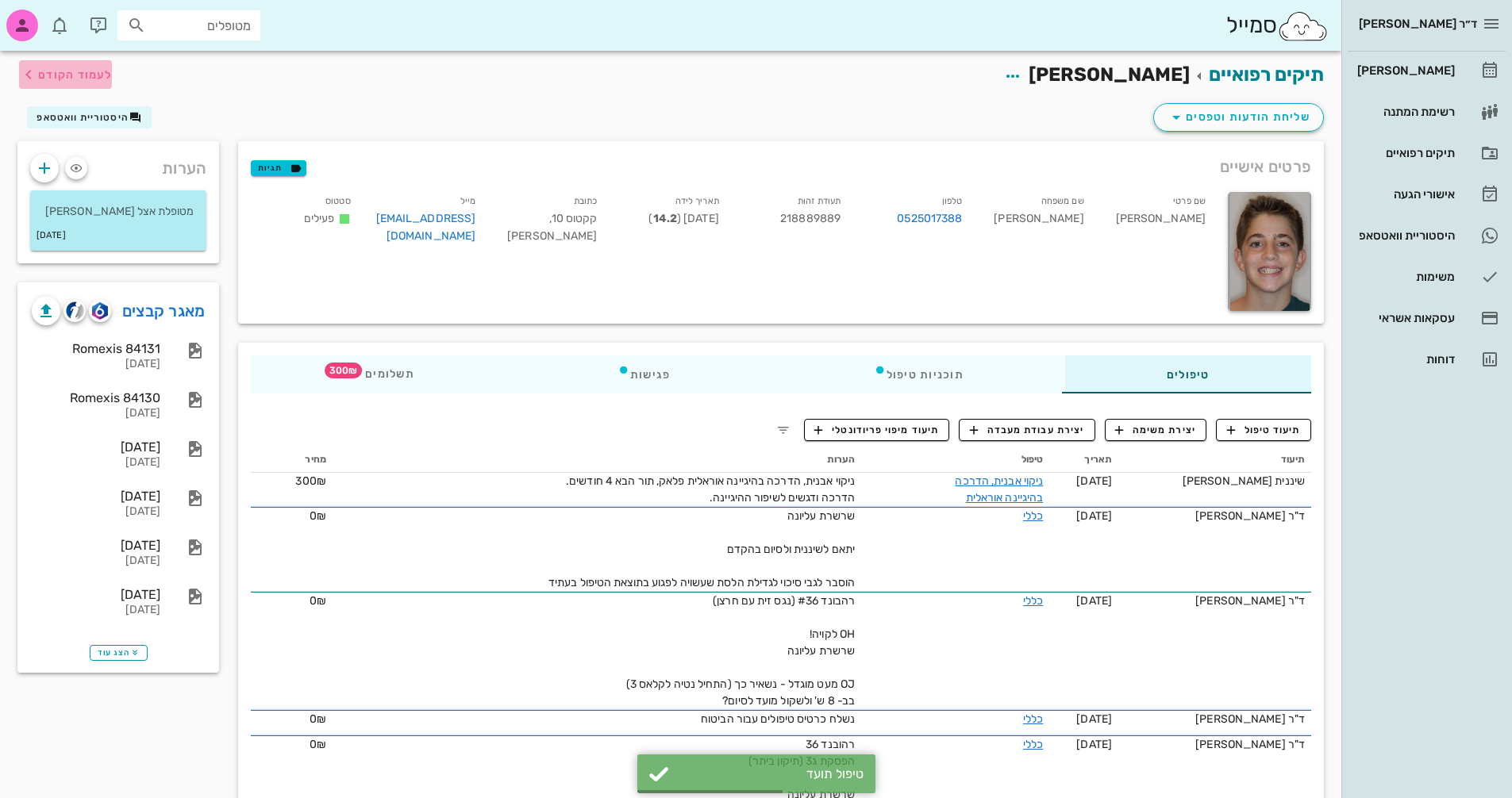
click at [60, 80] on span "לעמוד הקודם" at bounding box center [75, 75] width 74 height 13
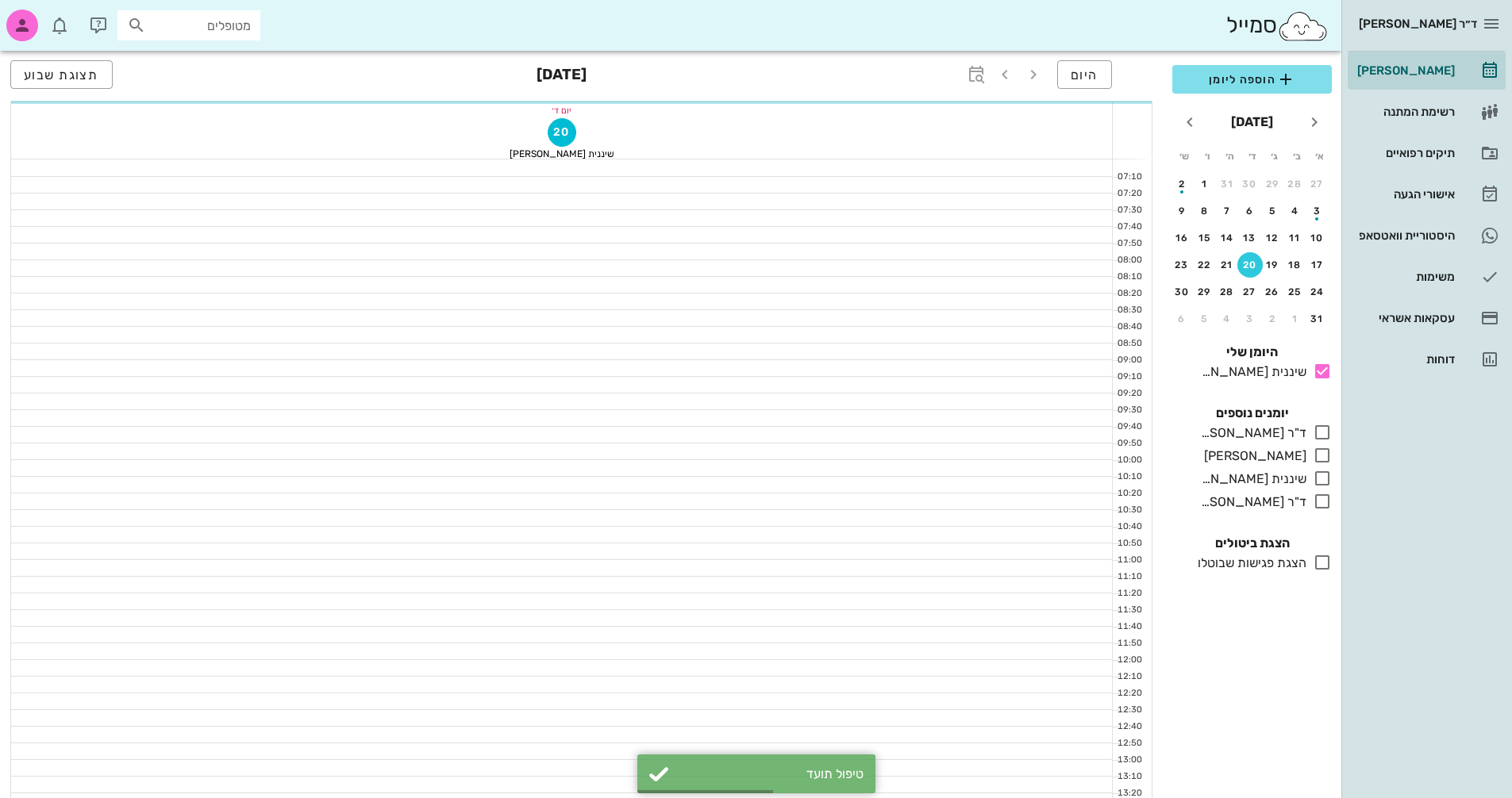
scroll to position [762, 0]
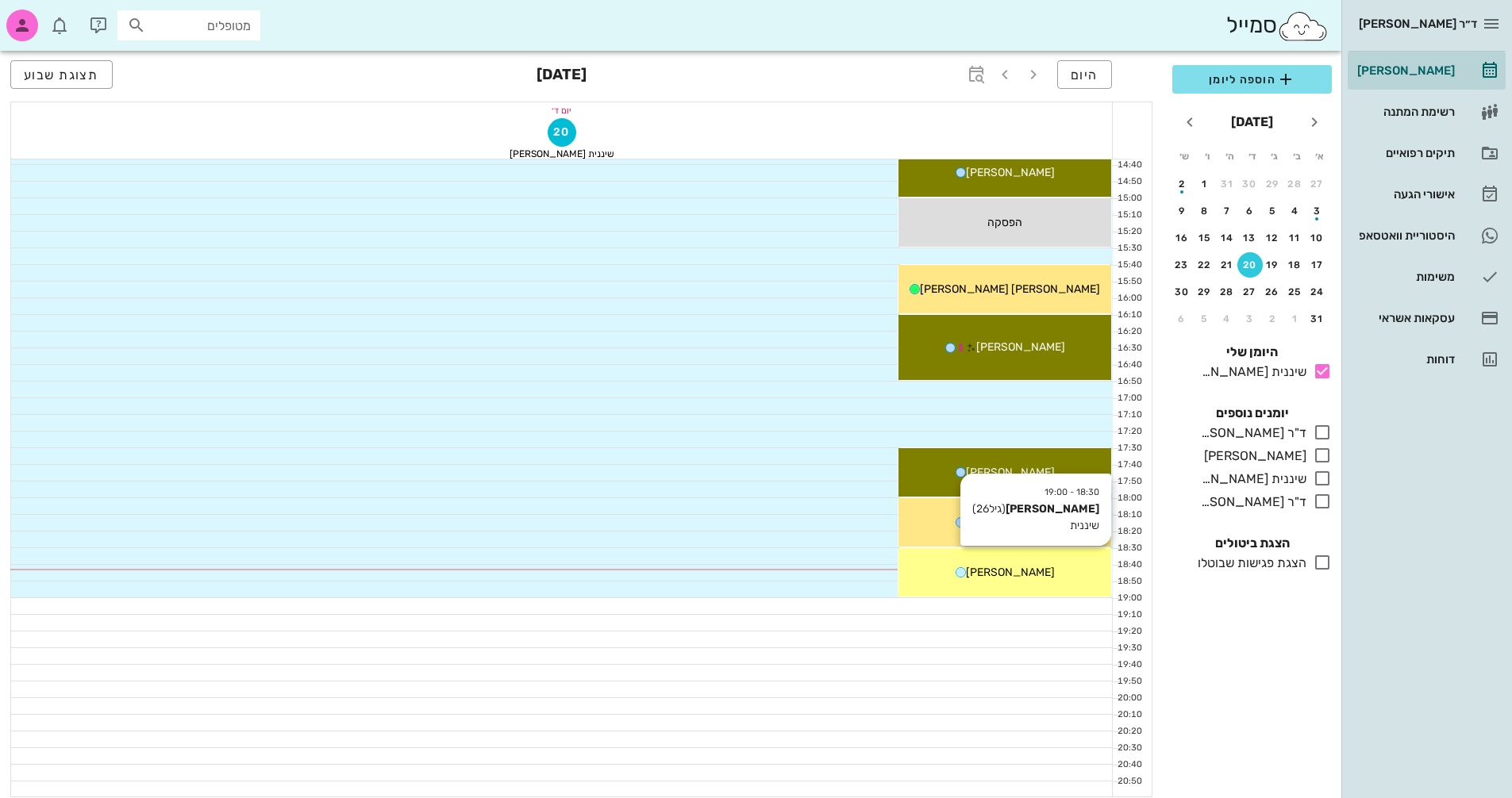
click at [1013, 575] on span "[PERSON_NAME]" at bounding box center [1010, 573] width 88 height 13
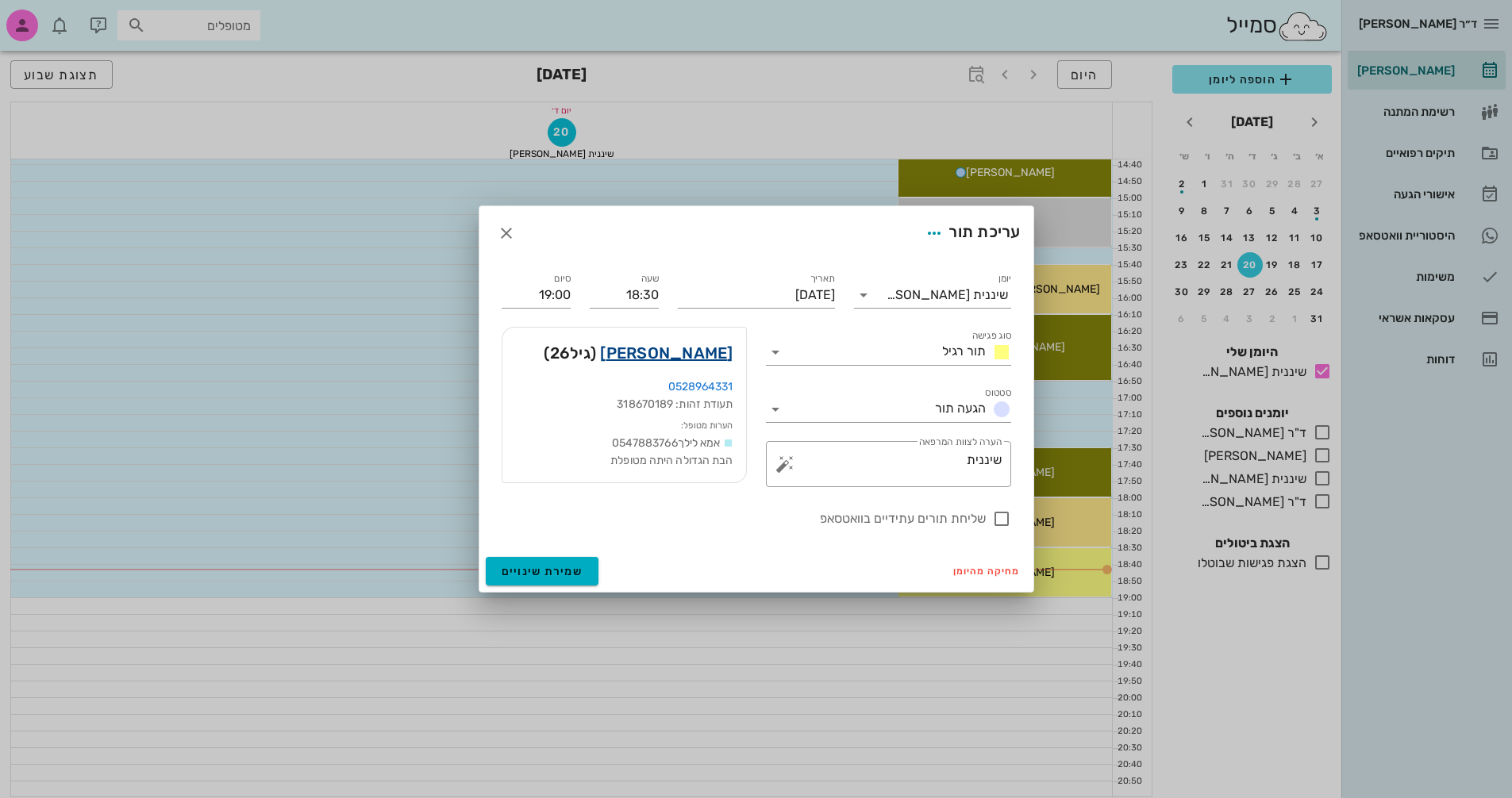
click at [715, 347] on link "[PERSON_NAME]" at bounding box center [666, 353] width 132 height 26
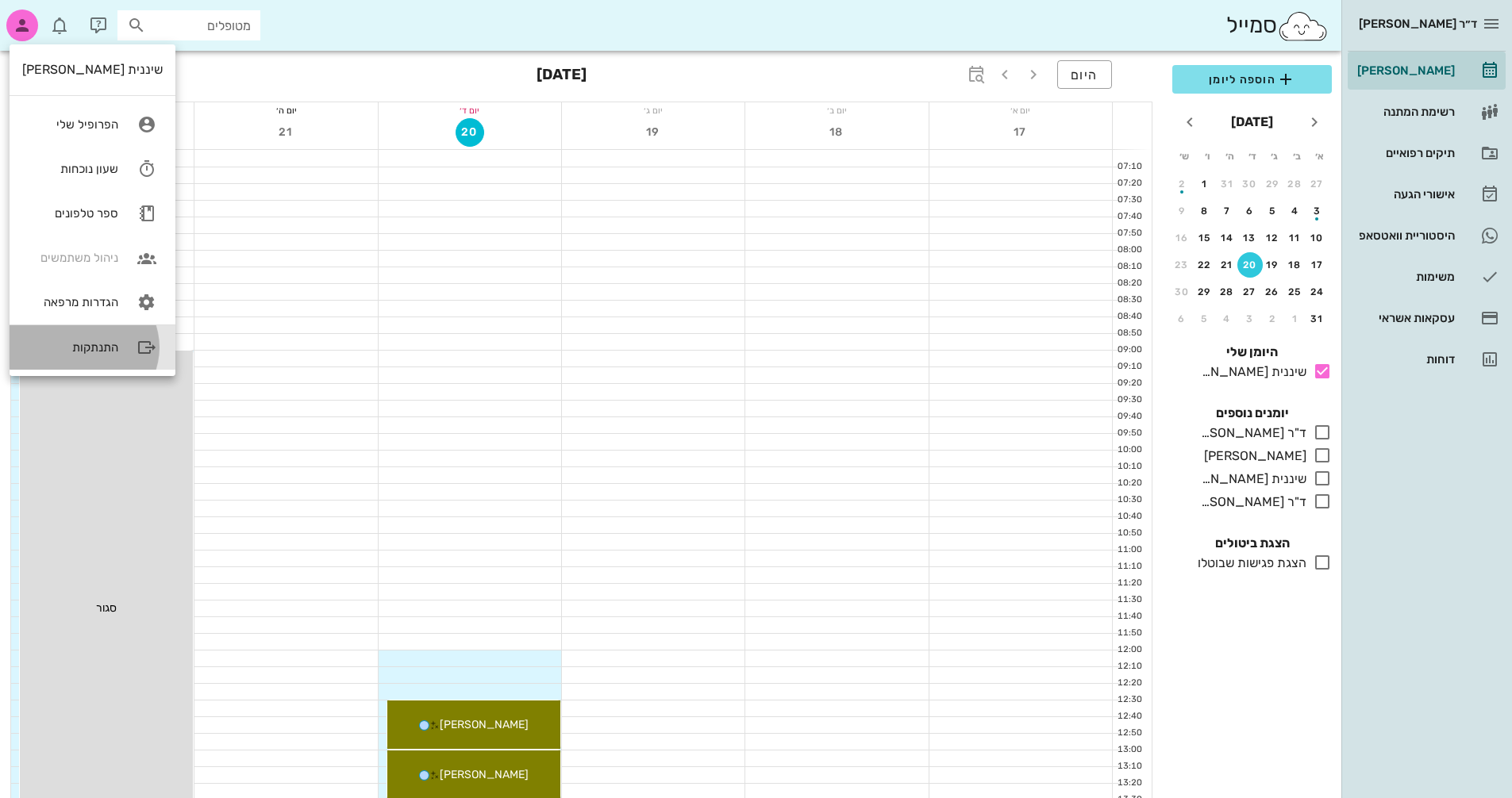
click at [74, 338] on div "התנתקות" at bounding box center [92, 347] width 166 height 45
